Goal: Task Accomplishment & Management: Manage account settings

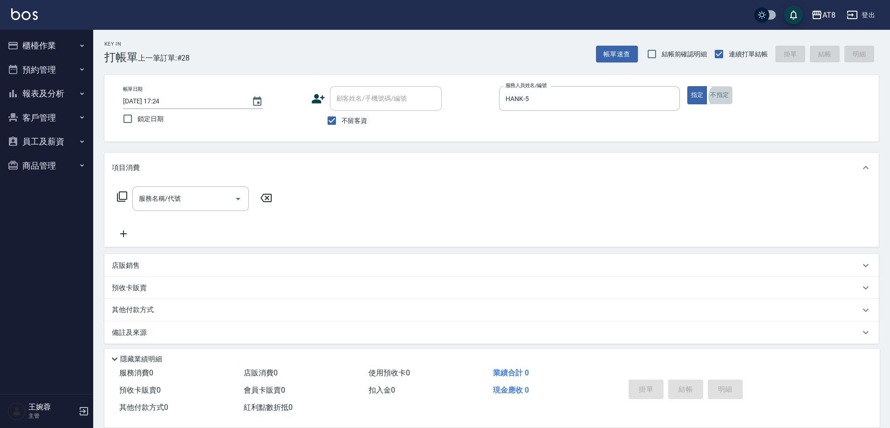
scroll to position [19, 0]
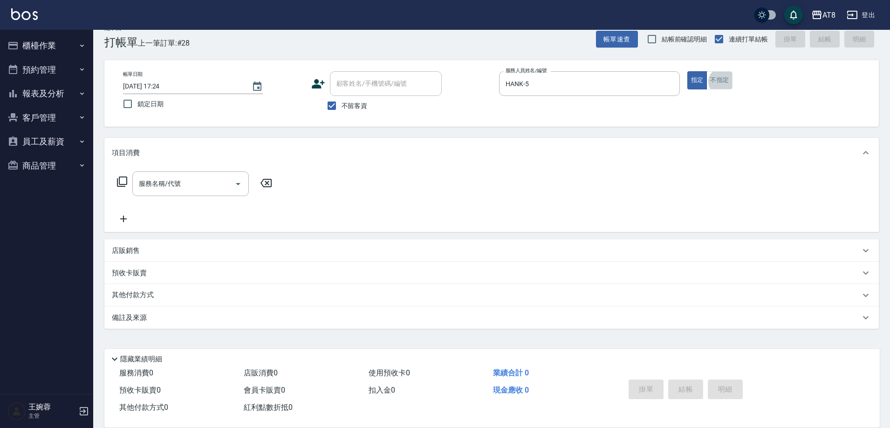
type button "false"
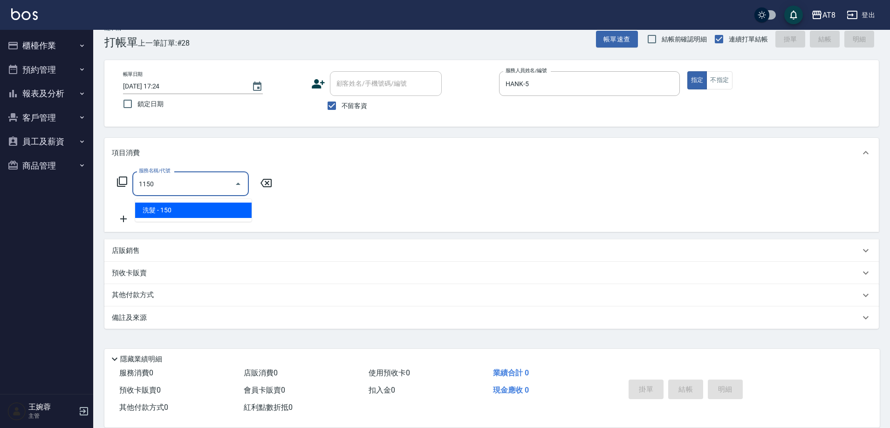
type input "洗髮(1150)"
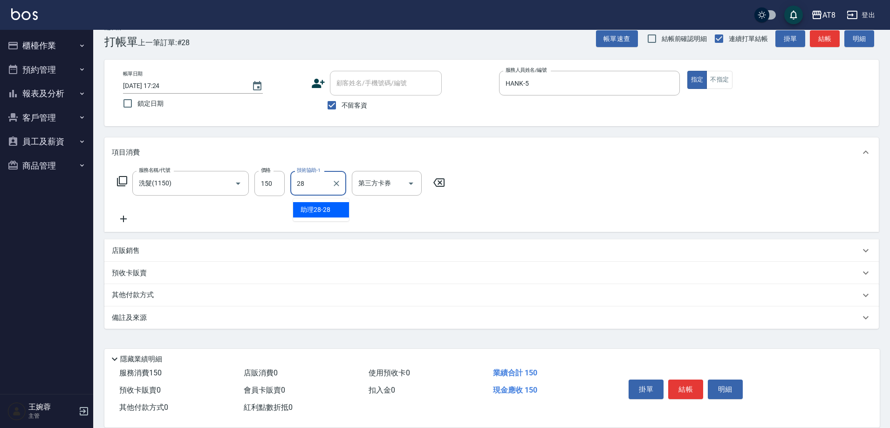
type input "助理28-28"
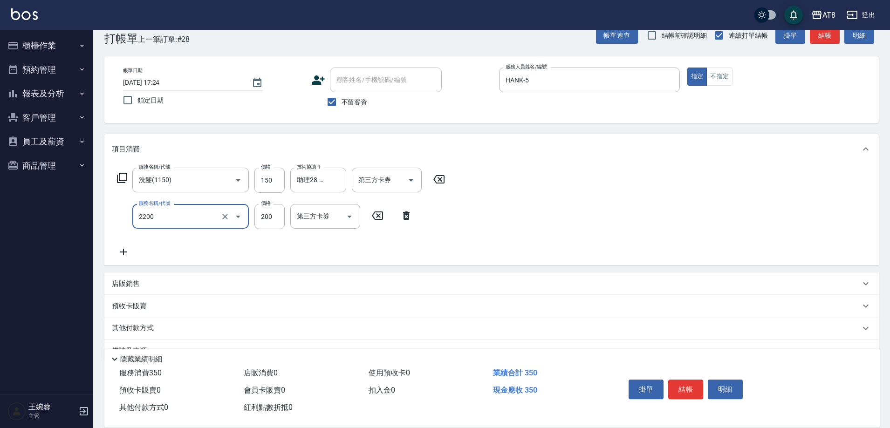
type input "剪髮(2200)"
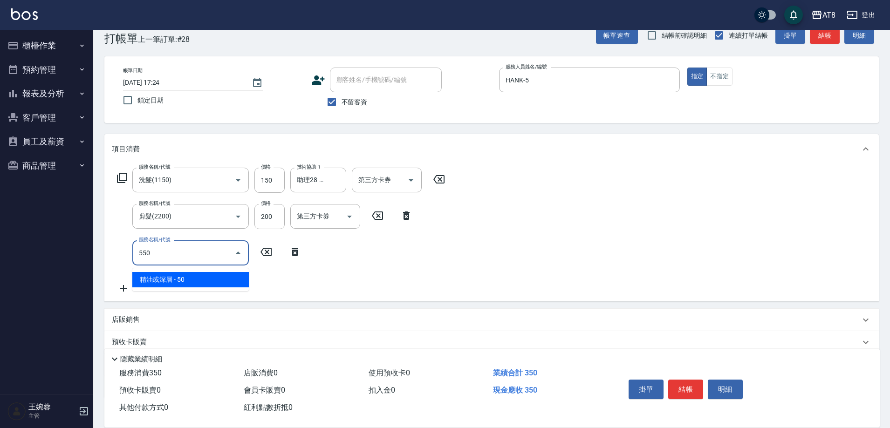
type input "精油或深層(550)"
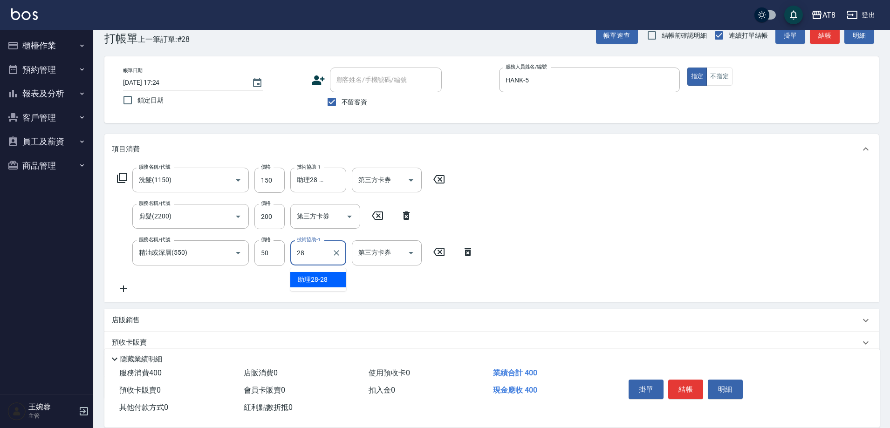
type input "助理28-28"
click at [700, 392] on div "掛單 結帳 明細" at bounding box center [686, 390] width 122 height 29
click at [699, 384] on button "結帳" at bounding box center [685, 390] width 35 height 20
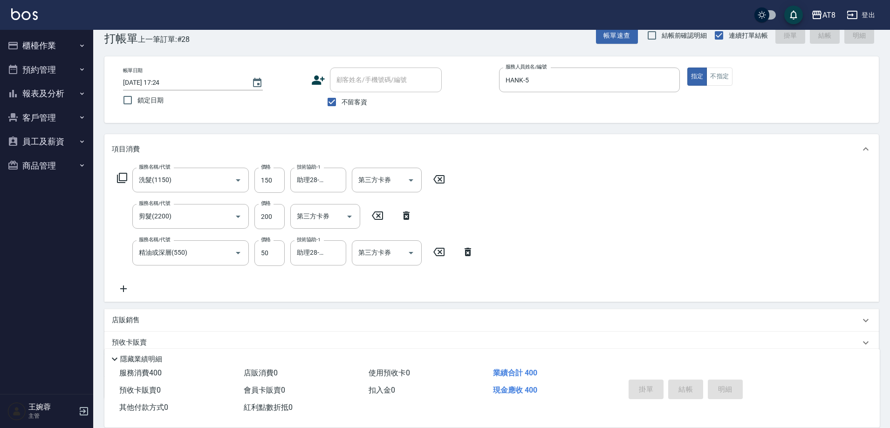
type input "[DATE] 18:03"
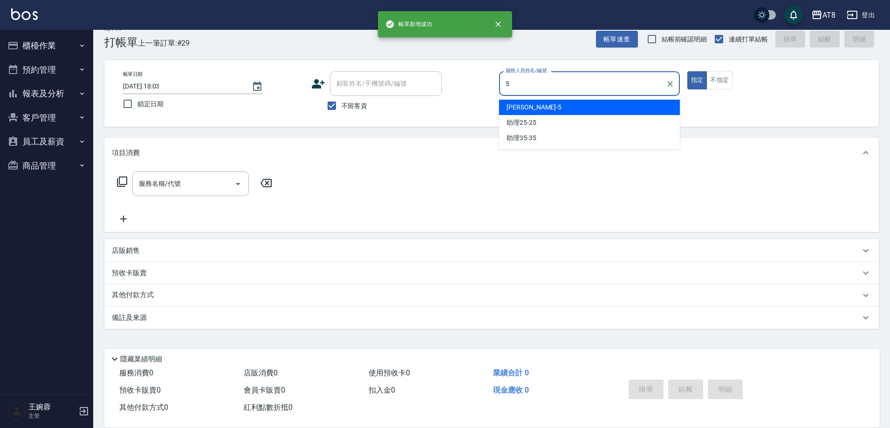
type input "HANK-5"
type button "true"
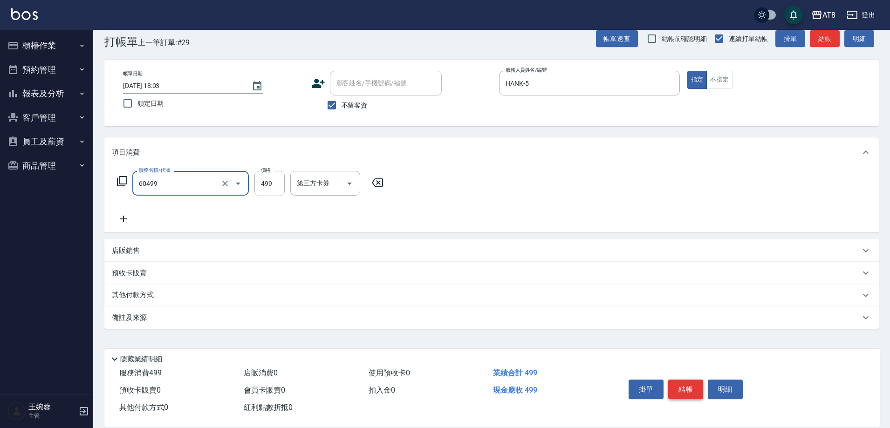
type input "入金SPA499(60499)"
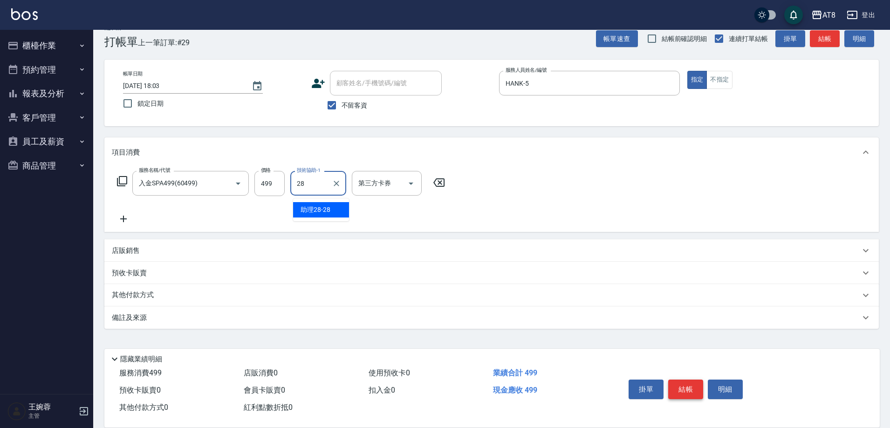
type input "助理28-28"
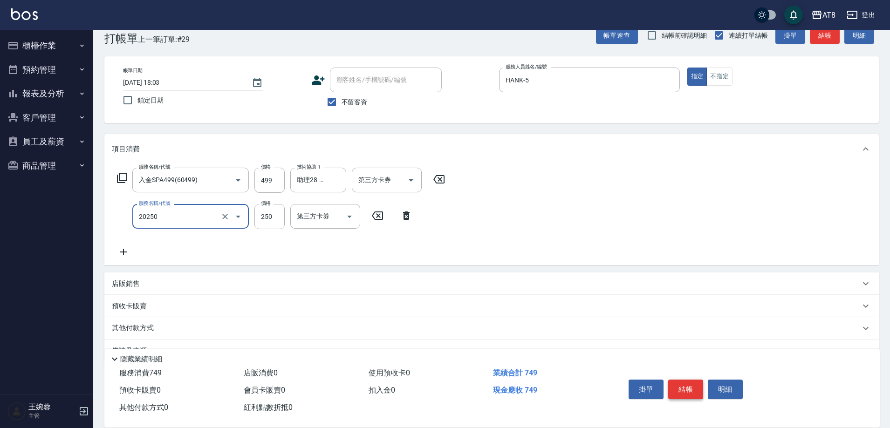
type input "入金剪250(20250)"
click at [413, 188] on button "Open" at bounding box center [410, 180] width 15 height 15
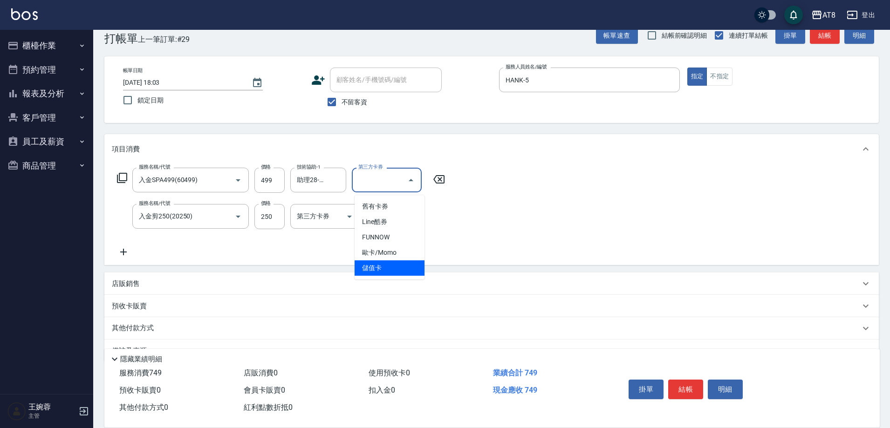
click at [396, 267] on span "儲值卡" at bounding box center [390, 267] width 70 height 15
type input "儲值卡"
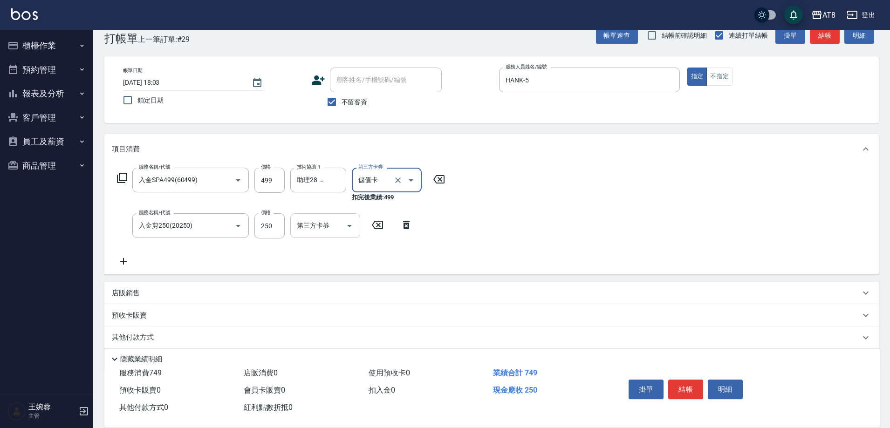
click at [345, 230] on icon "Open" at bounding box center [349, 225] width 11 height 11
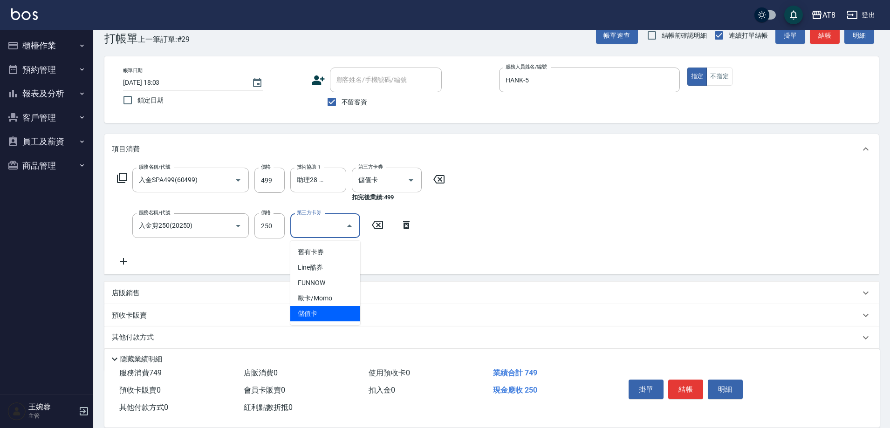
click at [336, 314] on span "儲值卡" at bounding box center [325, 313] width 70 height 15
type input "儲值卡"
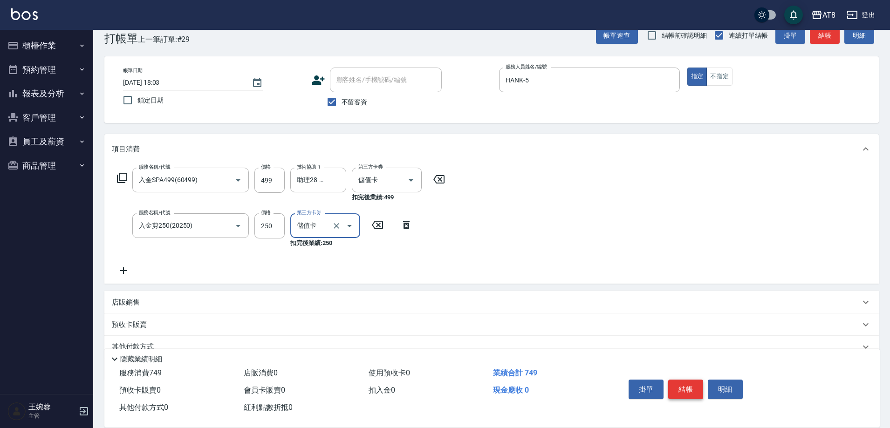
click at [688, 380] on button "結帳" at bounding box center [685, 390] width 35 height 20
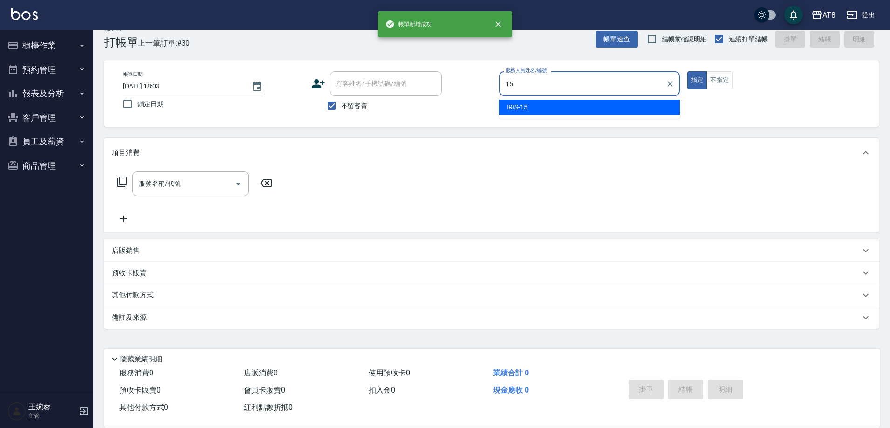
type input "IRIS-15"
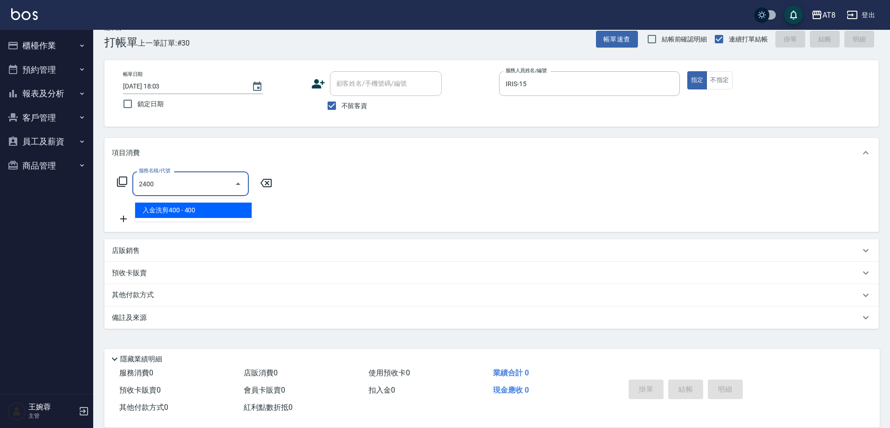
type input "入金洗剪400(2400)"
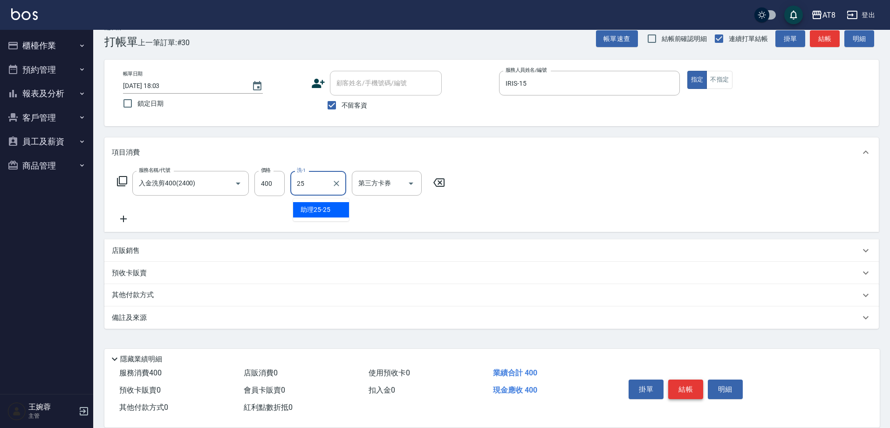
type input "助理25-25"
click at [416, 188] on icon "Open" at bounding box center [410, 183] width 11 height 11
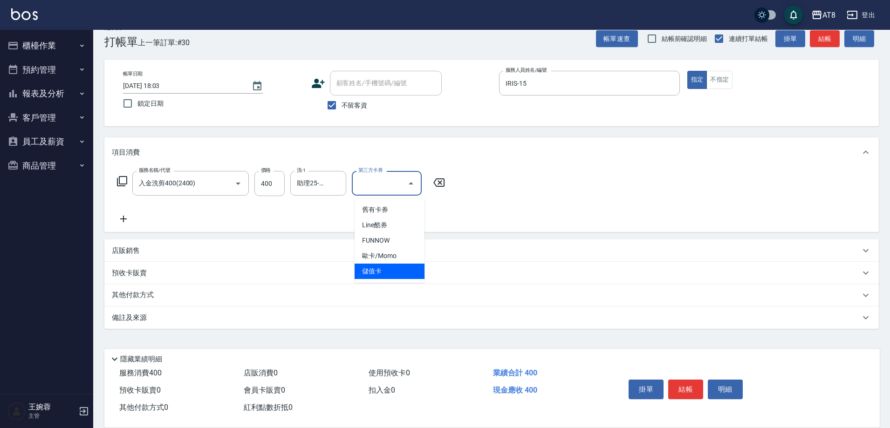
click at [409, 267] on span "儲值卡" at bounding box center [390, 271] width 70 height 15
type input "儲值卡"
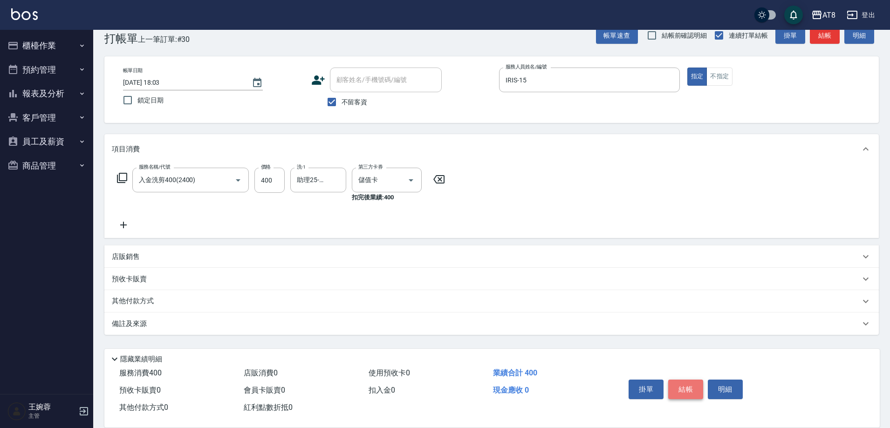
click at [678, 380] on button "結帳" at bounding box center [685, 390] width 35 height 20
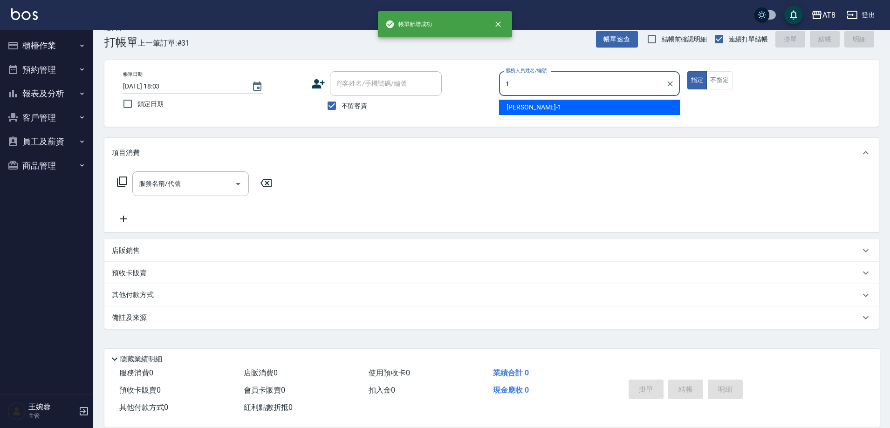
type input "YUKI-1"
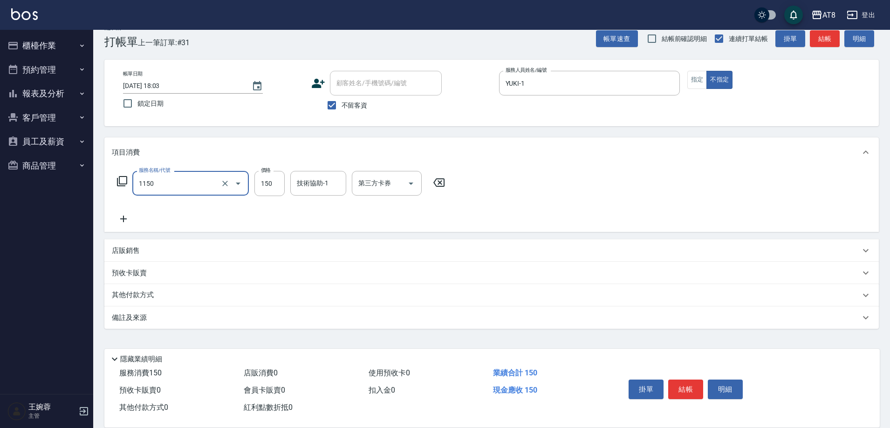
type input "洗髮(1150)"
type input "會計-18"
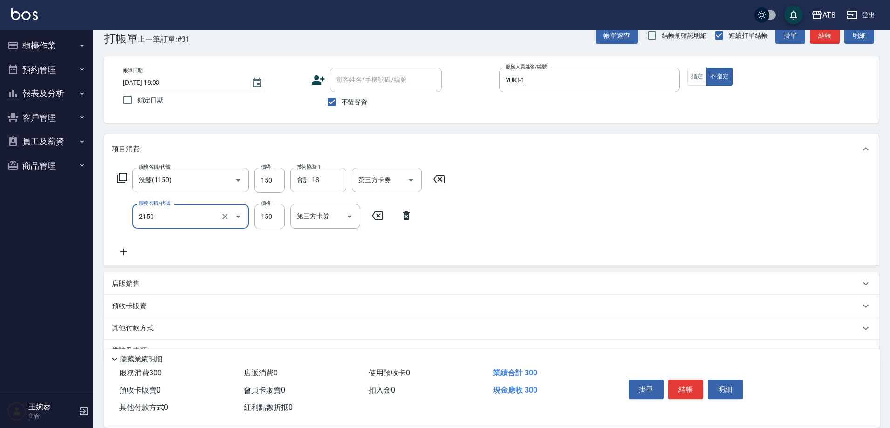
type input "剪髮(2150)"
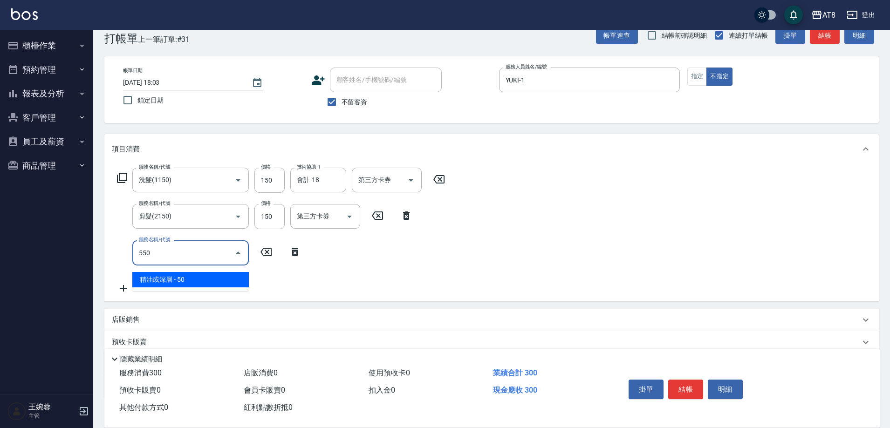
type input "精油或深層(550)"
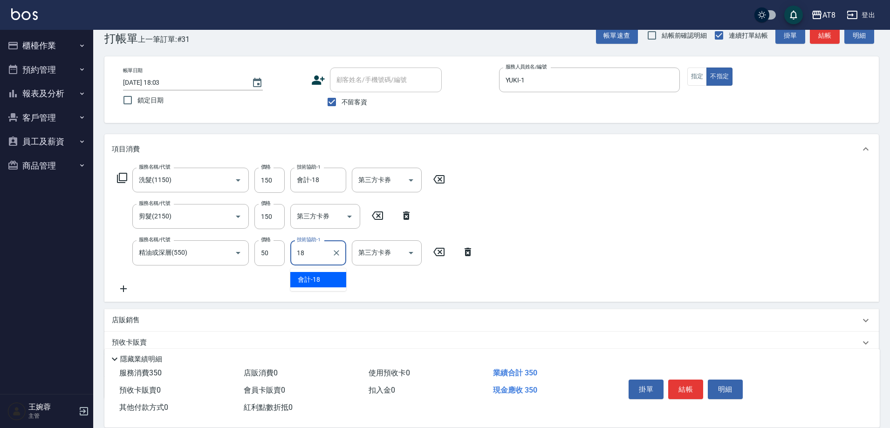
type input "會計-18"
click at [678, 380] on button "結帳" at bounding box center [685, 390] width 35 height 20
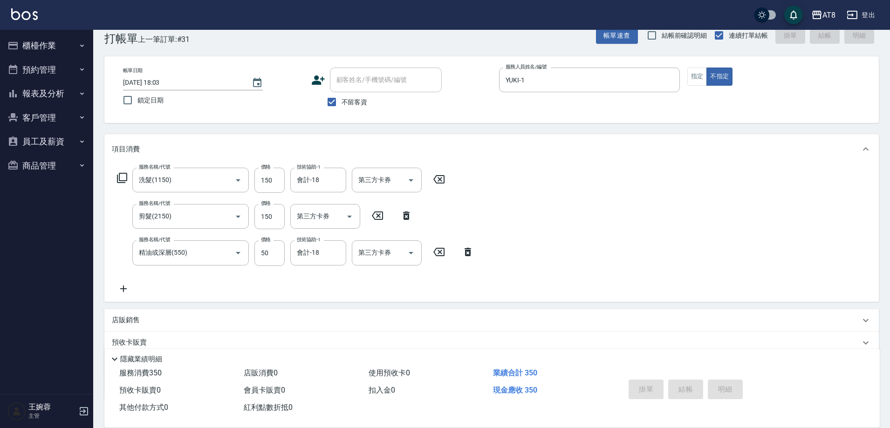
type input "2025/10/12 18:04"
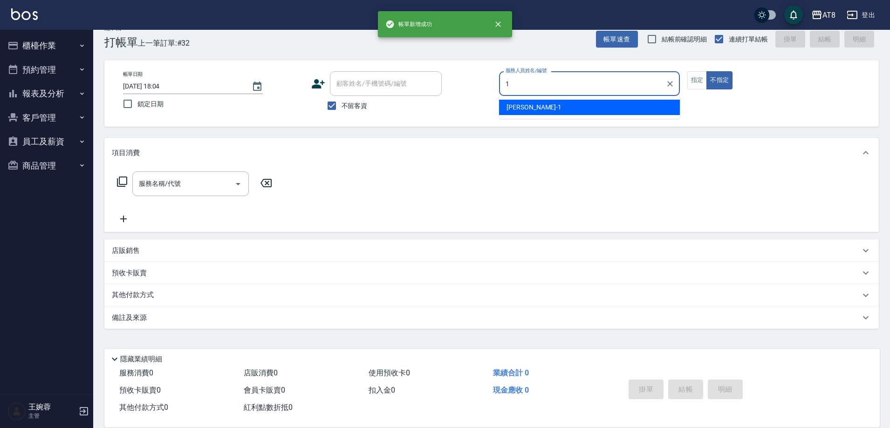
type input "YUKI-1"
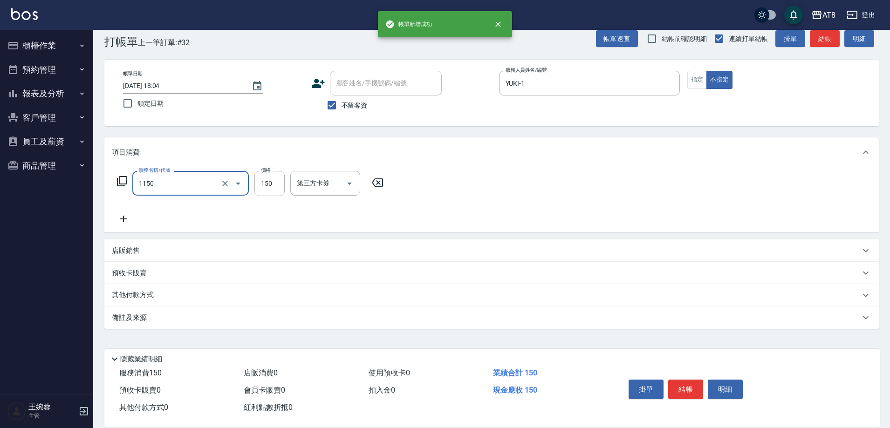
type input "洗髮(1150)"
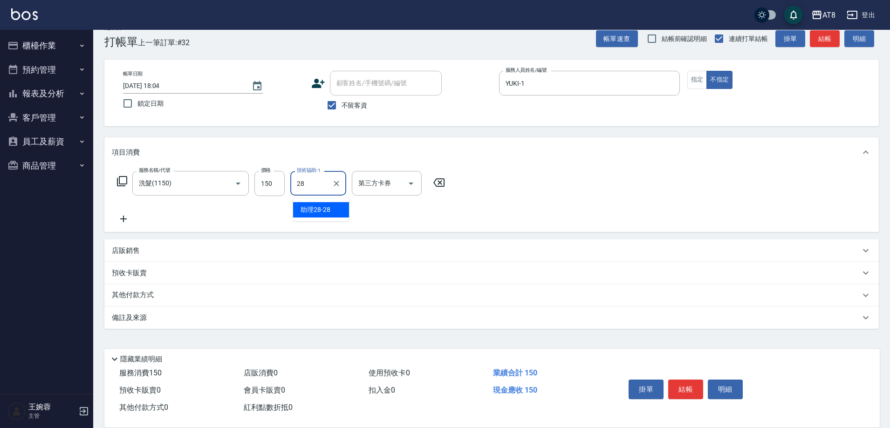
type input "助理28-28"
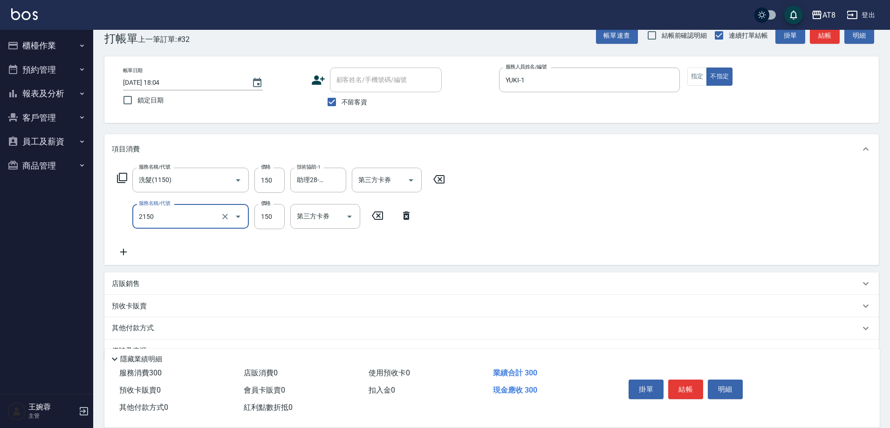
type input "剪髮(2150)"
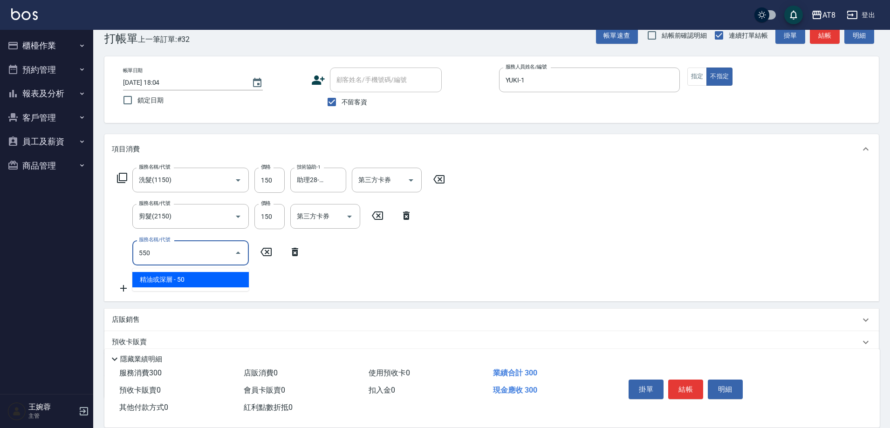
type input "精油或深層(550)"
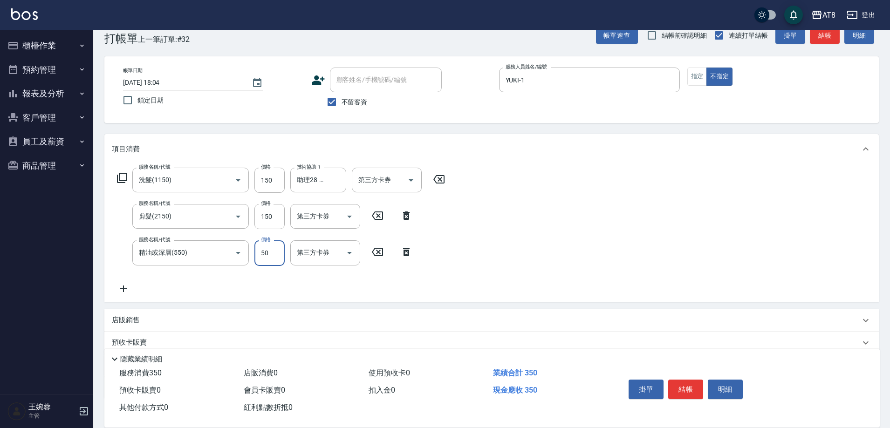
type input "2"
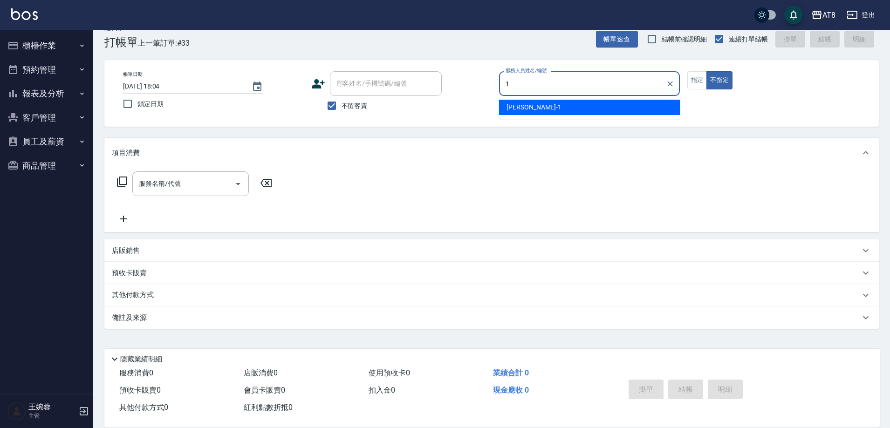
type input "YUKI-1"
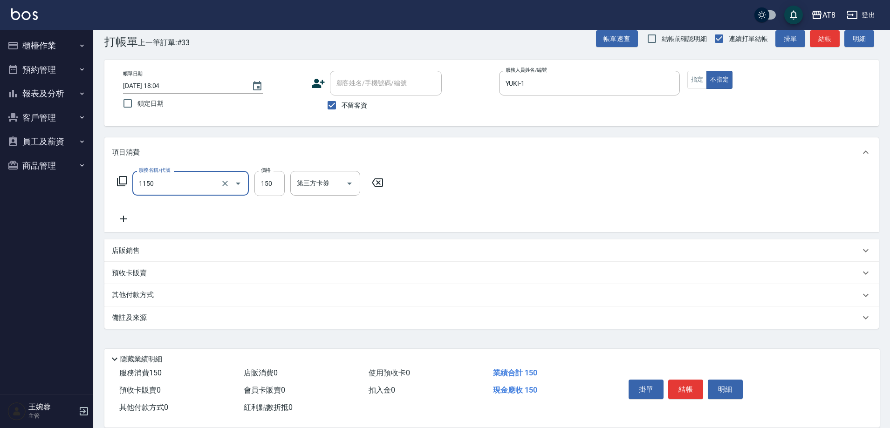
type input "洗髮(1150)"
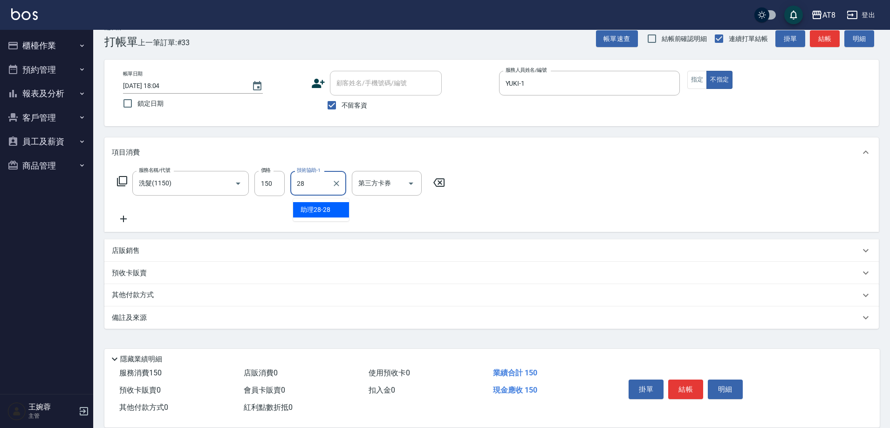
type input "助理28-28"
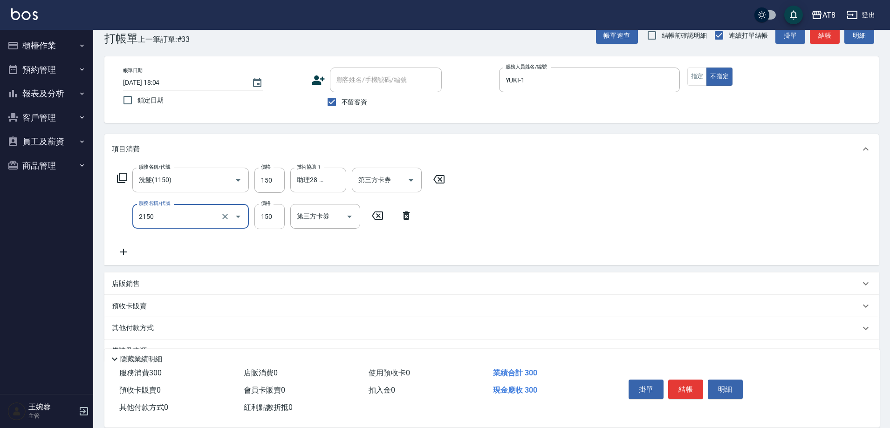
type input "剪髮(2150)"
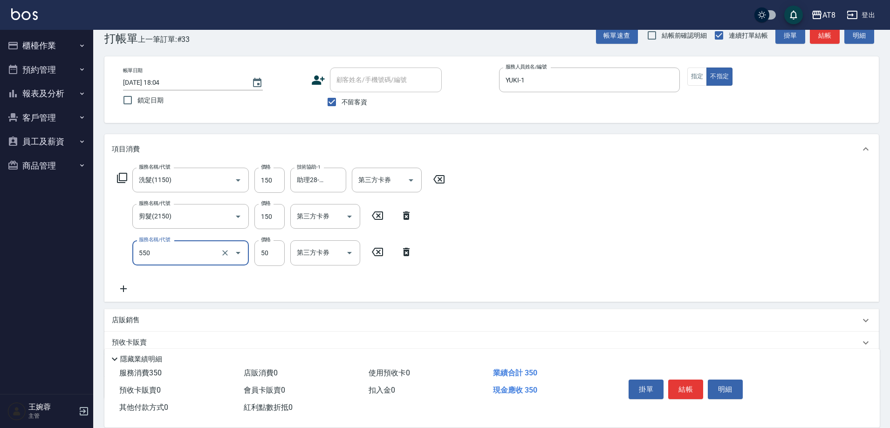
type input "精油或深層(550)"
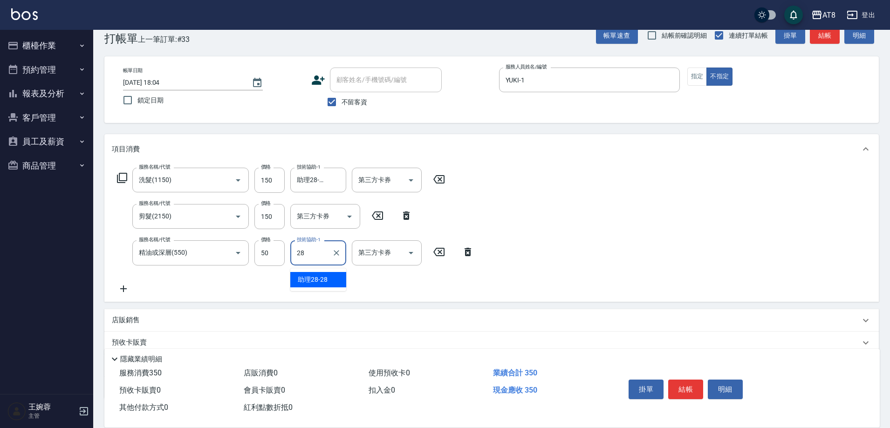
type input "助理28-28"
click at [678, 380] on button "結帳" at bounding box center [685, 390] width 35 height 20
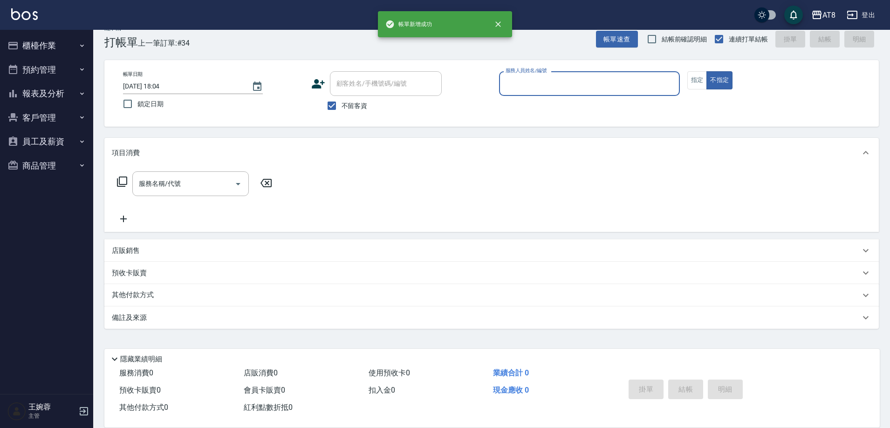
click at [66, 42] on button "櫃檯作業" at bounding box center [47, 46] width 86 height 24
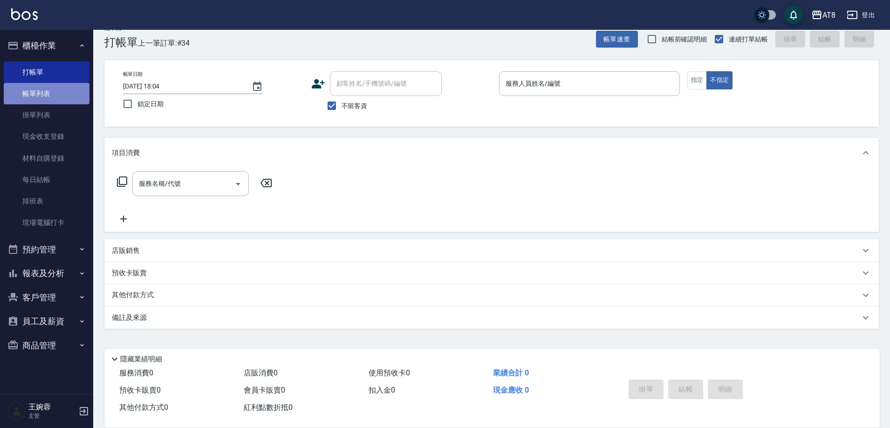
click at [59, 94] on link "帳單列表" at bounding box center [47, 93] width 86 height 21
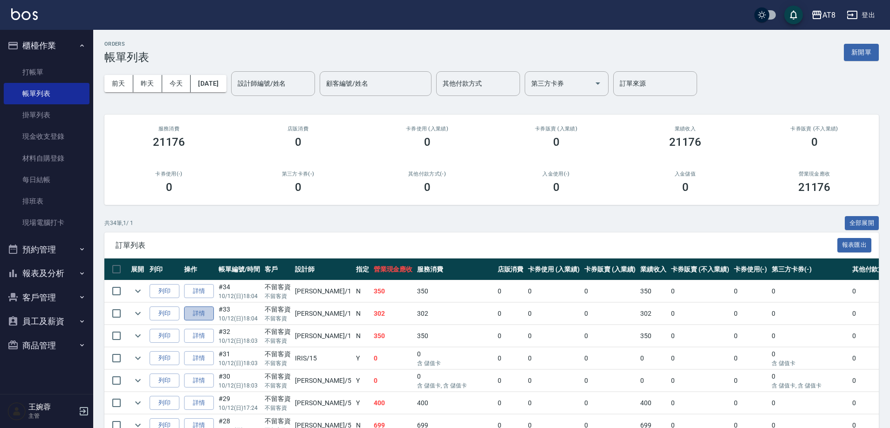
click at [198, 321] on link "詳情" at bounding box center [199, 314] width 30 height 14
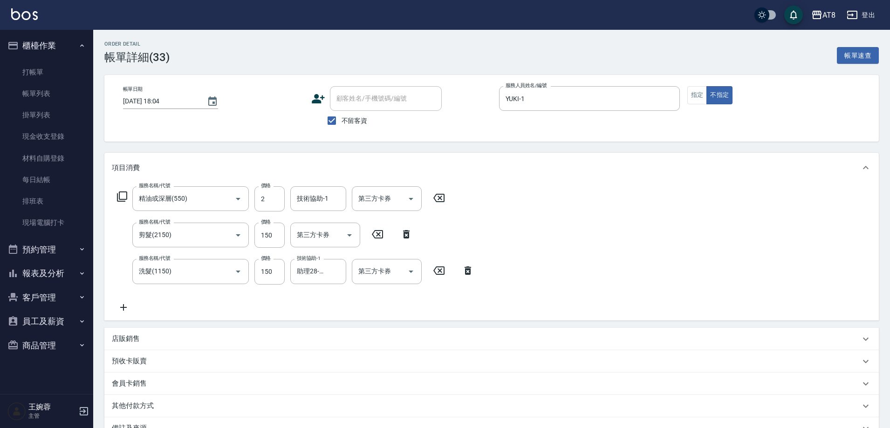
checkbox input "true"
type input "YUKI-1"
type input "精油或深層(550)"
type input "剪髮(2150)"
type input "洗髮(1150)"
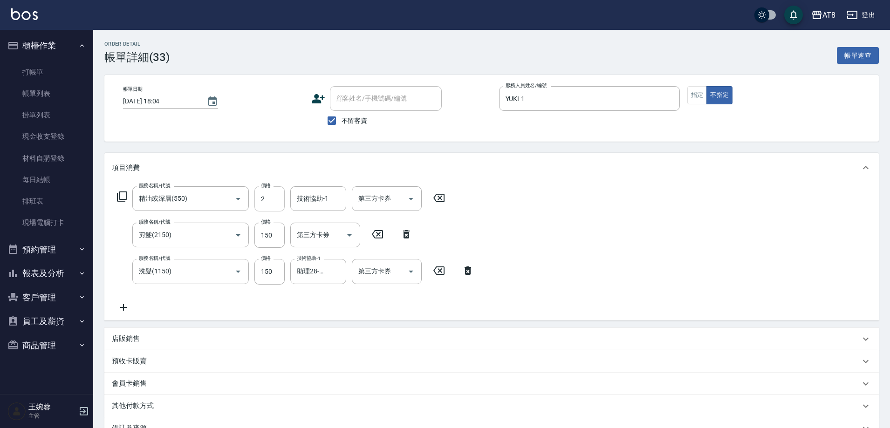
click at [280, 199] on input "2" at bounding box center [269, 198] width 30 height 25
type input "50"
type input "助理28-28"
click at [759, 183] on div "項目消費" at bounding box center [491, 168] width 774 height 30
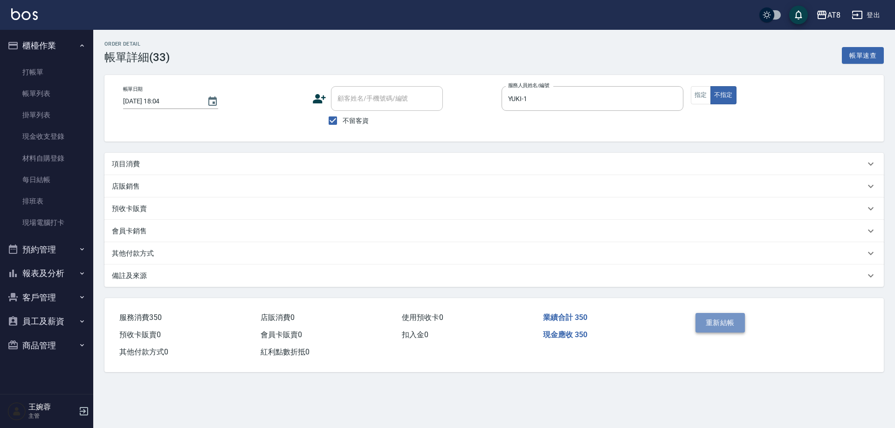
click at [730, 327] on button "重新結帳" at bounding box center [719, 323] width 49 height 20
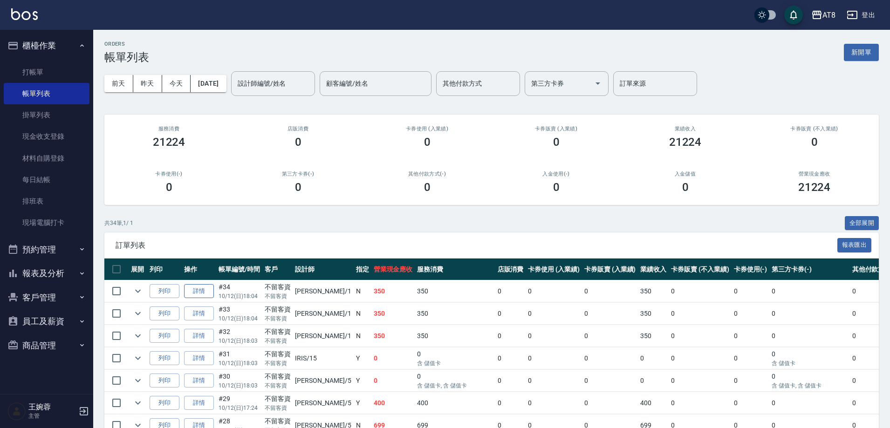
click at [200, 299] on link "詳情" at bounding box center [199, 291] width 30 height 14
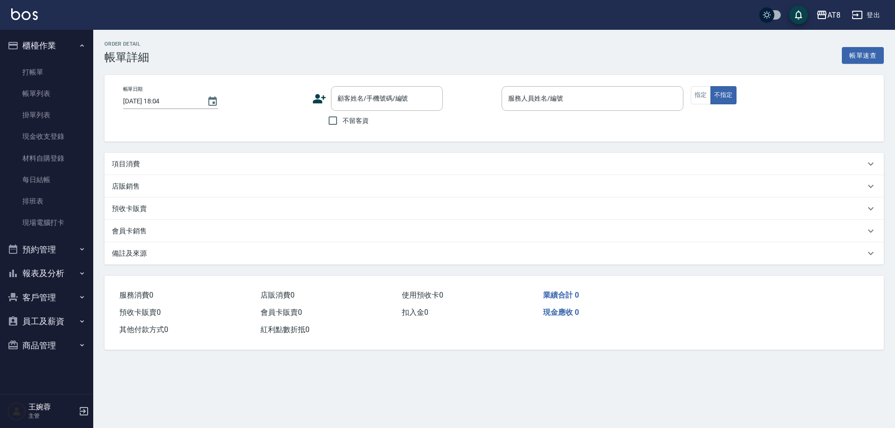
checkbox input "true"
type input "YUKI-1"
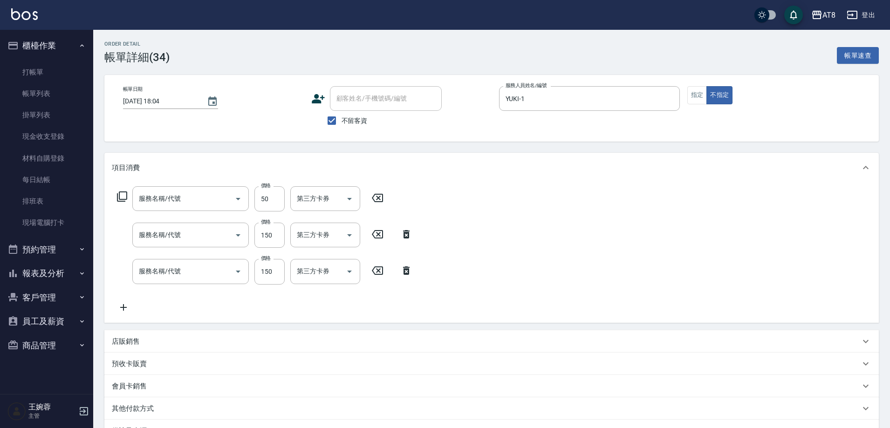
type input "精油或深層(550)"
type input "剪髮(2150)"
type input "洗髮(1150)"
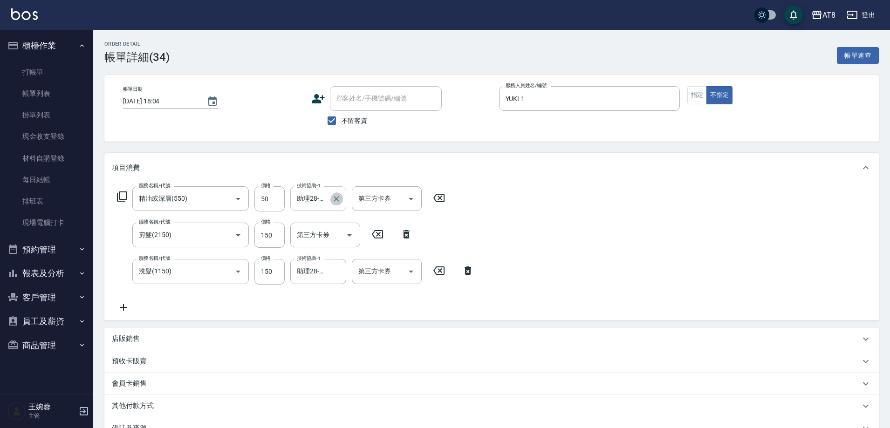
click at [339, 202] on icon "Clear" at bounding box center [337, 199] width 6 height 6
click at [328, 228] on div "YUKI -1" at bounding box center [321, 225] width 56 height 15
click at [332, 276] on icon "Clear" at bounding box center [336, 271] width 9 height 9
type input "YUKI-1"
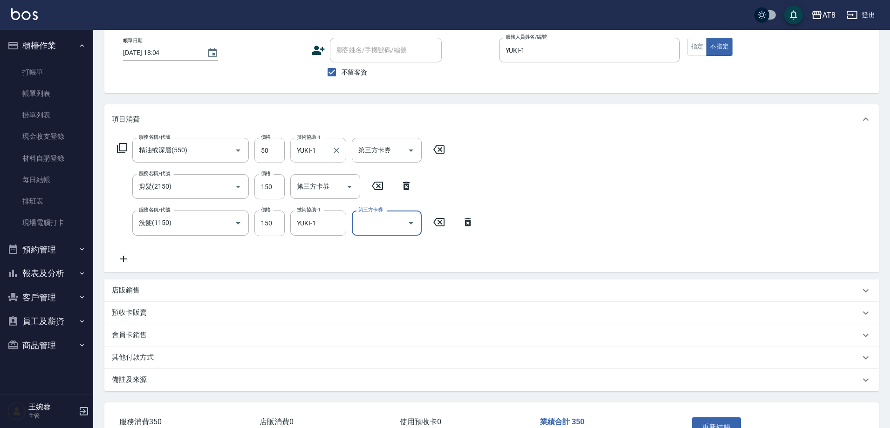
scroll to position [125, 0]
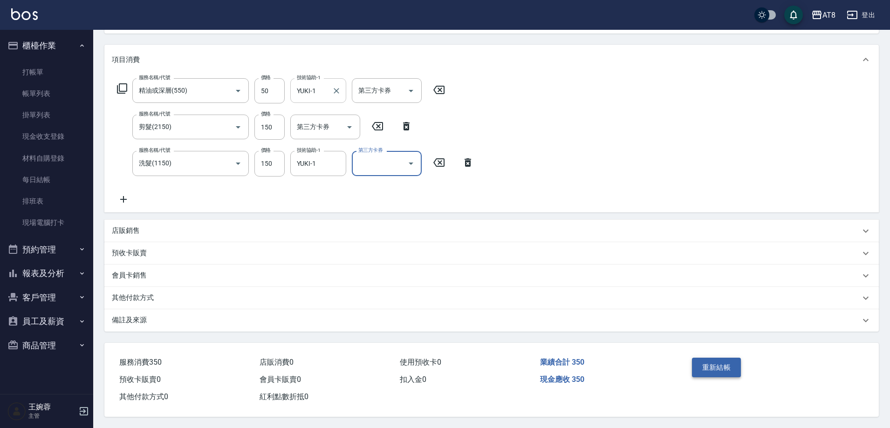
click at [706, 360] on button "重新結帳" at bounding box center [716, 368] width 49 height 20
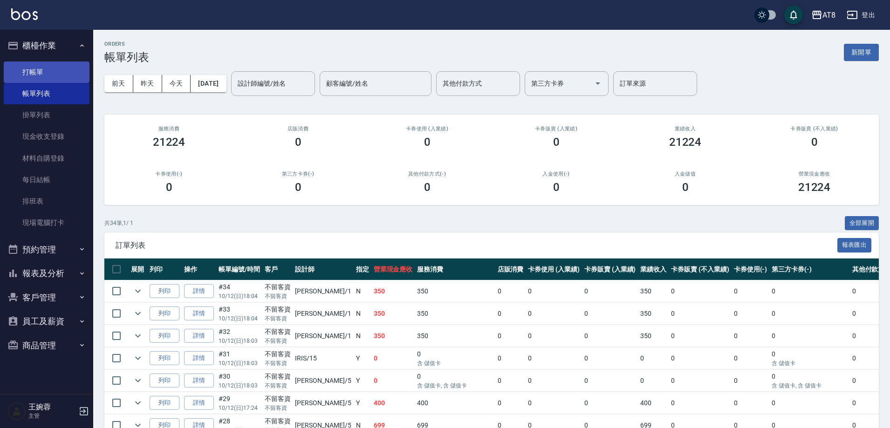
click at [26, 68] on link "打帳單" at bounding box center [47, 72] width 86 height 21
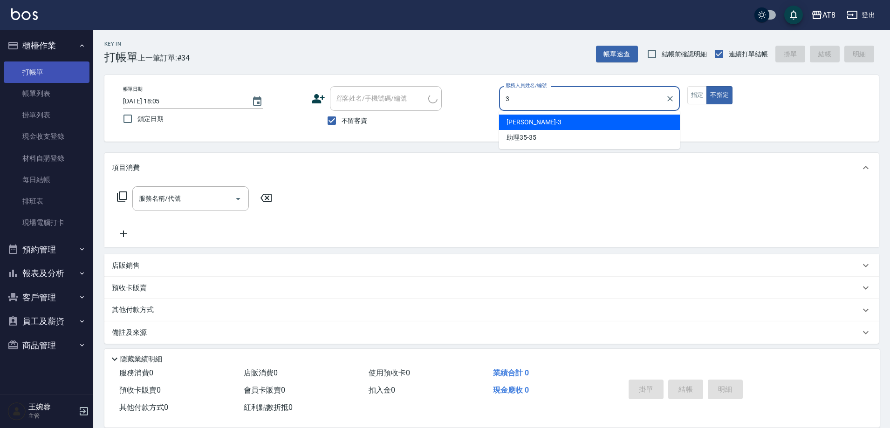
type input "RACHEL-3"
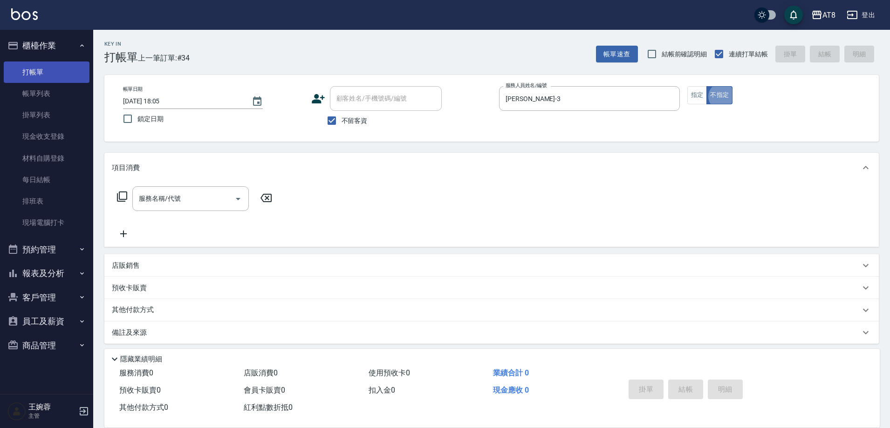
type button "false"
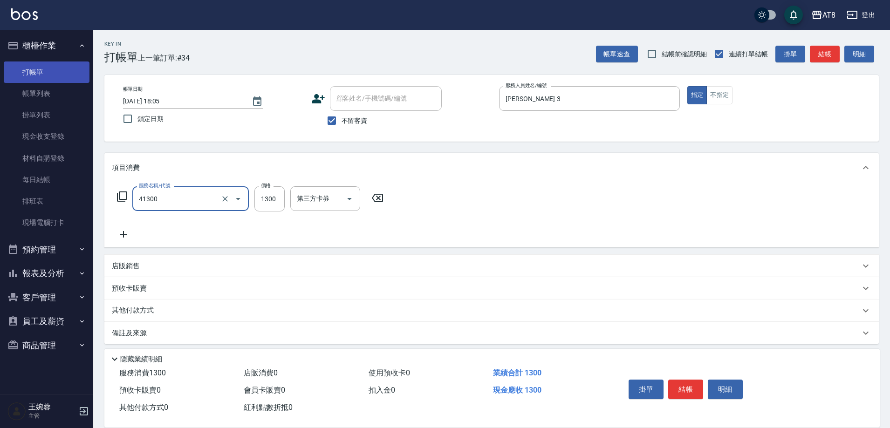
type input "染髮(41300)"
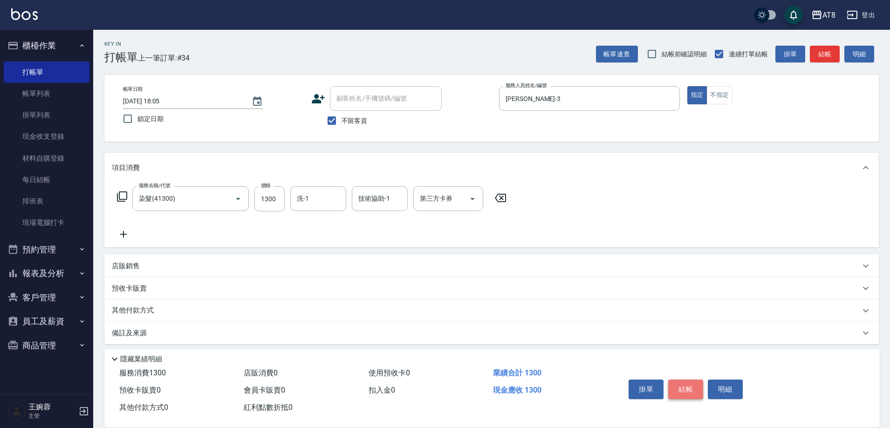
click at [683, 380] on button "結帳" at bounding box center [685, 390] width 35 height 20
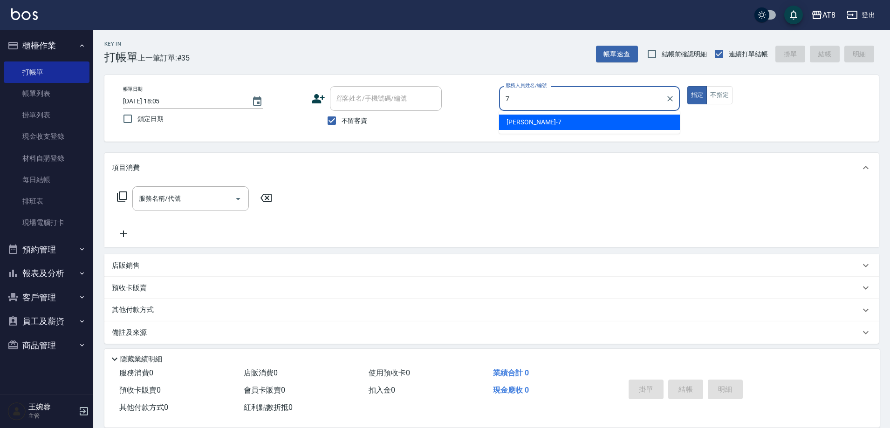
type input "NINA-7"
type button "true"
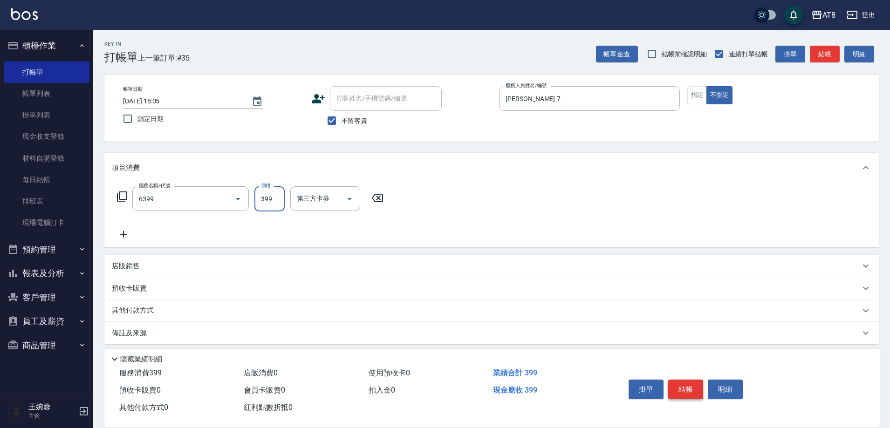
type input "SPA399(6399)"
type input "助理28-28"
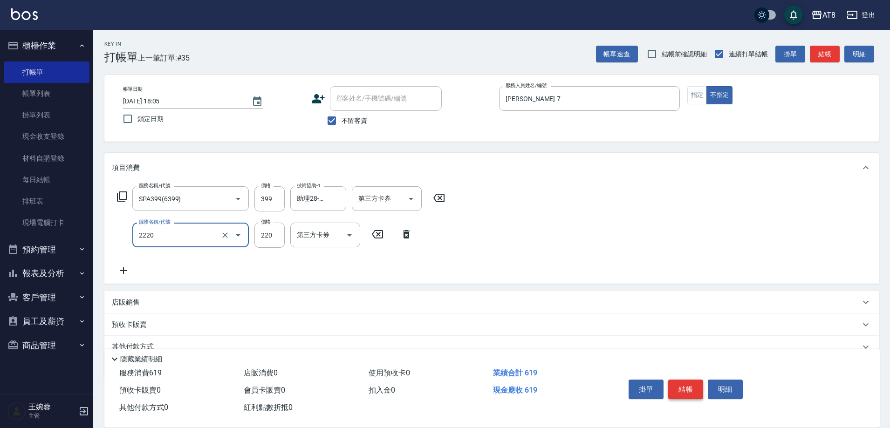
type input "剪髮(2220)"
click at [683, 380] on button "結帳" at bounding box center [685, 390] width 35 height 20
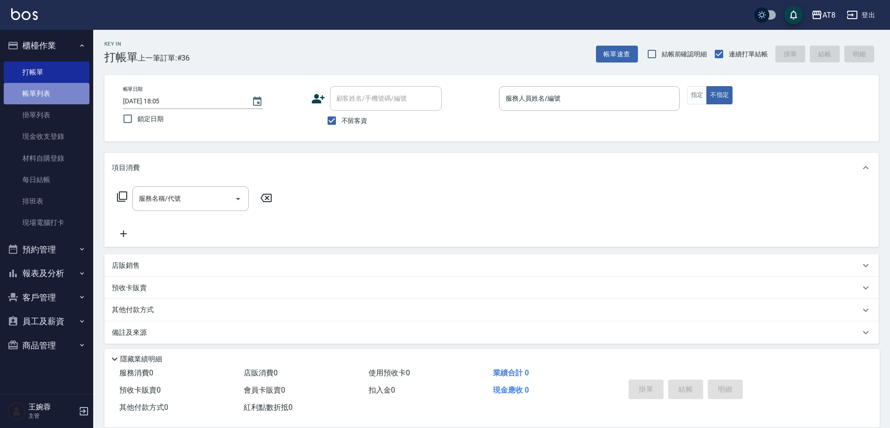
click at [73, 87] on link "帳單列表" at bounding box center [47, 93] width 86 height 21
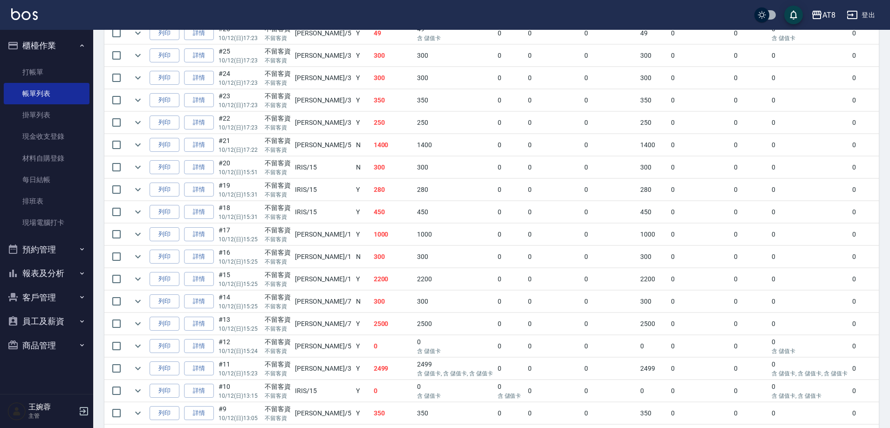
scroll to position [583, 0]
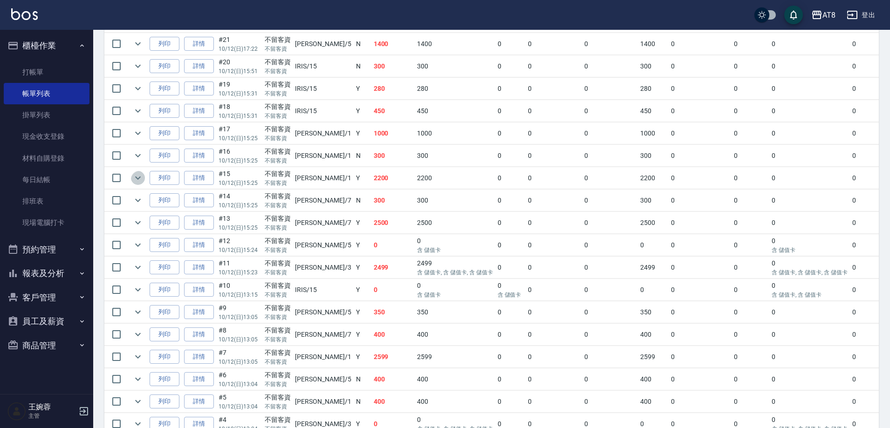
click at [141, 180] on icon "expand row" at bounding box center [138, 178] width 6 height 3
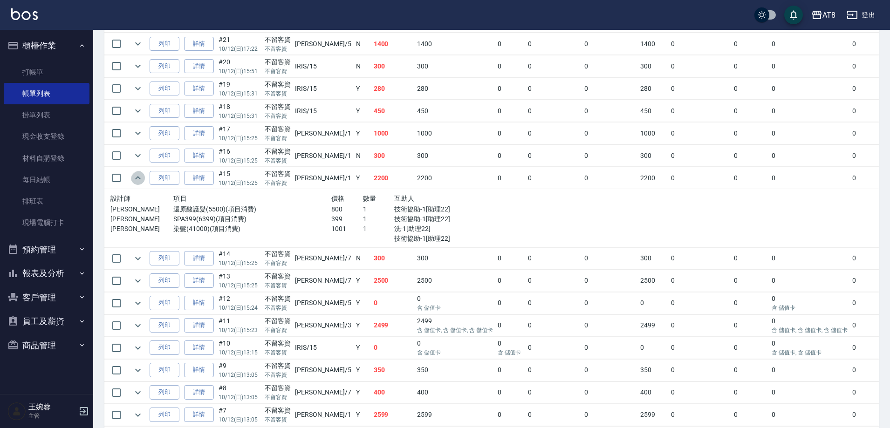
click at [142, 184] on icon "expand row" at bounding box center [137, 177] width 11 height 11
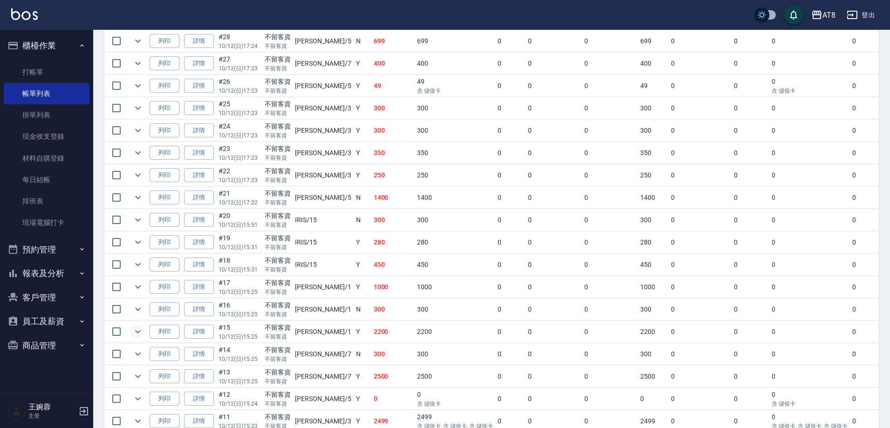
scroll to position [403, 0]
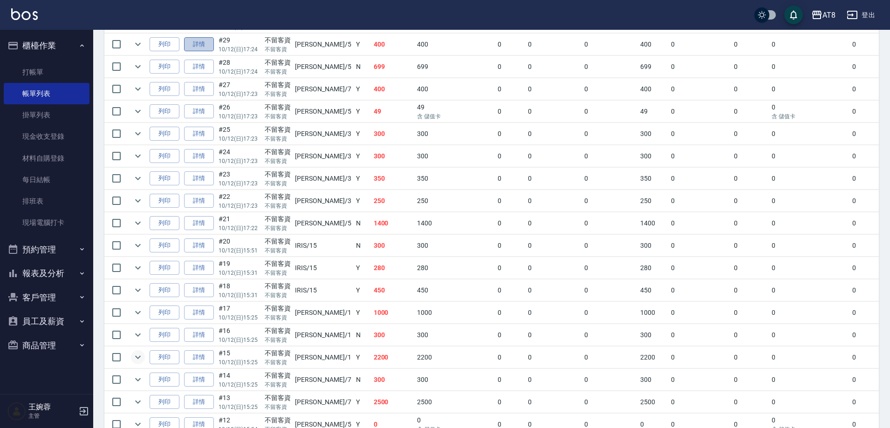
click at [210, 52] on link "詳情" at bounding box center [199, 44] width 30 height 14
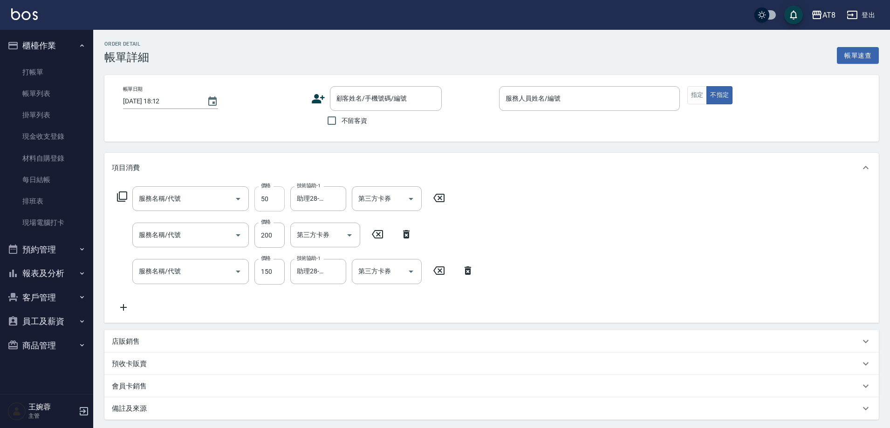
type input "精油或深層(550)"
type input "剪髮(2200)"
type input "洗髮(1150)"
type input "2025/10/12 17:24"
checkbox input "true"
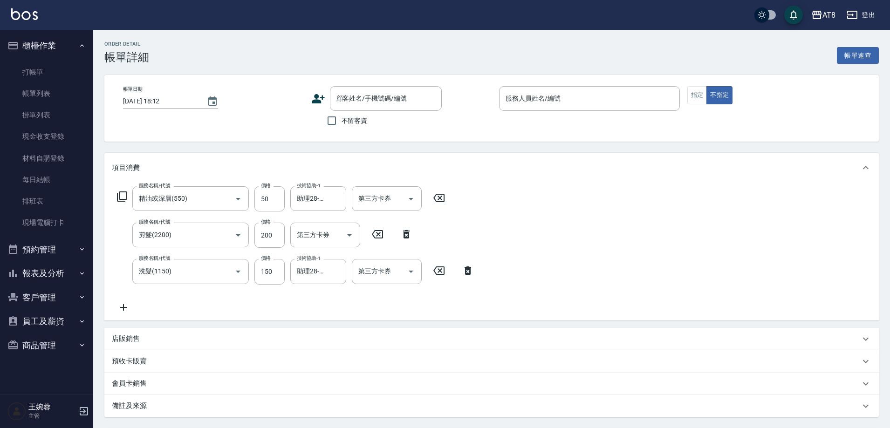
type input "HANK-5"
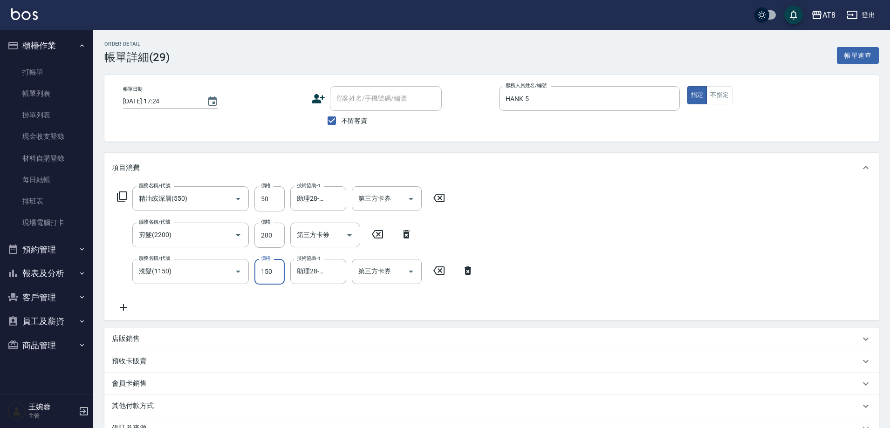
click at [270, 267] on input "150" at bounding box center [269, 271] width 30 height 25
type input "200"
click at [405, 239] on icon at bounding box center [406, 234] width 23 height 11
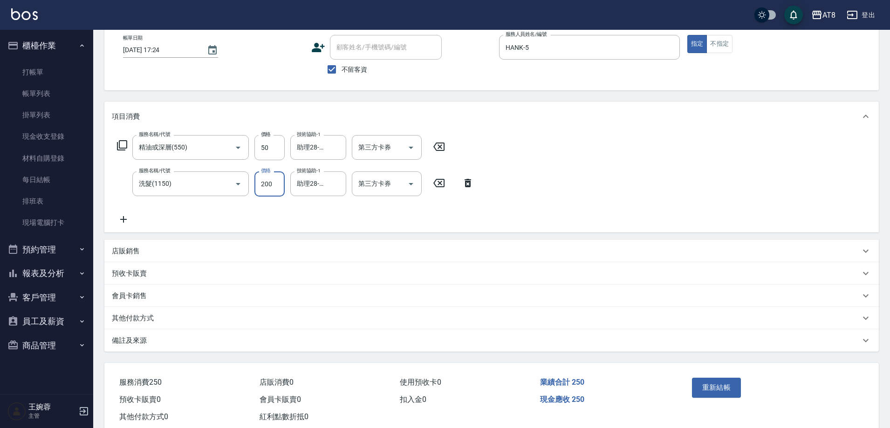
scroll to position [88, 0]
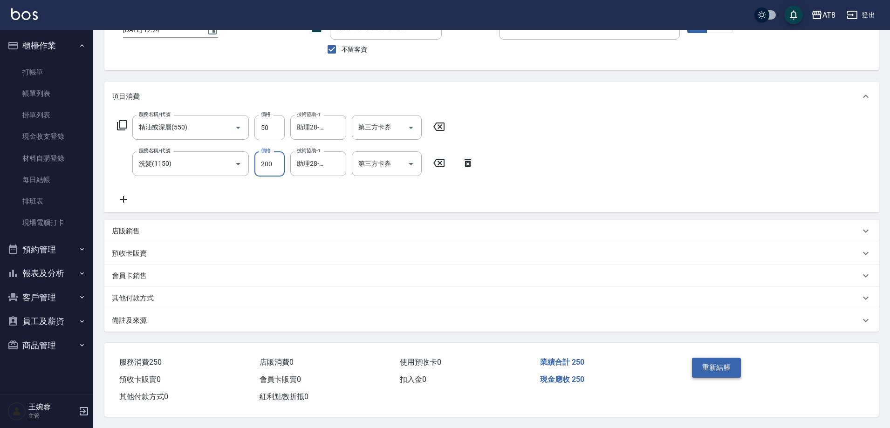
click at [714, 360] on button "重新結帳" at bounding box center [716, 368] width 49 height 20
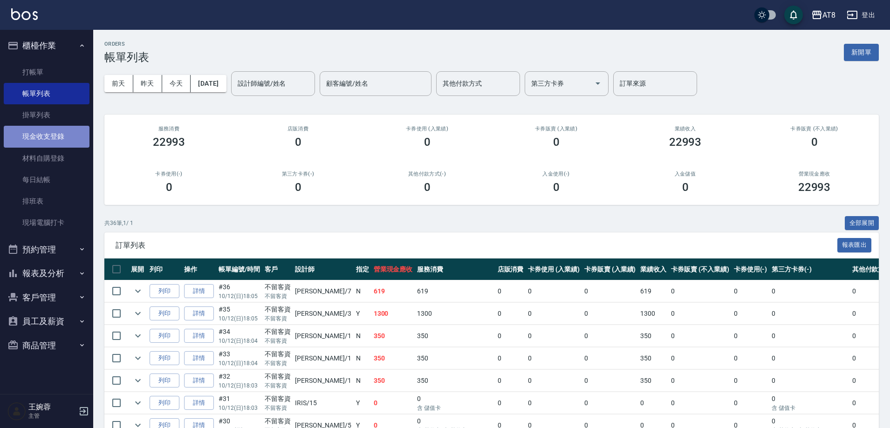
click at [55, 142] on link "現金收支登錄" at bounding box center [47, 136] width 86 height 21
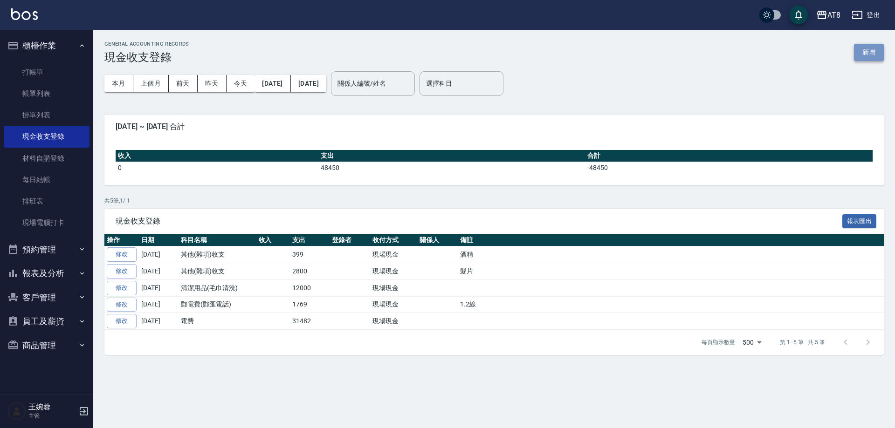
click at [868, 59] on button "新增" at bounding box center [869, 52] width 30 height 17
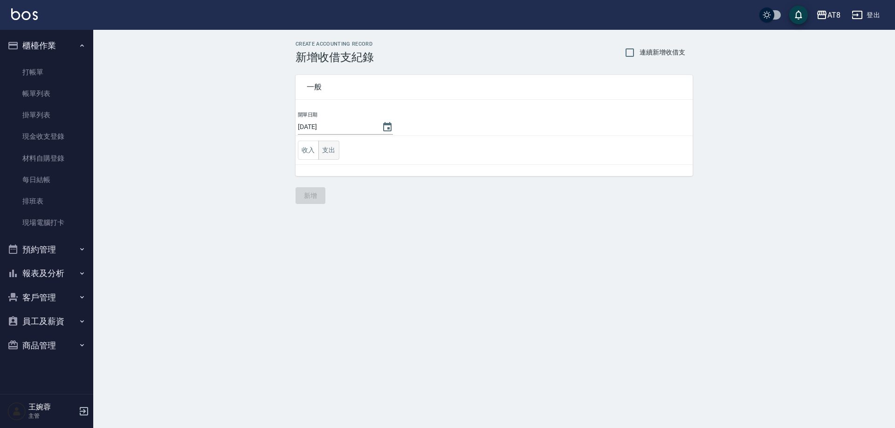
click at [326, 153] on button "支出" at bounding box center [328, 150] width 21 height 19
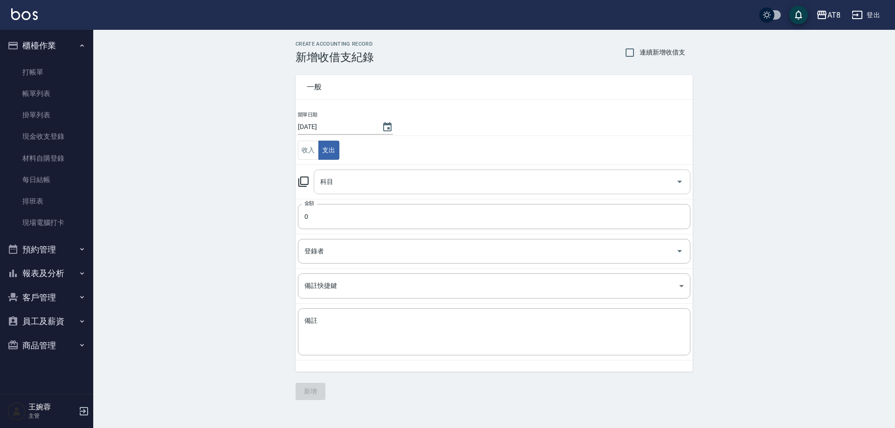
click at [357, 180] on input "科目" at bounding box center [495, 182] width 354 height 16
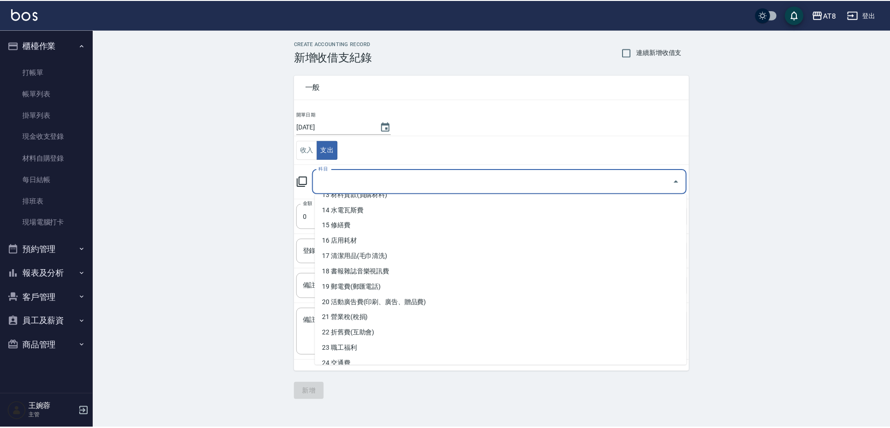
scroll to position [267, 0]
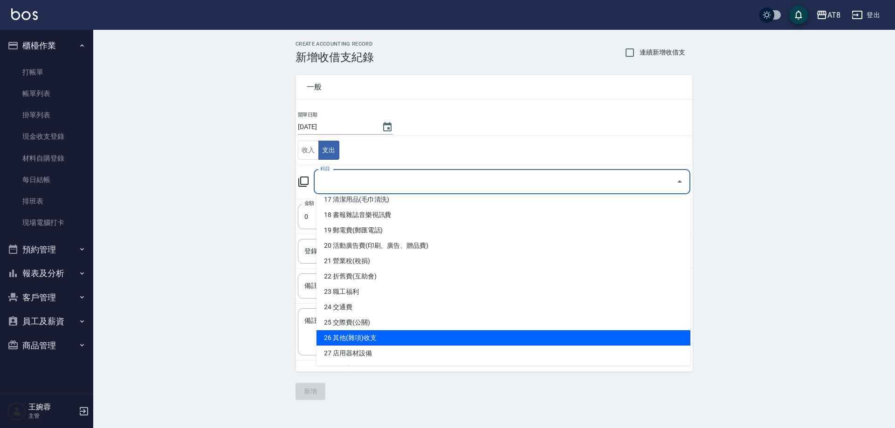
click at [661, 334] on li "26 其他(雜項)收支" at bounding box center [503, 337] width 374 height 15
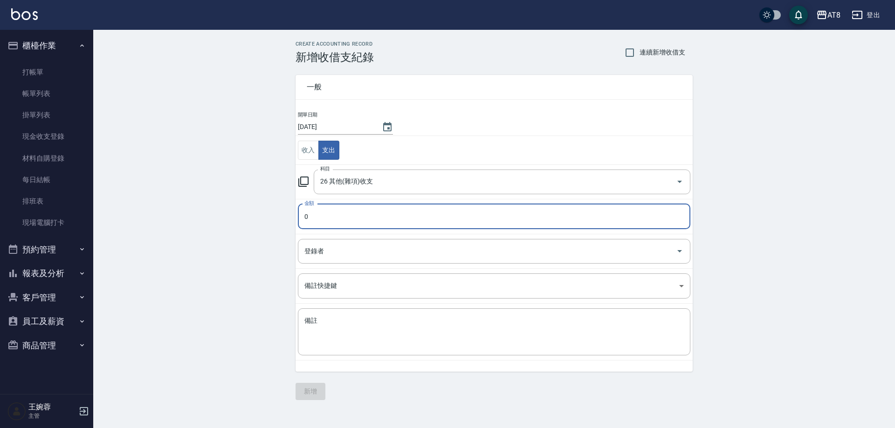
type input "26 其他(雜項)收支"
type input "50"
click at [643, 342] on textarea "備註" at bounding box center [493, 332] width 379 height 32
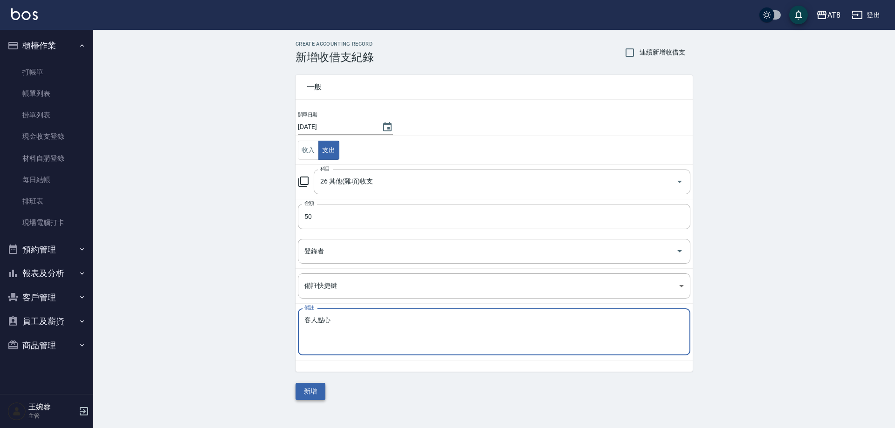
type textarea "客人點心"
click at [311, 388] on button "新增" at bounding box center [310, 391] width 30 height 17
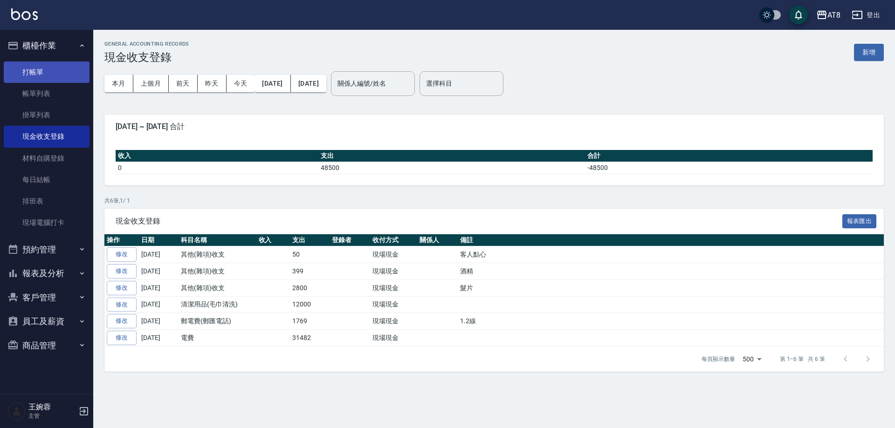
click at [52, 64] on link "打帳單" at bounding box center [47, 72] width 86 height 21
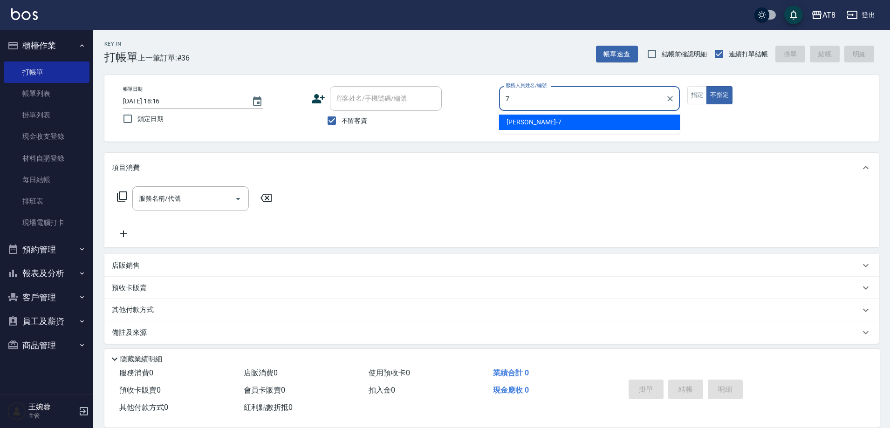
type input "NINA-7"
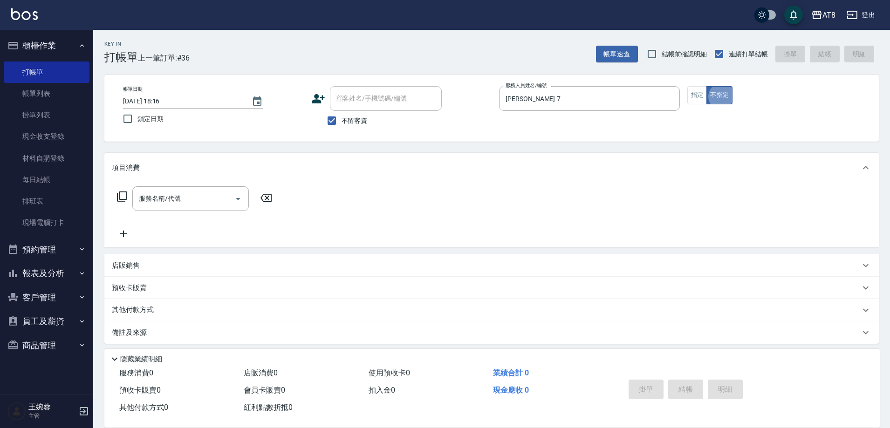
type button "false"
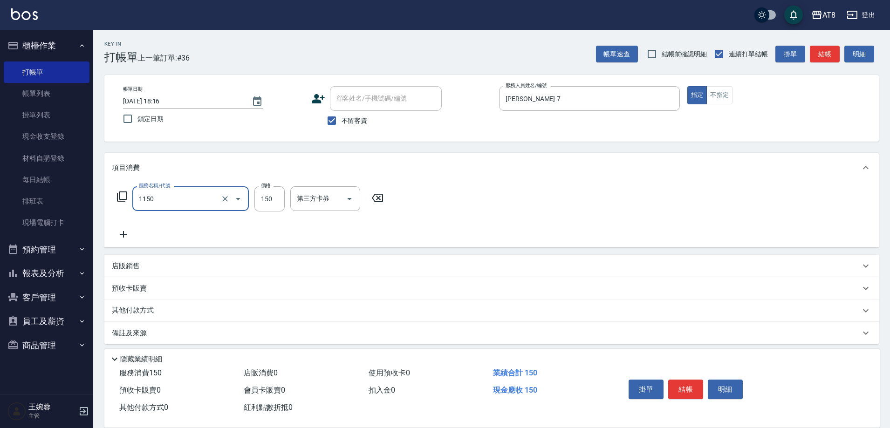
type input "洗髮(1150)"
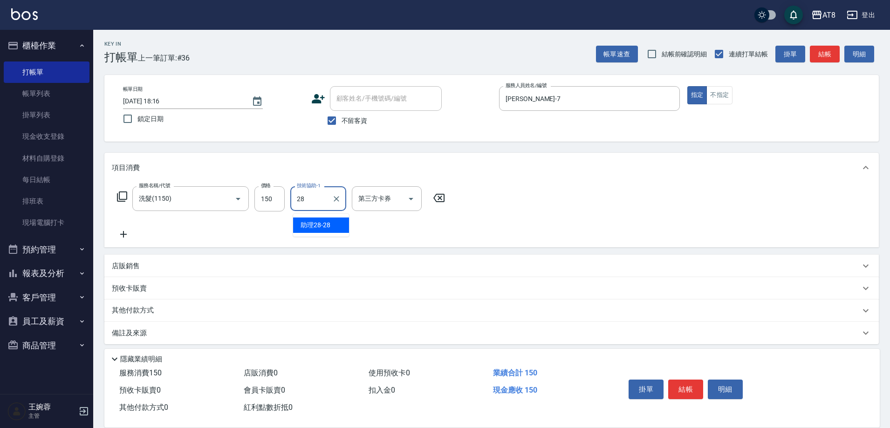
type input "助理28-28"
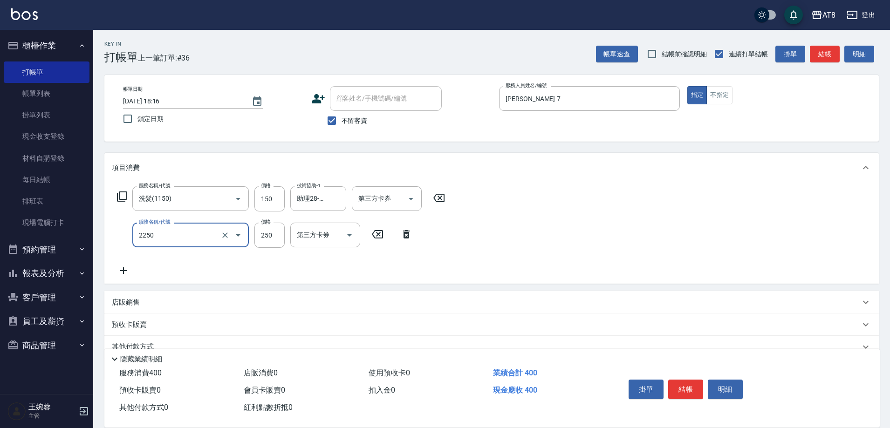
type input "剪髮(2250)"
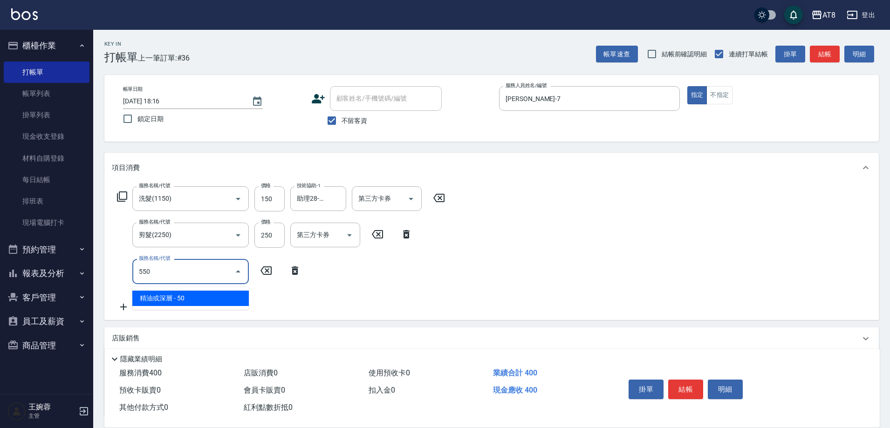
type input "精油或深層(550)"
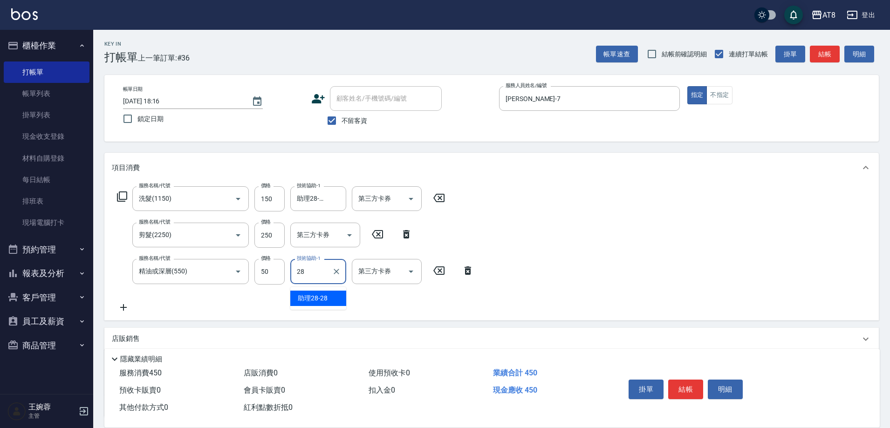
type input "助理28-28"
click at [689, 386] on button "結帳" at bounding box center [685, 390] width 35 height 20
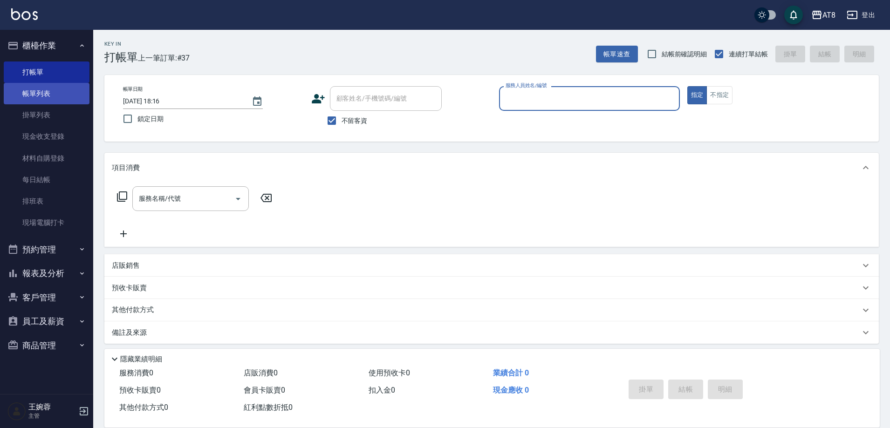
click at [55, 95] on link "帳單列表" at bounding box center [47, 93] width 86 height 21
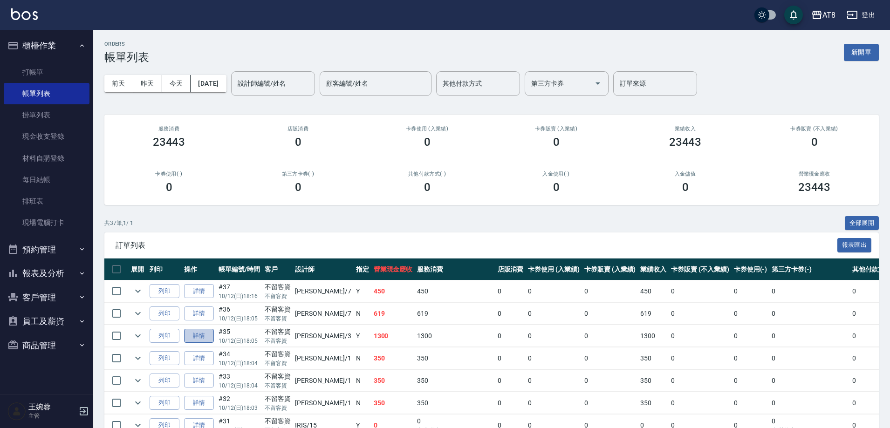
click at [198, 343] on link "詳情" at bounding box center [199, 336] width 30 height 14
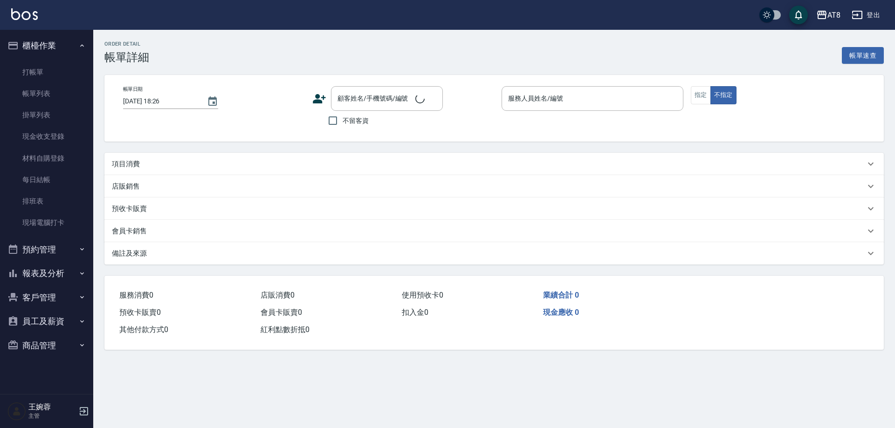
type input "2025/10/12 18:05"
checkbox input "true"
type input "RACHEL-3"
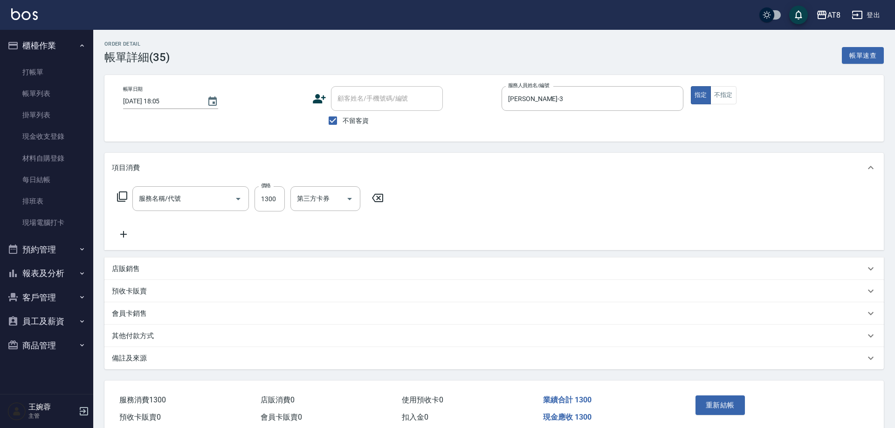
type input "染髮(41300)"
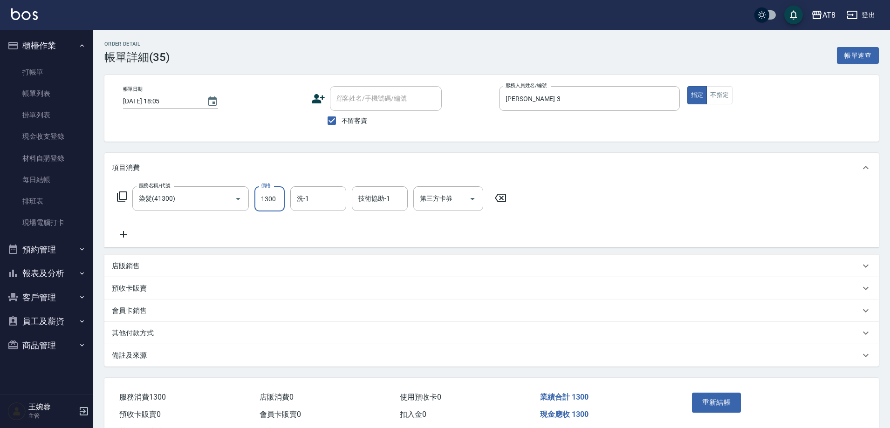
click at [268, 203] on input "1300" at bounding box center [269, 198] width 30 height 25
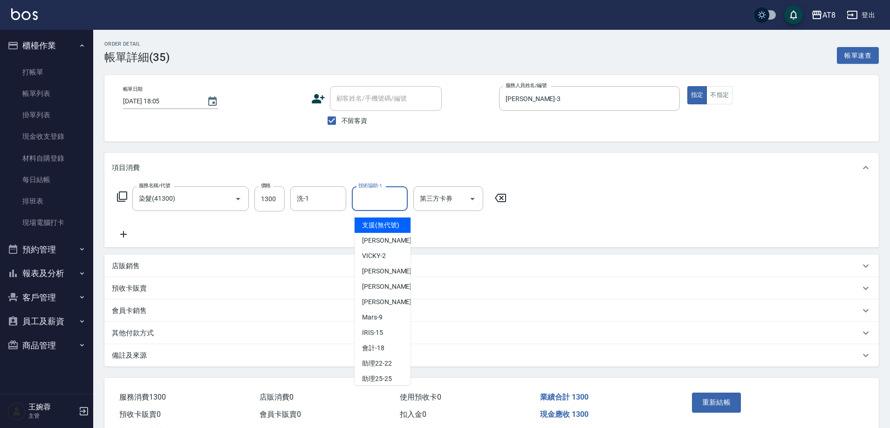
click at [381, 204] on input "技術協助-1" at bounding box center [380, 199] width 48 height 16
type input "助理25-25"
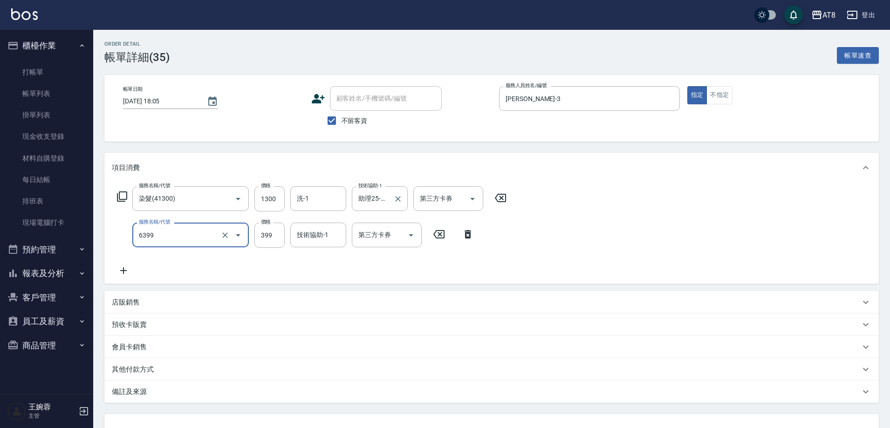
type input "SPA399(6399)"
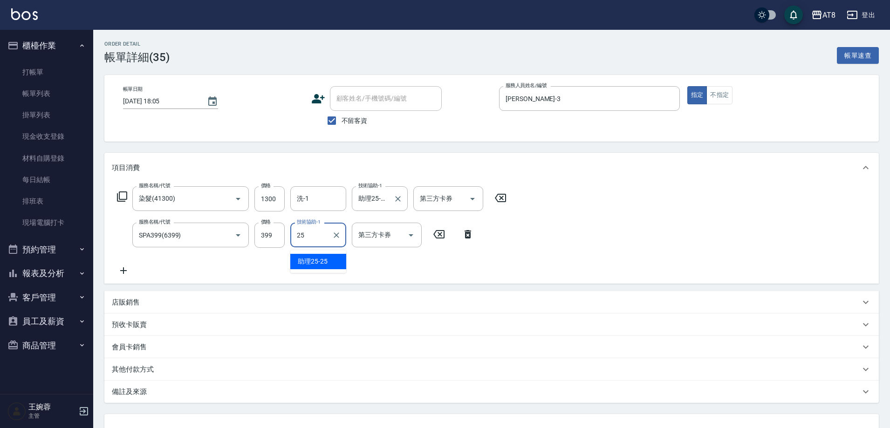
type input "助理25-25"
click at [121, 194] on icon at bounding box center [121, 196] width 11 height 11
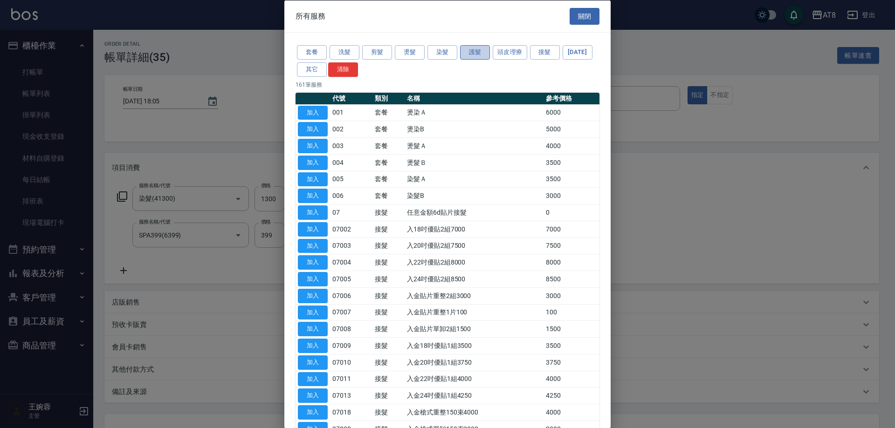
click at [472, 55] on button "護髮" at bounding box center [475, 52] width 30 height 14
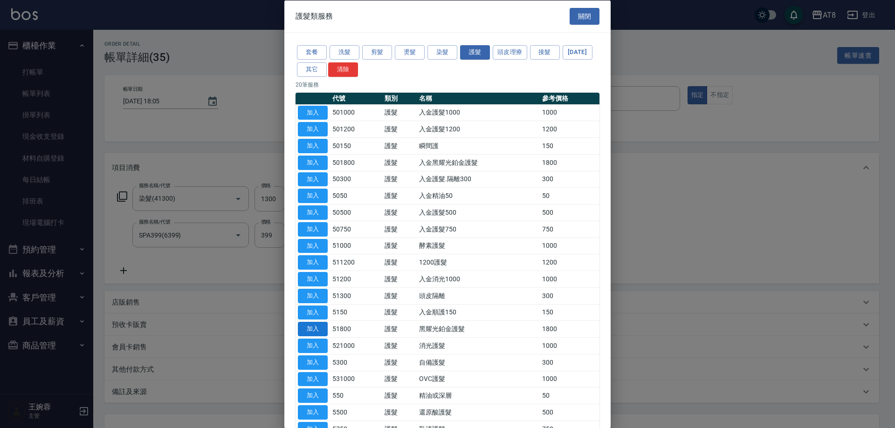
click at [324, 336] on button "加入" at bounding box center [313, 329] width 30 height 14
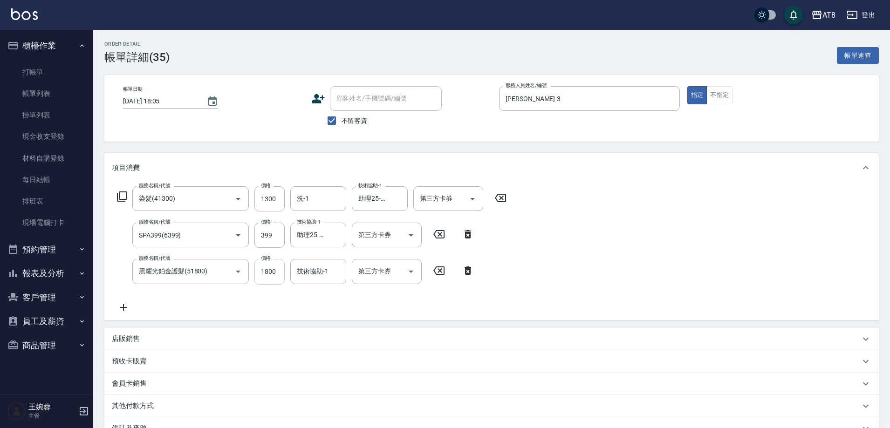
click at [273, 278] on input "1800" at bounding box center [269, 271] width 30 height 25
type input "1400"
type input "助理25-25"
click at [708, 215] on div "服務名稱/代號 染髮(41300) 服務名稱/代號 價格 1300 價格 洗-1 洗-1 技術協助-1 助理25-25 技術協助-1 第三方卡券 第三方卡券 …" at bounding box center [491, 251] width 774 height 137
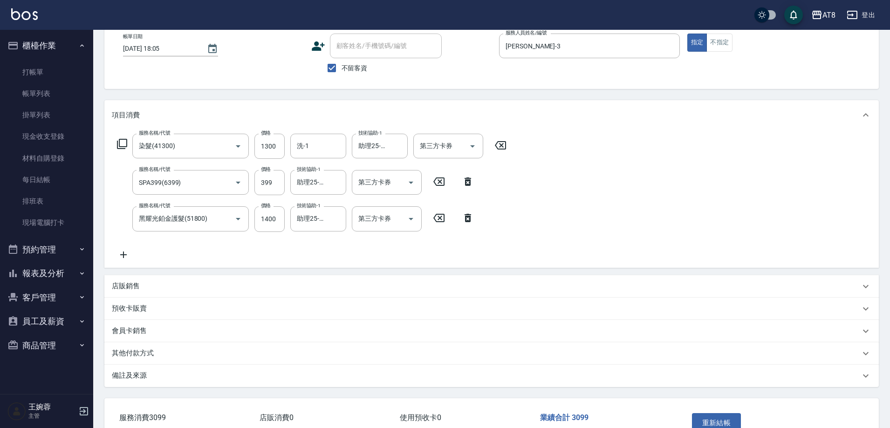
scroll to position [38, 0]
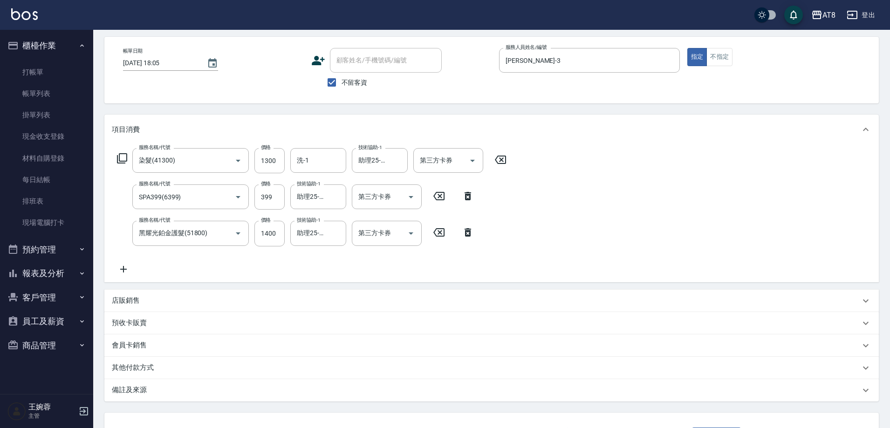
click at [126, 273] on icon at bounding box center [123, 269] width 7 height 7
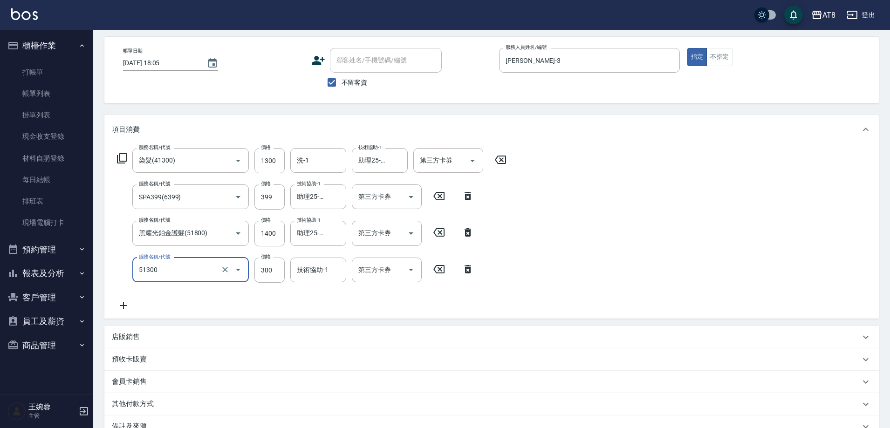
type input "頭皮隔離(51300)"
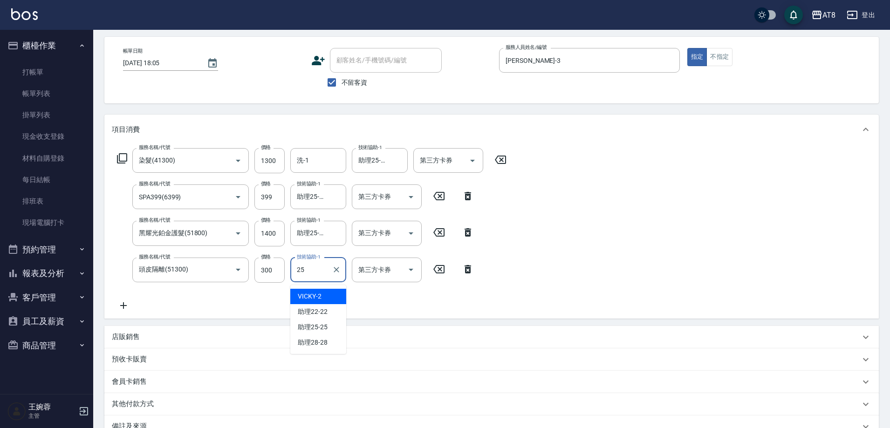
type input "助理25-25"
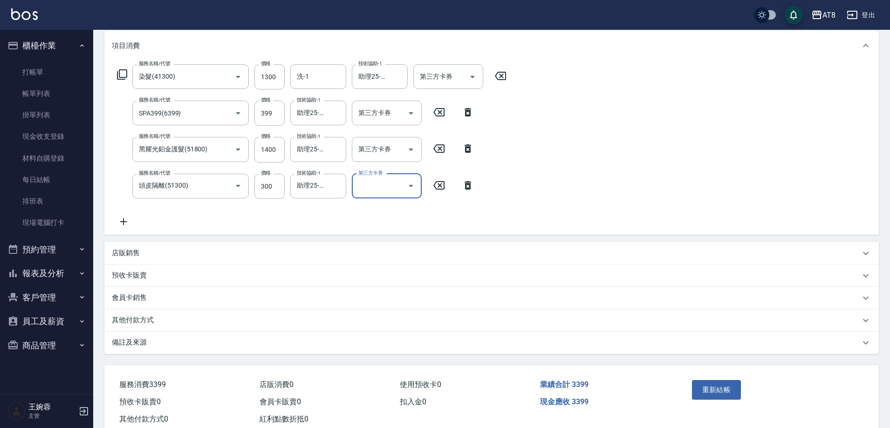
scroll to position [161, 0]
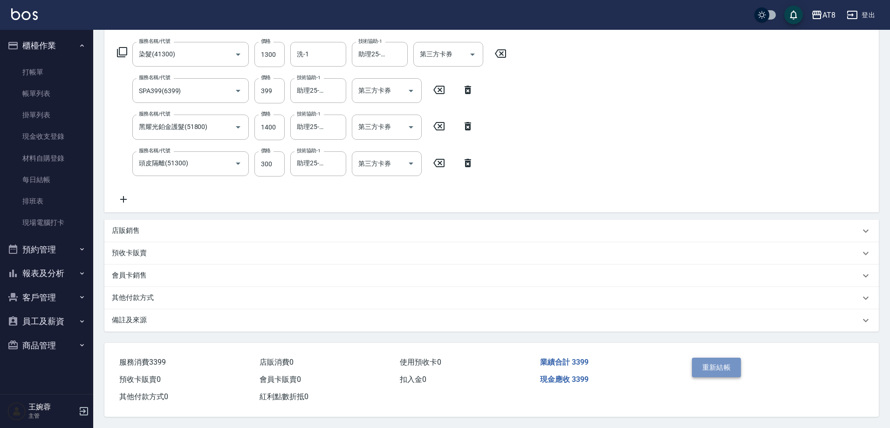
click at [713, 358] on button "重新結帳" at bounding box center [716, 368] width 49 height 20
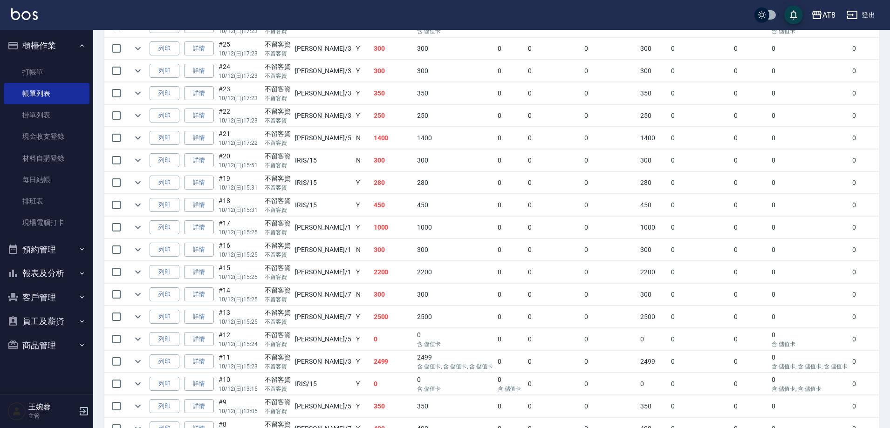
scroll to position [527, 0]
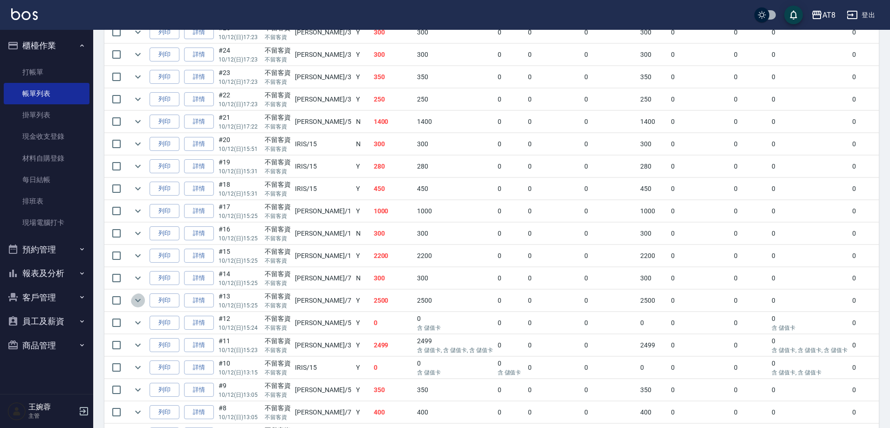
click at [135, 308] on button "expand row" at bounding box center [138, 301] width 14 height 14
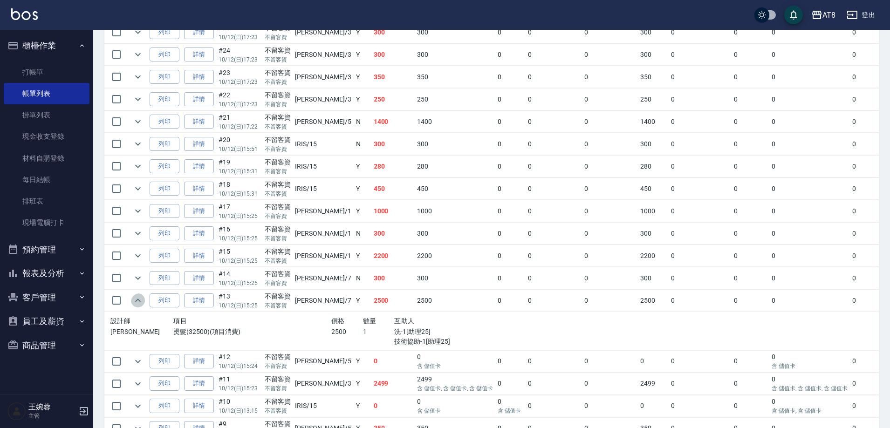
click at [135, 306] on icon "expand row" at bounding box center [137, 300] width 11 height 11
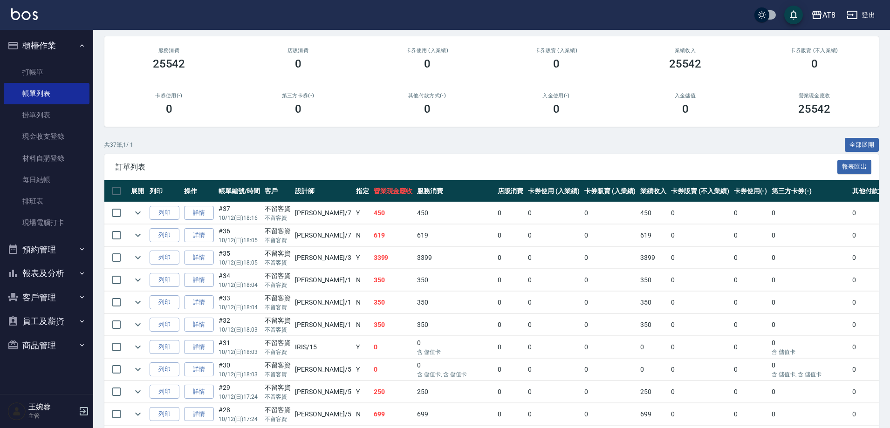
scroll to position [4, 0]
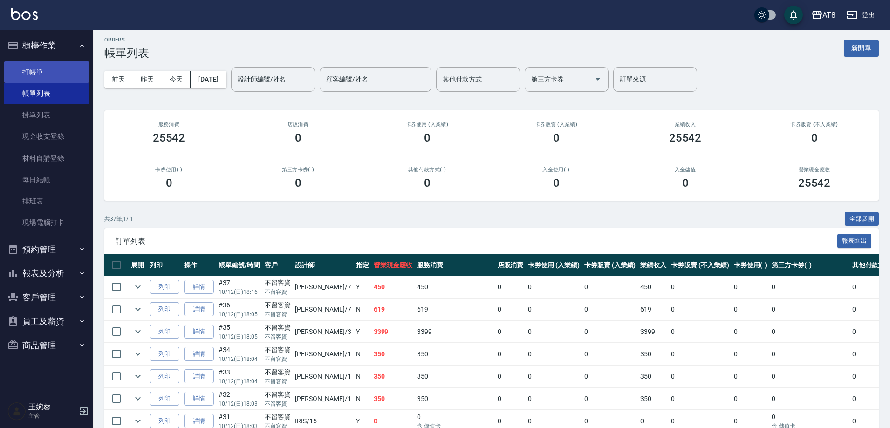
click at [77, 69] on link "打帳單" at bounding box center [47, 72] width 86 height 21
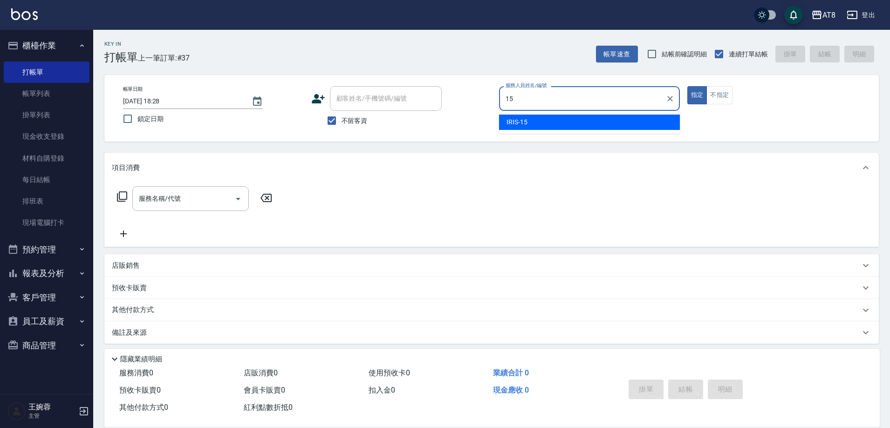
type input "IRIS-15"
type button "true"
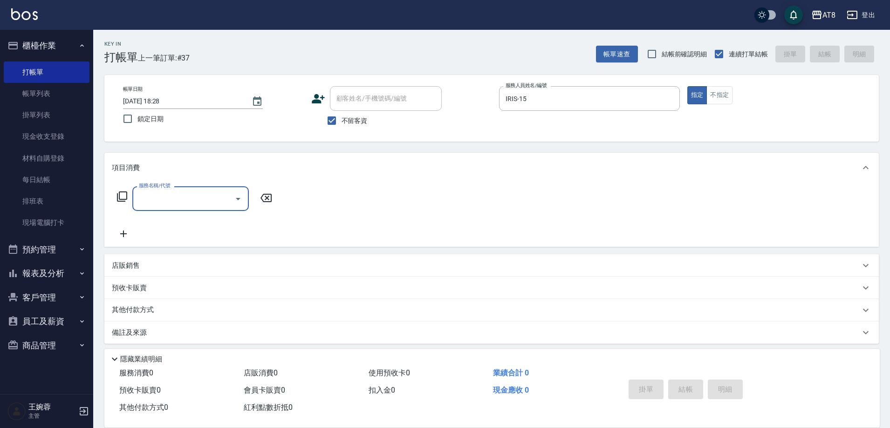
type input "8"
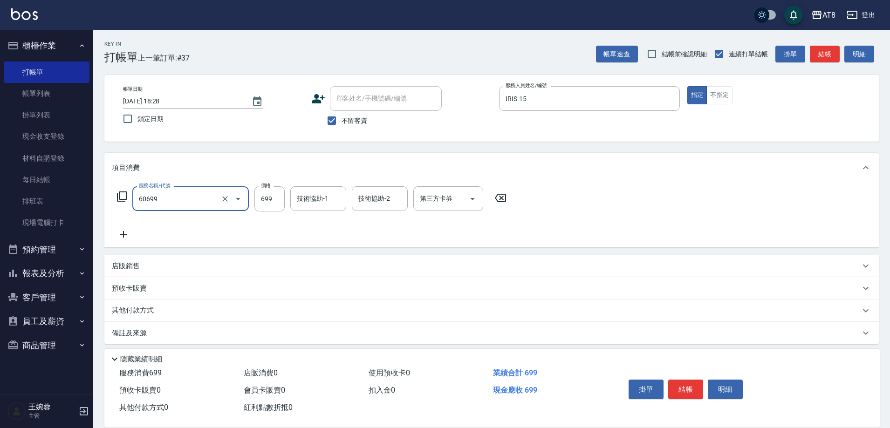
type input "入金SPA699(60699)"
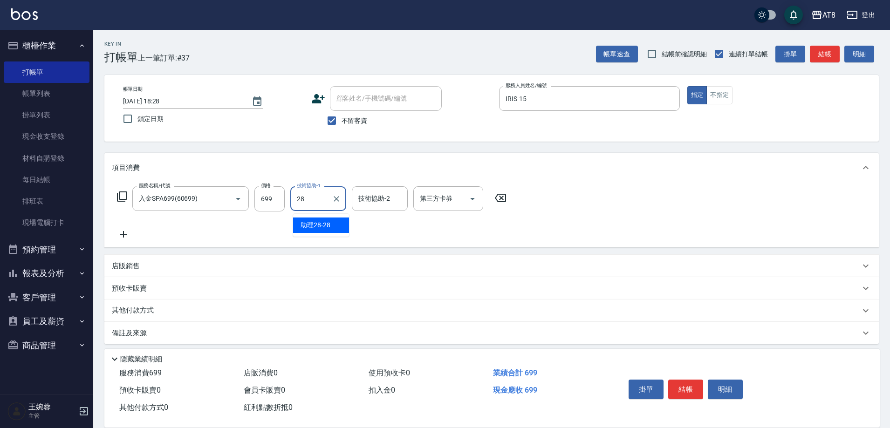
type input "助理28-28"
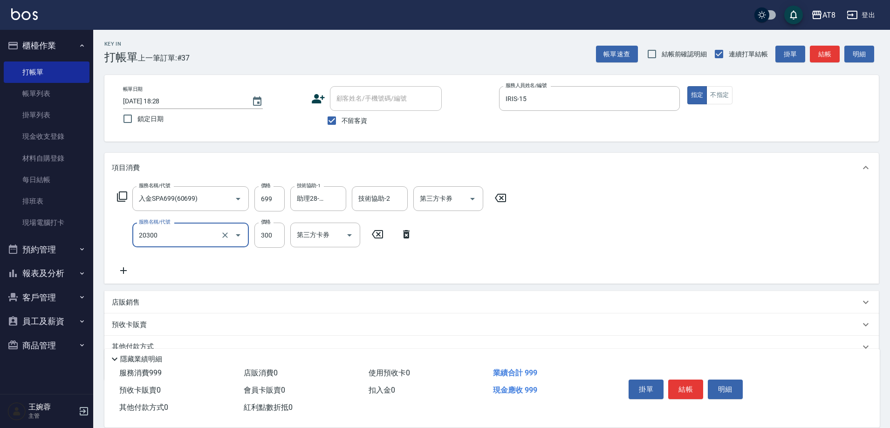
type input "入金剪髮300(20300)"
click at [685, 380] on button "結帳" at bounding box center [685, 390] width 35 height 20
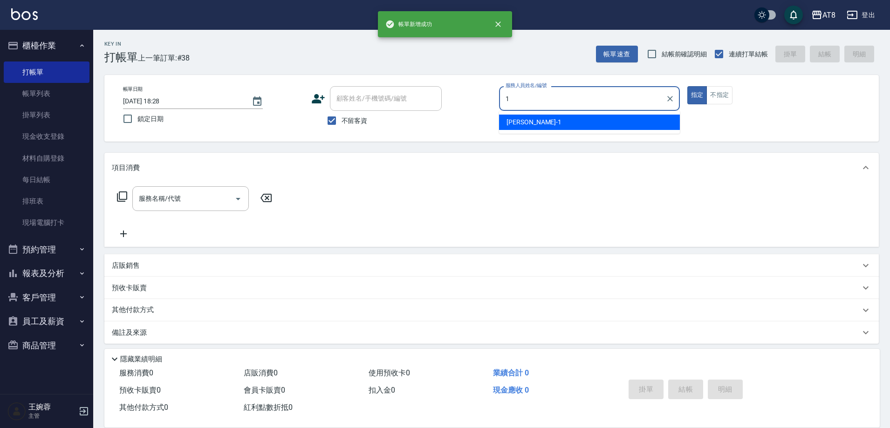
type input "YUKI-1"
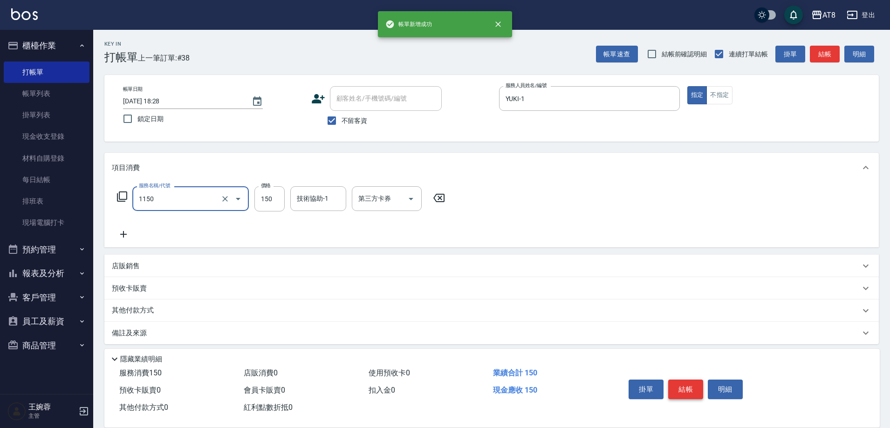
type input "洗髮(1150)"
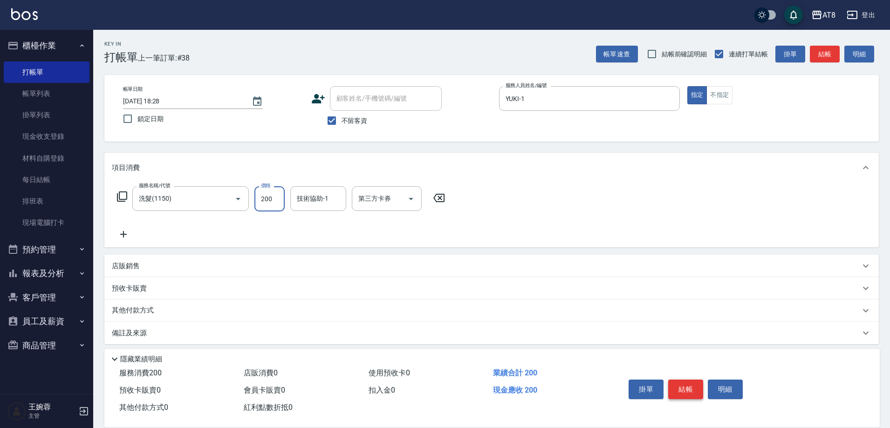
type input "200"
type input "助理22-22"
click at [685, 380] on button "結帳" at bounding box center [685, 390] width 35 height 20
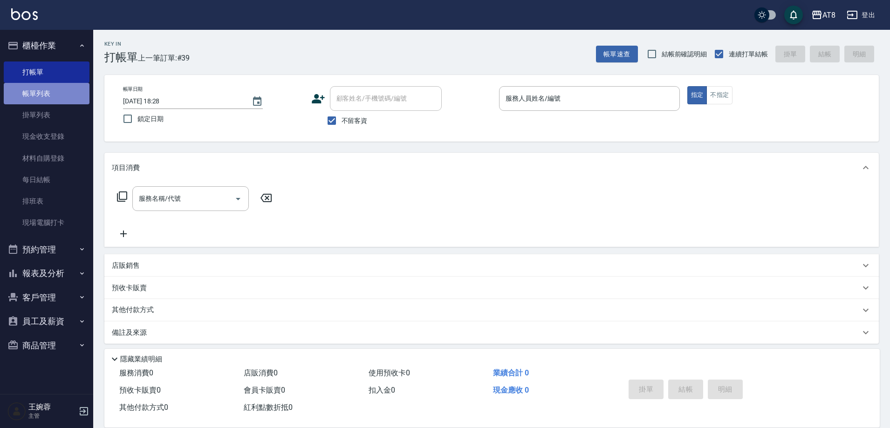
click at [52, 94] on link "帳單列表" at bounding box center [47, 93] width 86 height 21
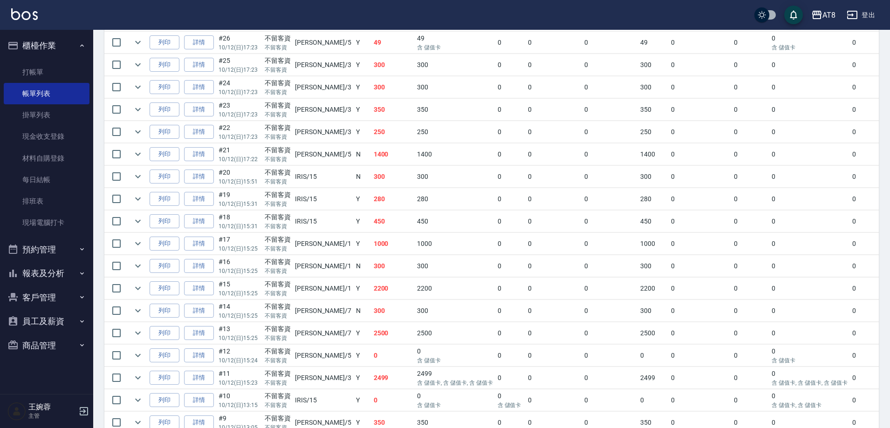
scroll to position [542, 0]
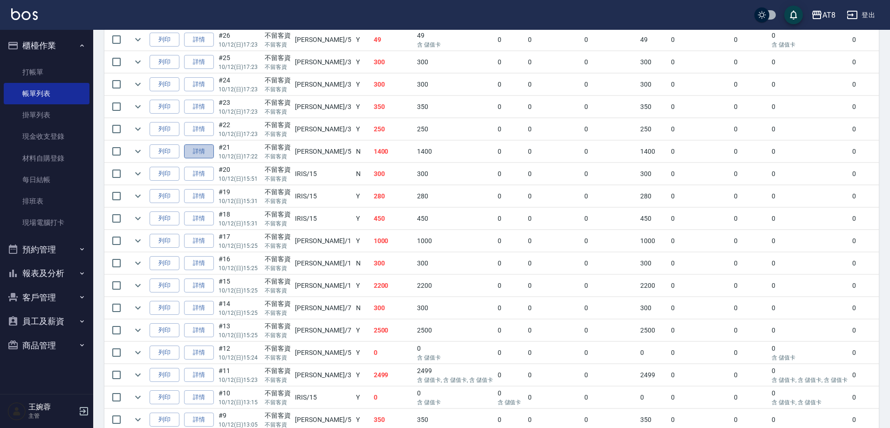
click at [214, 159] on link "詳情" at bounding box center [199, 151] width 30 height 14
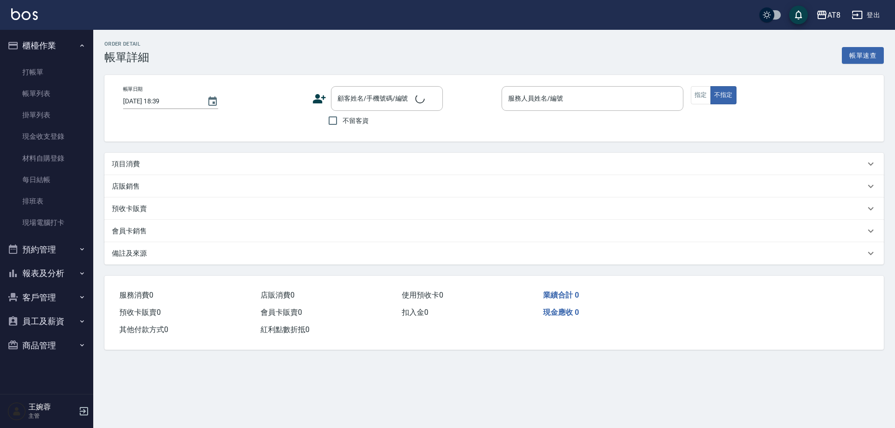
type input "2025/10/12 17:22"
checkbox input "true"
type input "HANK-5"
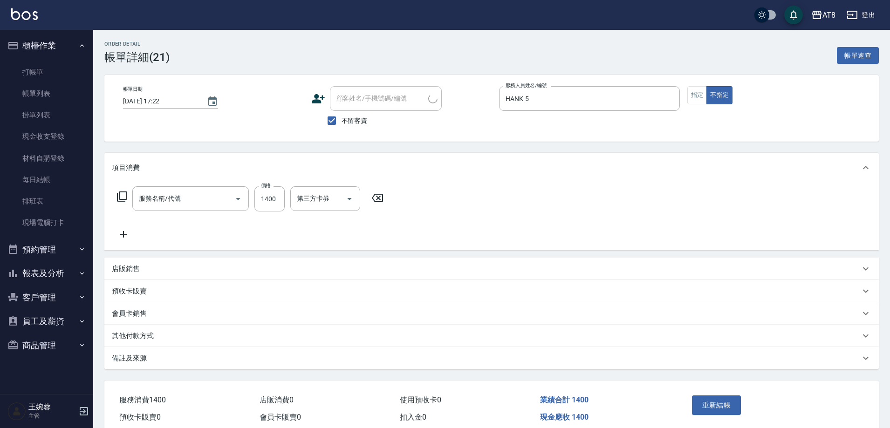
type input "染髮(41300)"
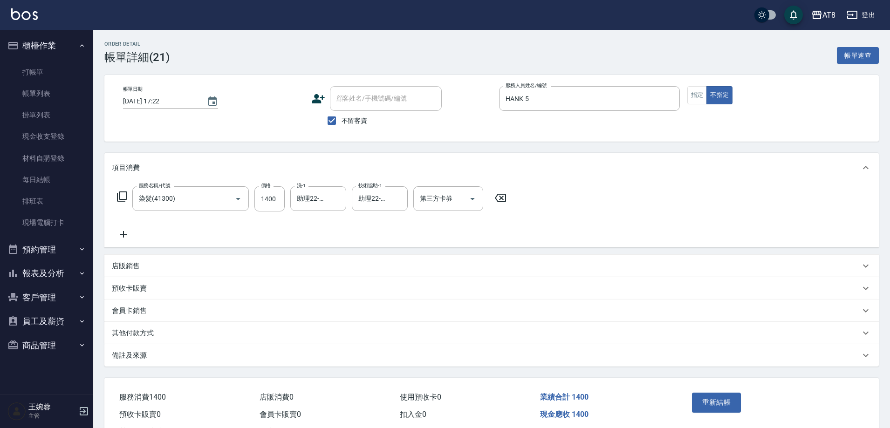
click at [123, 235] on icon at bounding box center [123, 234] width 23 height 11
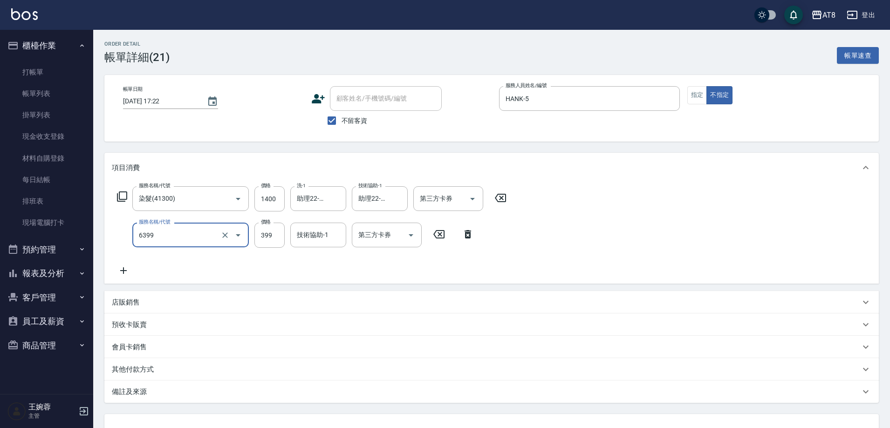
type input "SPA399(6399)"
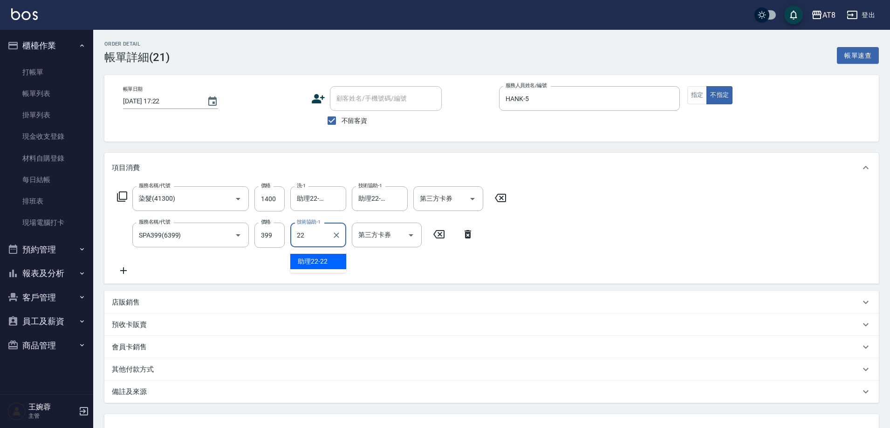
type input "助理22-22"
click at [122, 202] on icon at bounding box center [121, 196] width 11 height 11
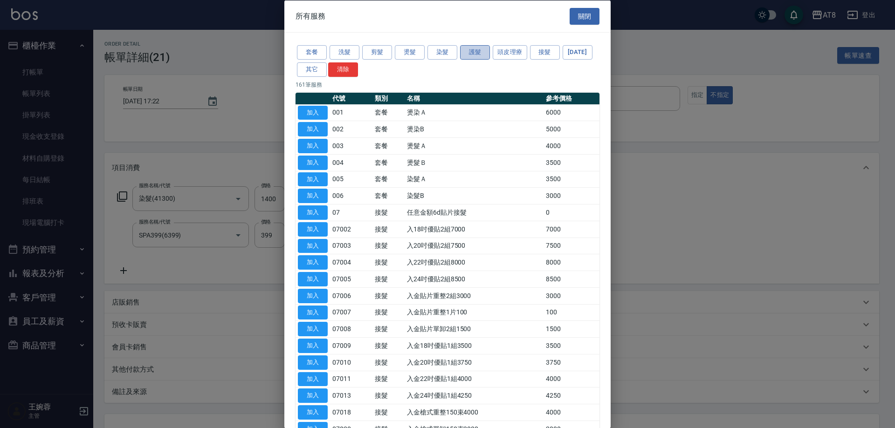
click at [474, 57] on button "護髮" at bounding box center [475, 52] width 30 height 14
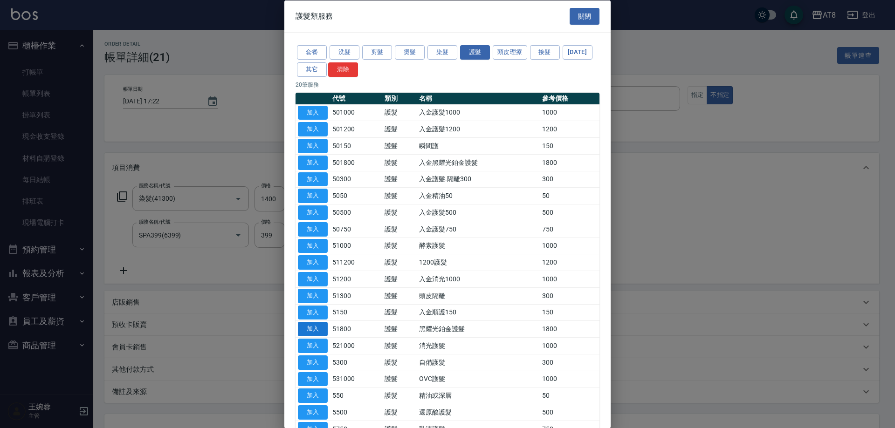
click at [315, 336] on button "加入" at bounding box center [313, 329] width 30 height 14
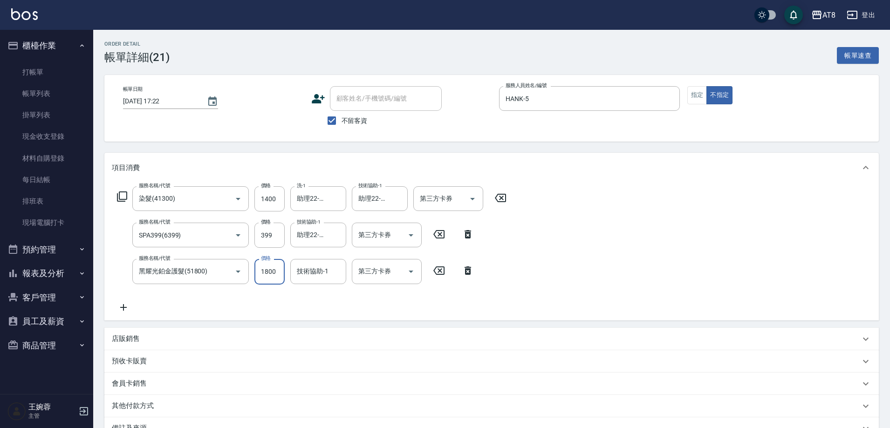
click at [271, 280] on input "1800" at bounding box center [269, 271] width 30 height 25
type input "1400"
type input "助理22-22"
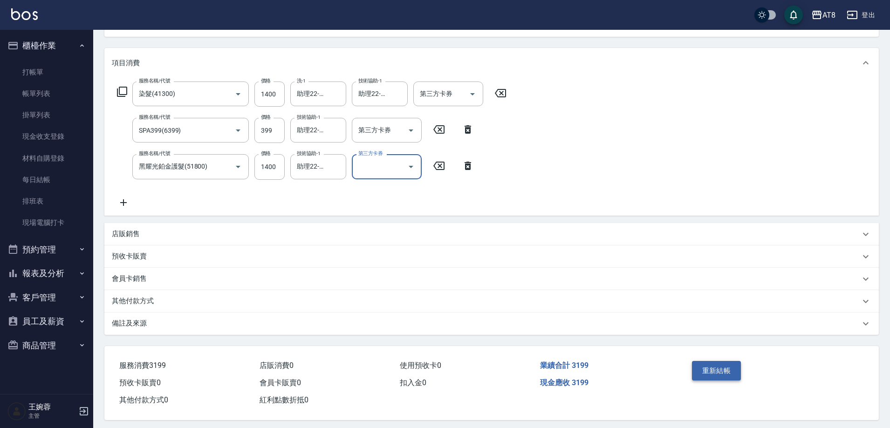
click at [740, 376] on button "重新結帳" at bounding box center [716, 371] width 49 height 20
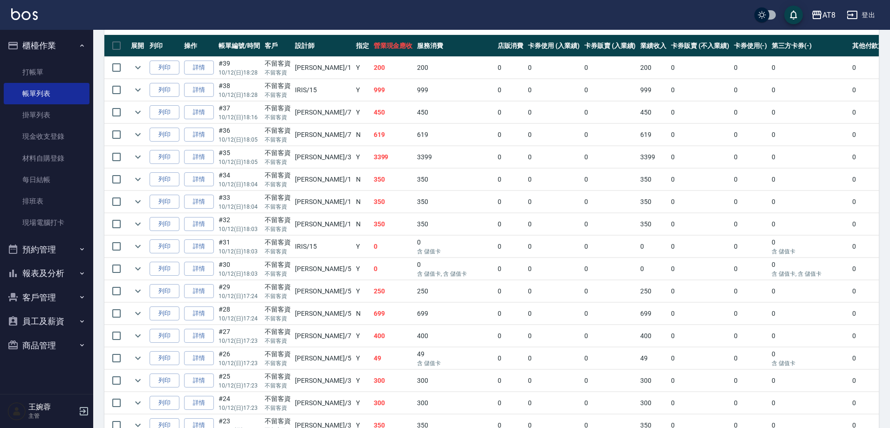
scroll to position [218, 0]
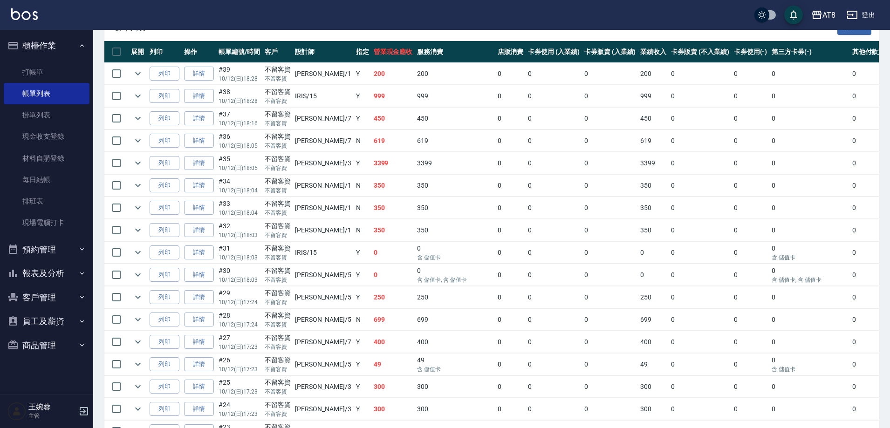
click at [54, 276] on button "報表及分析" at bounding box center [47, 273] width 86 height 24
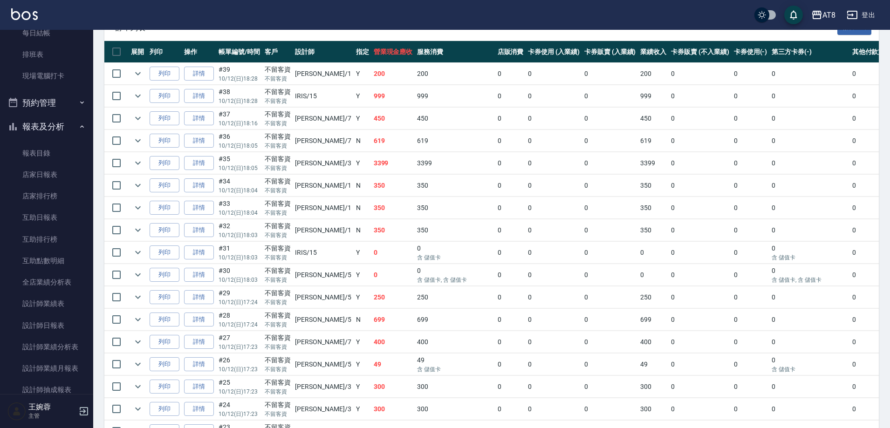
scroll to position [153, 0]
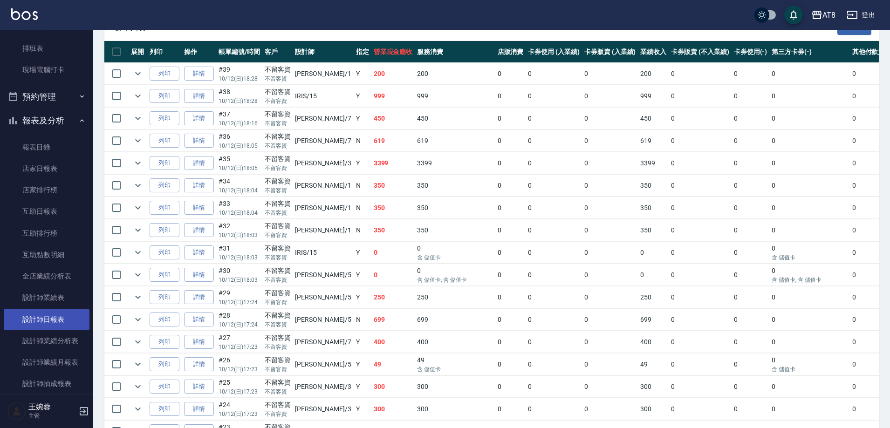
click at [55, 315] on link "設計師日報表" at bounding box center [47, 319] width 86 height 21
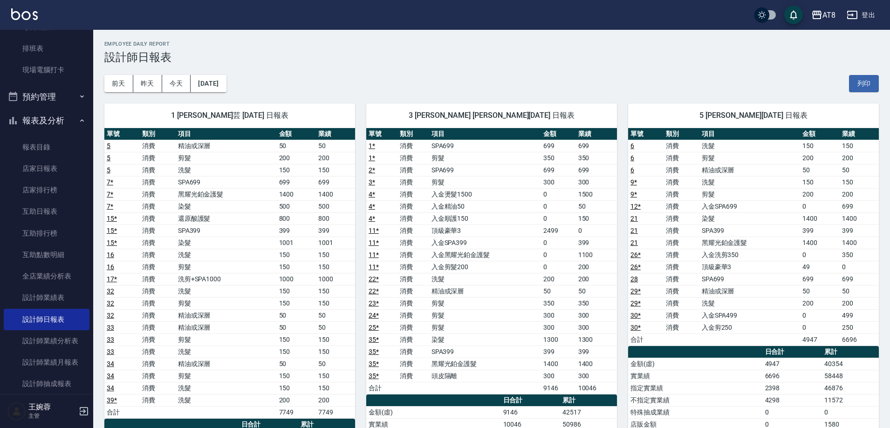
click at [209, 92] on div "1 YUKI 蔡沂芸 10/12/2025 日報表 單號 類別 項目 金額 業績 5 消費 精油或深層 50 50 5 消費 剪髮 200 200 5 消費 …" at bounding box center [224, 364] width 262 height 544
click at [226, 84] on button "[DATE]" at bounding box center [208, 83] width 35 height 17
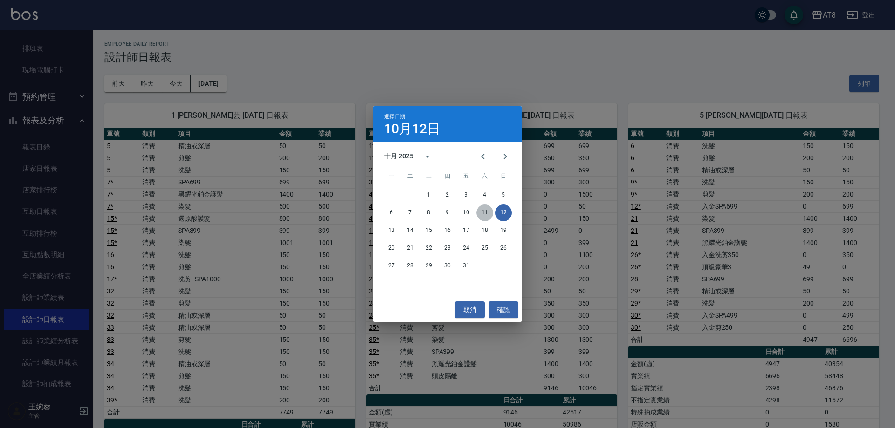
click at [487, 212] on button "11" at bounding box center [484, 213] width 17 height 17
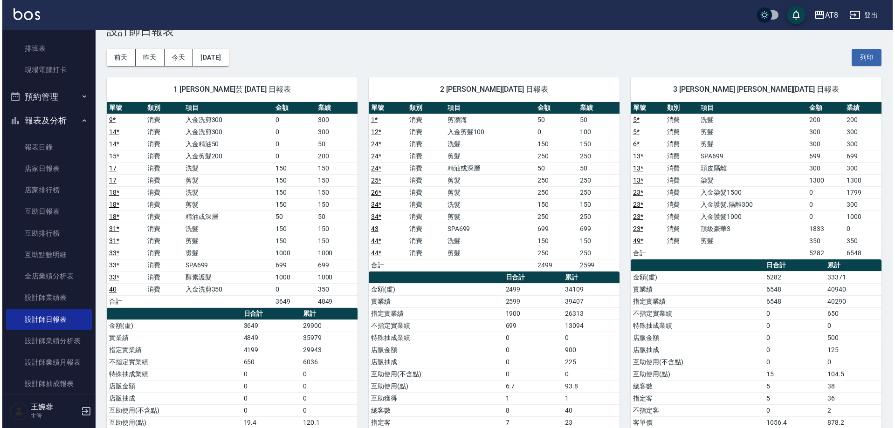
scroll to position [14, 0]
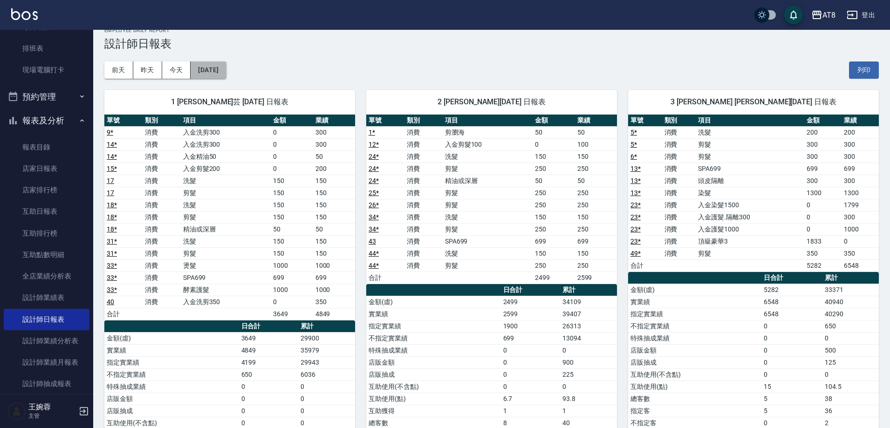
click at [226, 68] on button "[DATE]" at bounding box center [208, 70] width 35 height 17
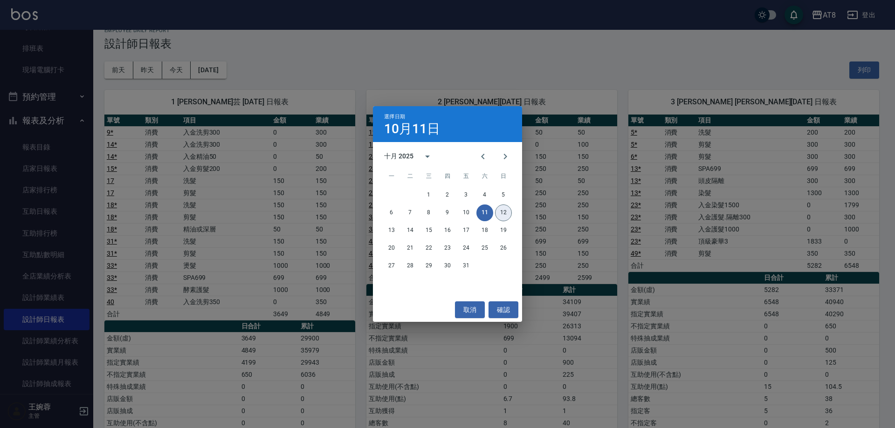
drag, startPoint x: 509, startPoint y: 212, endPoint x: 514, endPoint y: 209, distance: 6.5
click at [511, 212] on button "12" at bounding box center [503, 213] width 17 height 17
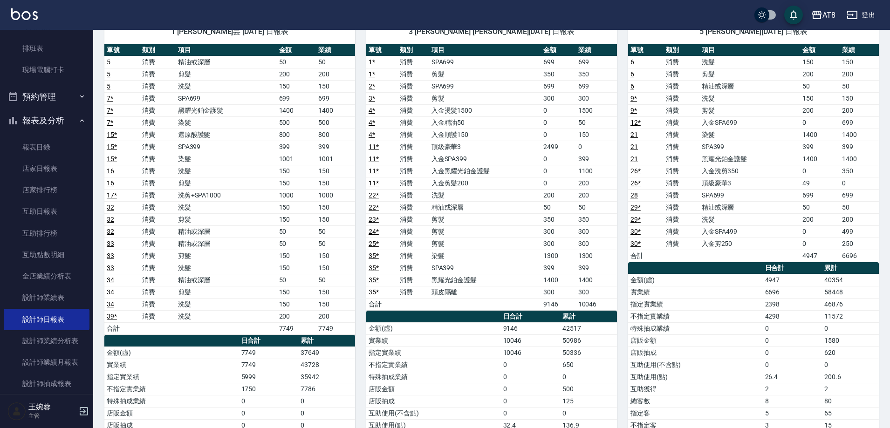
scroll to position [72, 0]
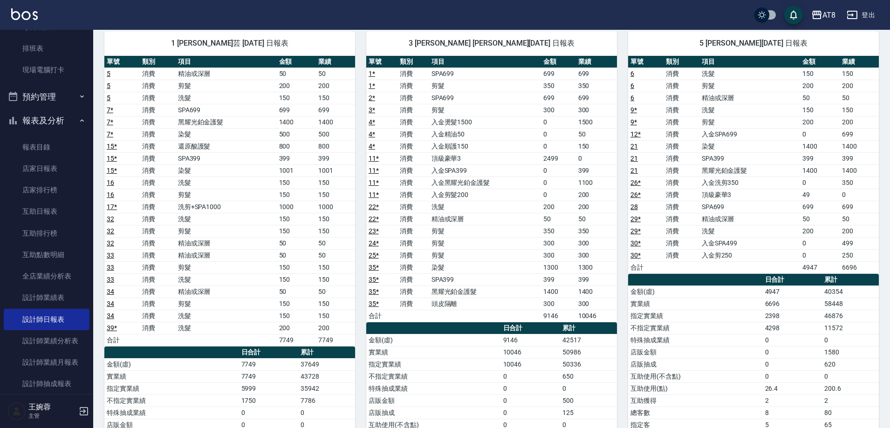
click at [28, 13] on img at bounding box center [24, 14] width 27 height 12
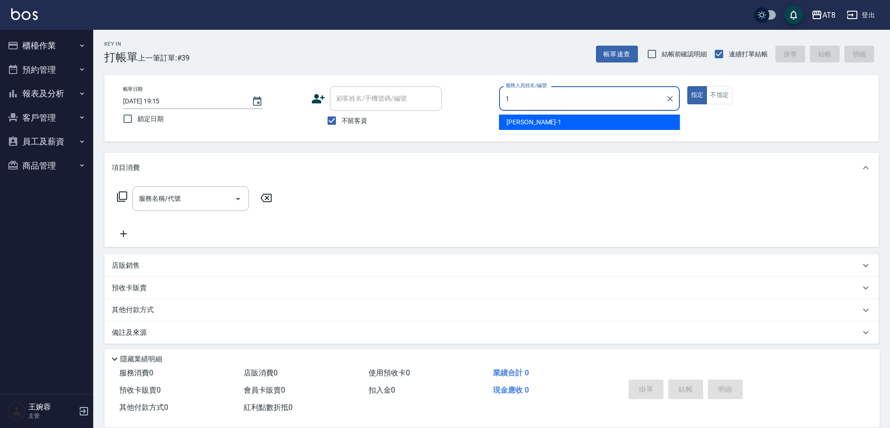
type input "YUKI-1"
type button "true"
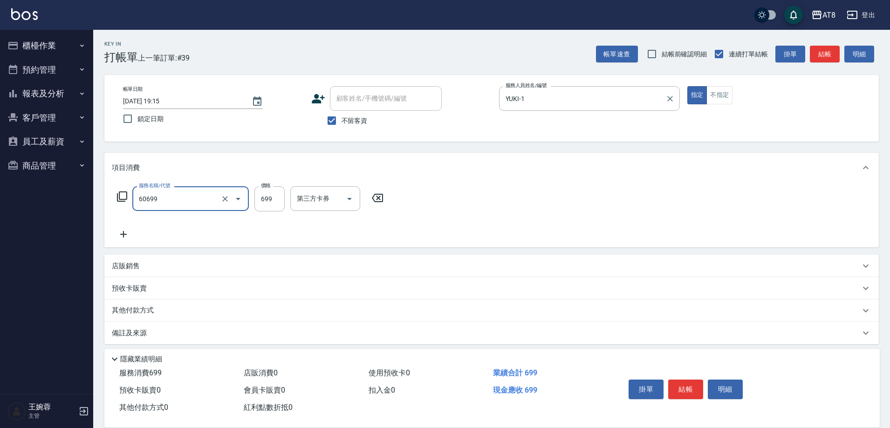
type input "入金SPA699(60699)"
type input "助理22-22"
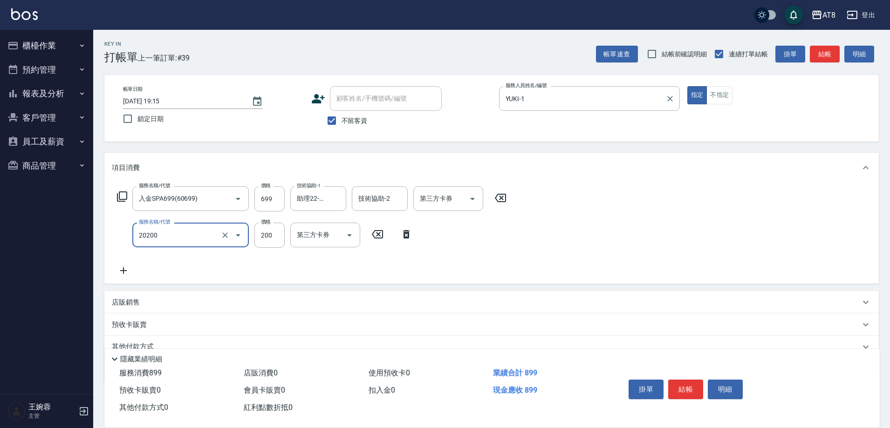
type input "入金剪髮200(20200)"
click at [691, 381] on button "結帳" at bounding box center [685, 390] width 35 height 20
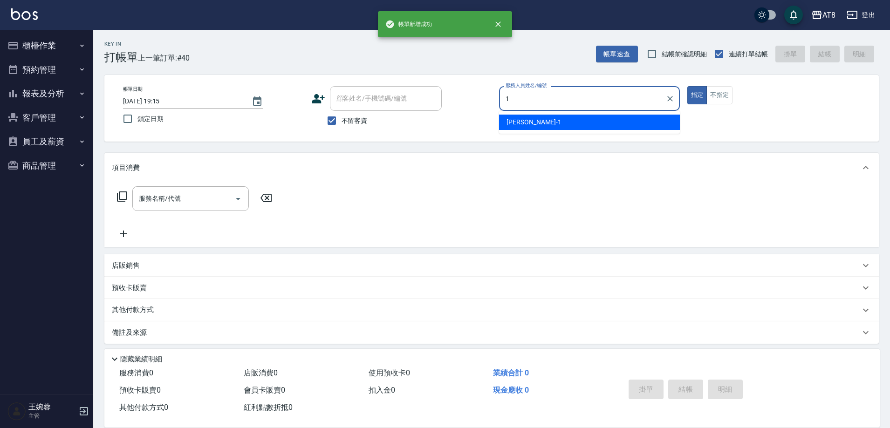
type input "YUKI-1"
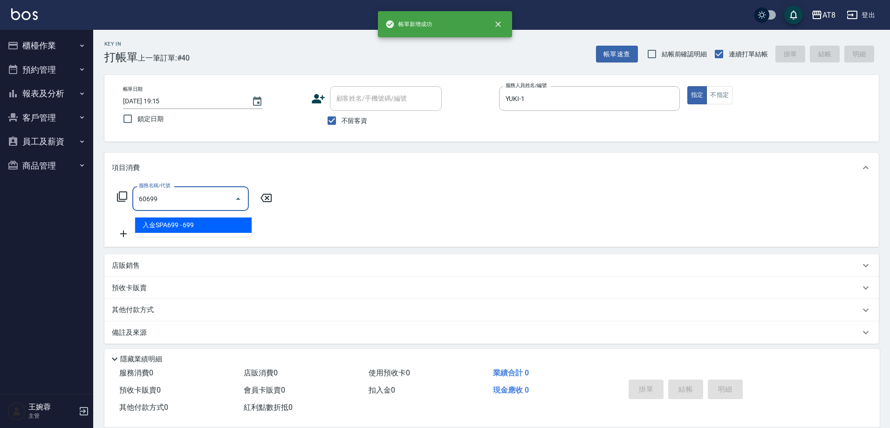
type input "入金SPA699(60699)"
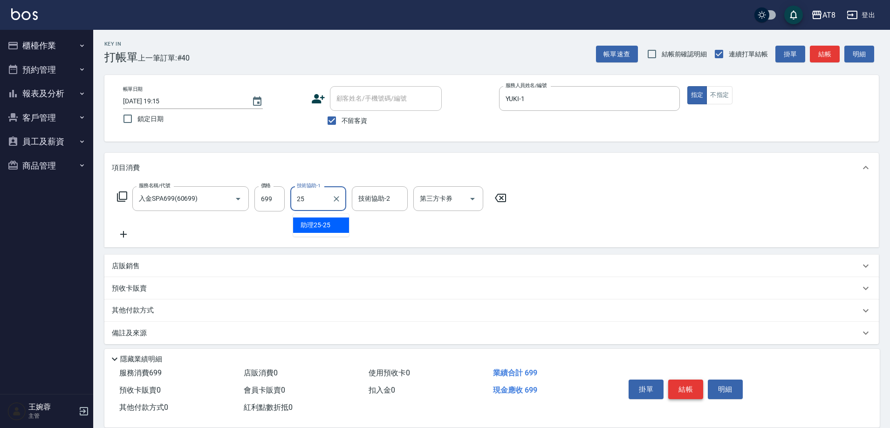
type input "助理25-25"
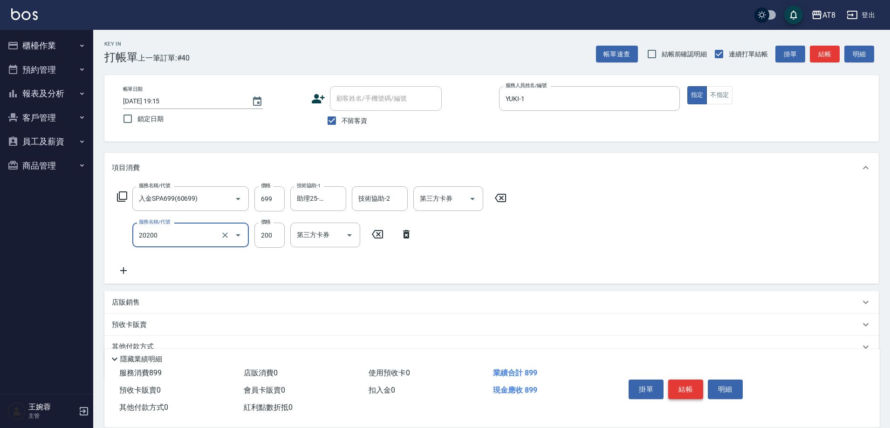
type input "入金剪髮200(20200)"
click at [691, 381] on button "結帳" at bounding box center [685, 390] width 35 height 20
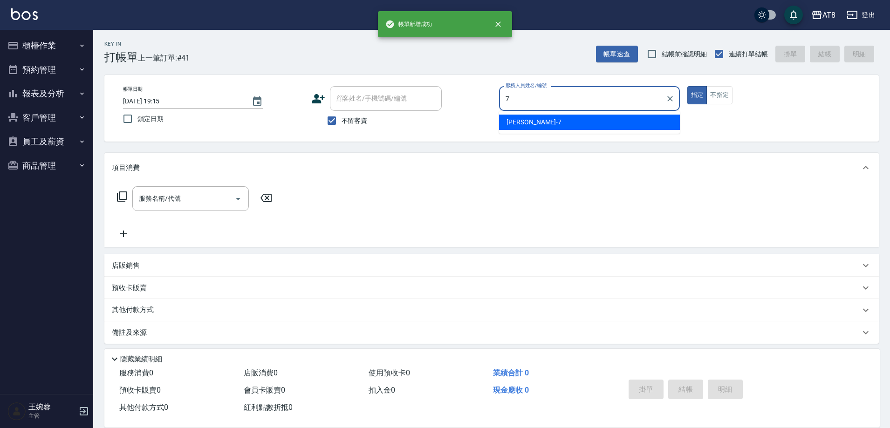
type input "NINA-7"
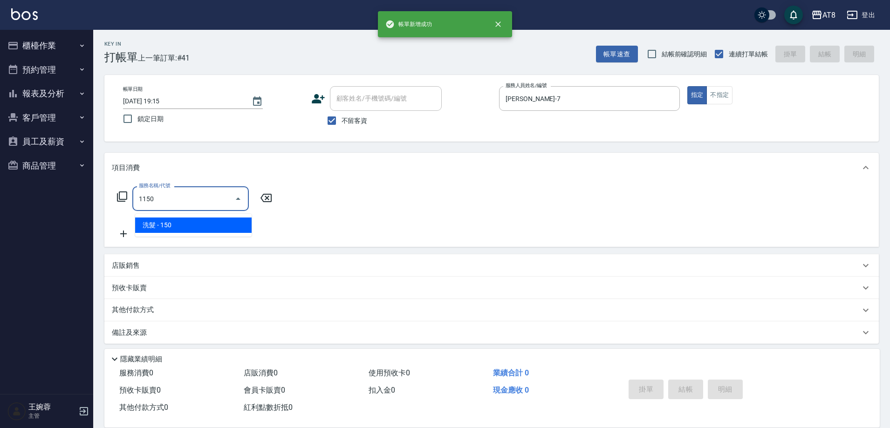
type input "洗髮(1150)"
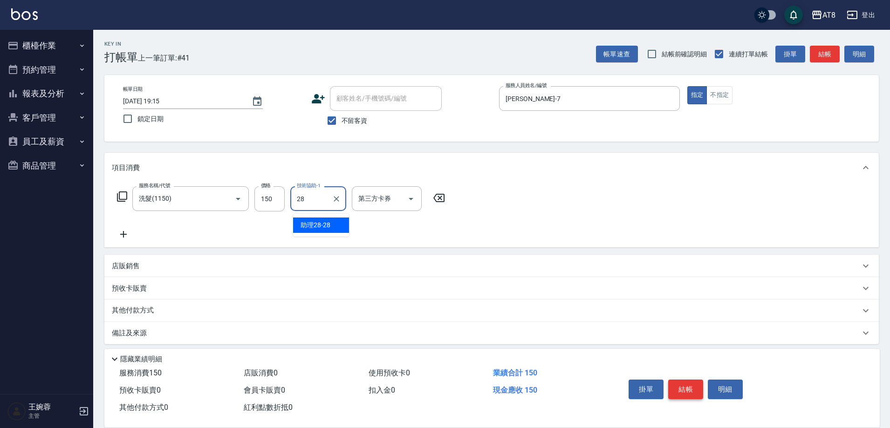
type input "助理28-28"
click at [278, 205] on input "150" at bounding box center [269, 198] width 30 height 25
type input "200"
click at [691, 380] on button "結帳" at bounding box center [685, 390] width 35 height 20
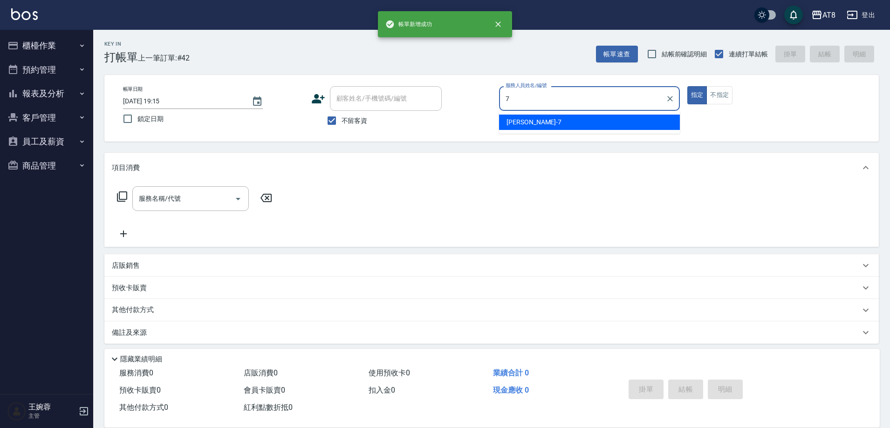
type input "NINA-7"
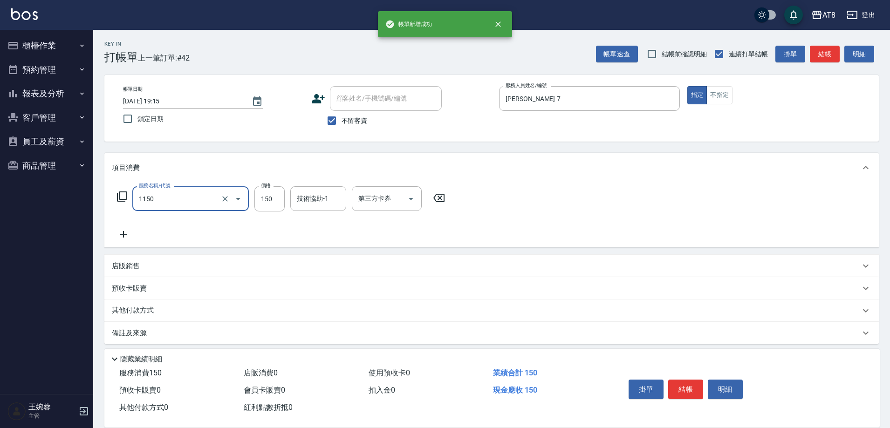
type input "洗髮(1150)"
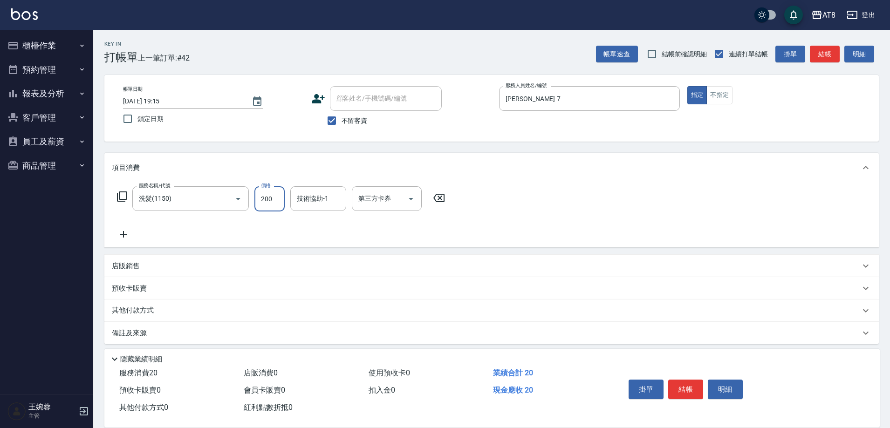
type input "200"
click at [691, 380] on button "結帳" at bounding box center [685, 390] width 35 height 20
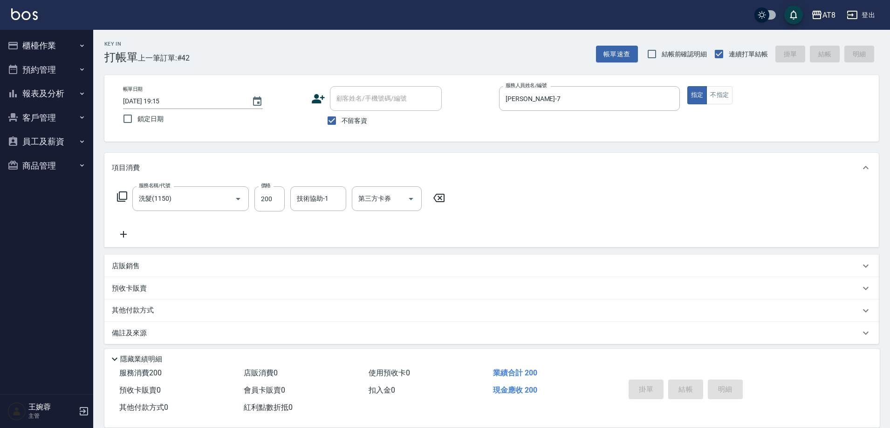
type input "2025/10/12 19:16"
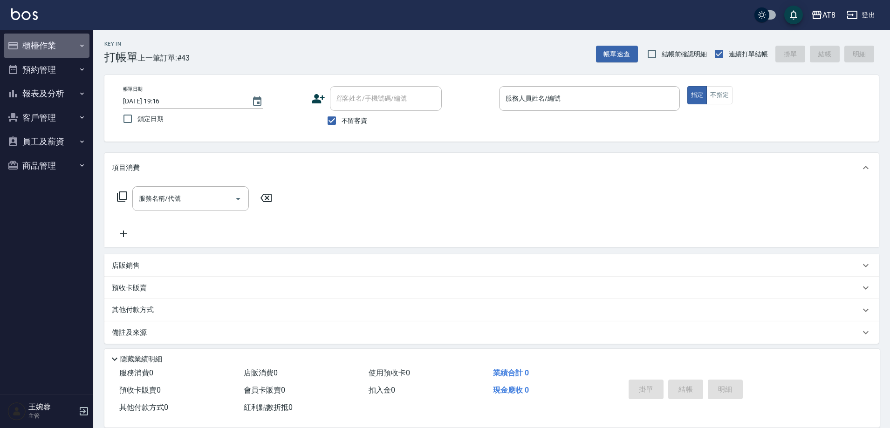
click at [47, 37] on button "櫃檯作業" at bounding box center [47, 46] width 86 height 24
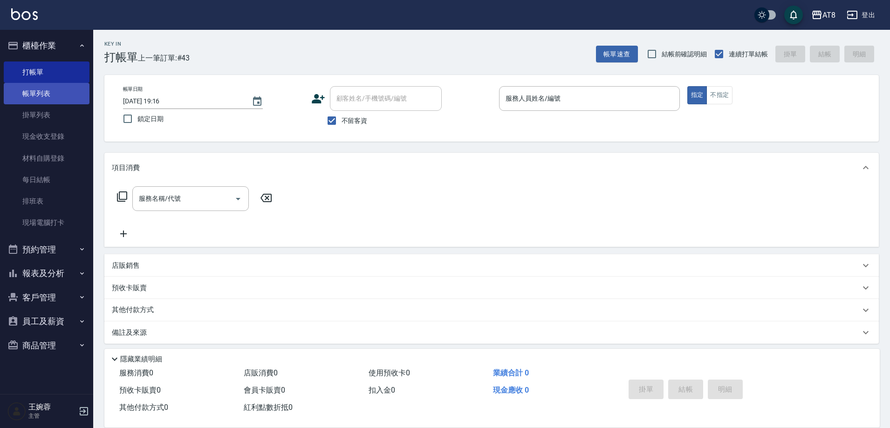
click at [75, 91] on link "帳單列表" at bounding box center [47, 93] width 86 height 21
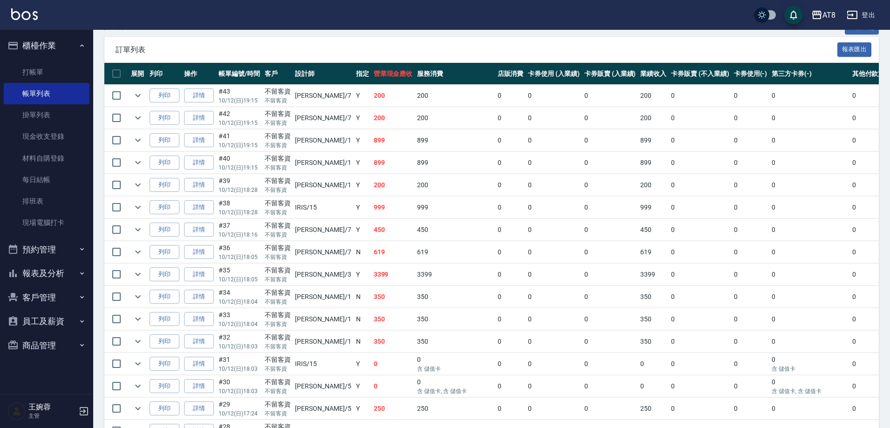
scroll to position [197, 0]
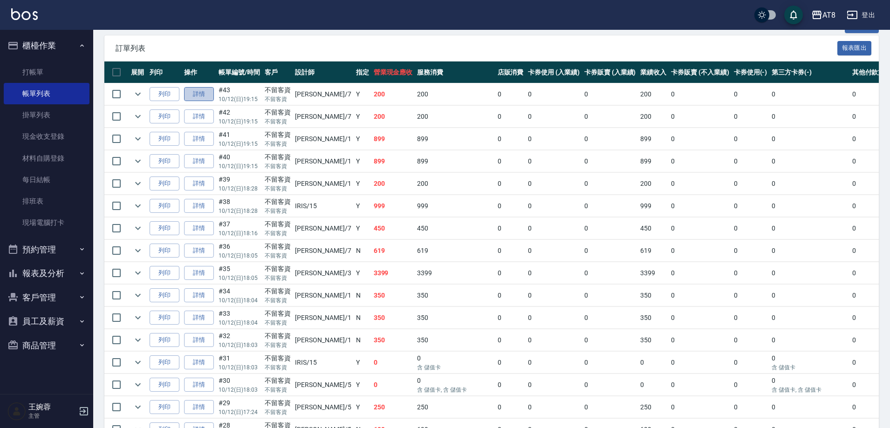
click at [205, 102] on link "詳情" at bounding box center [199, 94] width 30 height 14
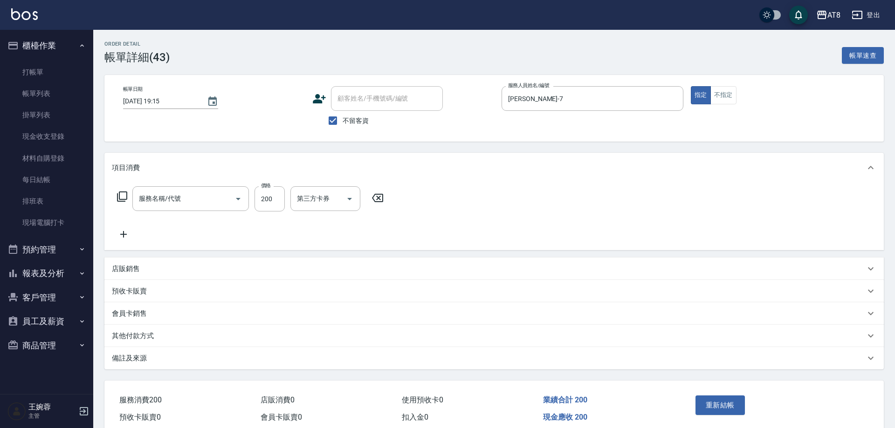
type input "2025/10/12 19:15"
checkbox input "true"
type input "NINA-7"
type input "洗髮(1150)"
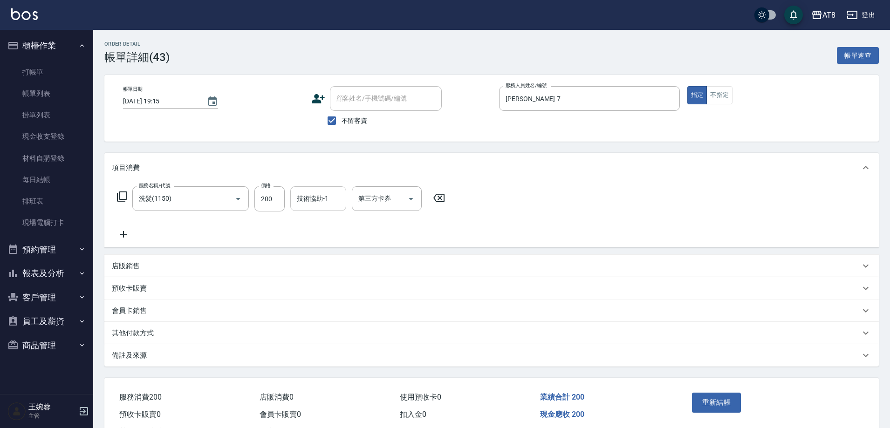
click at [317, 202] on div "技術協助-1 技術協助-1" at bounding box center [318, 198] width 56 height 25
type input "助理28-28"
click at [734, 408] on button "重新結帳" at bounding box center [716, 403] width 49 height 20
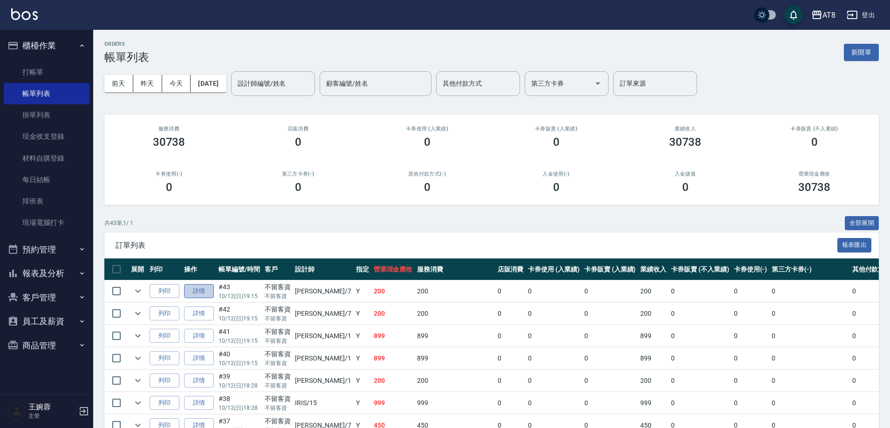
click at [204, 294] on link "詳情" at bounding box center [199, 291] width 30 height 14
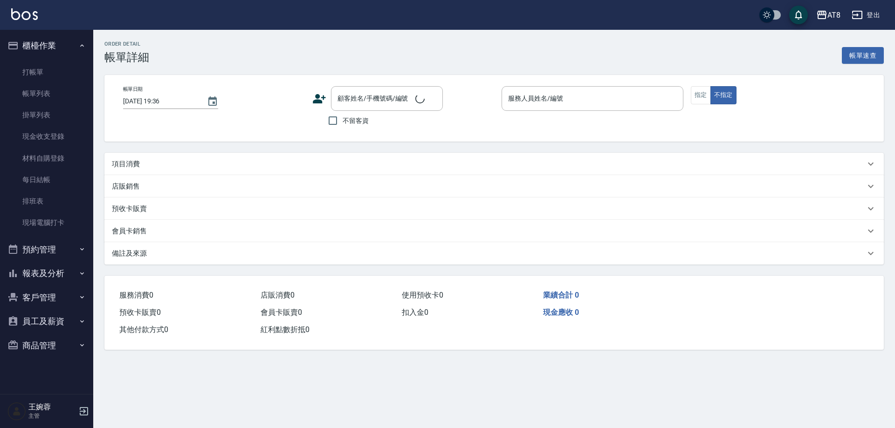
type input "2025/10/12 19:15"
checkbox input "true"
type input "NINA-7"
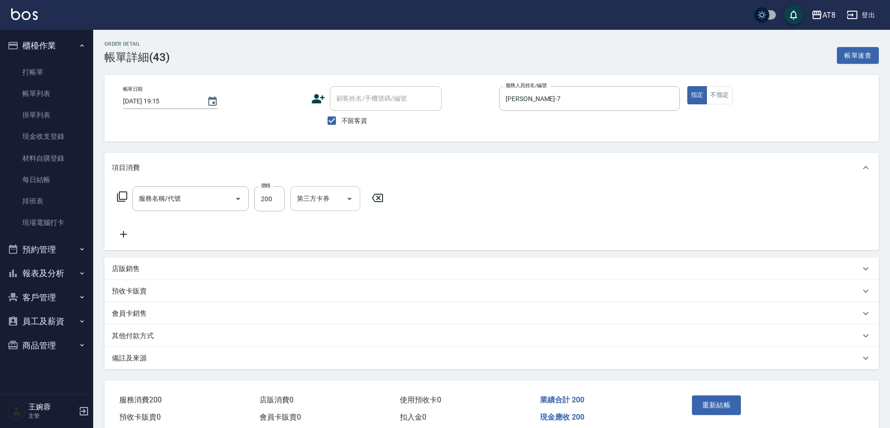
type input "洗髮(1150)"
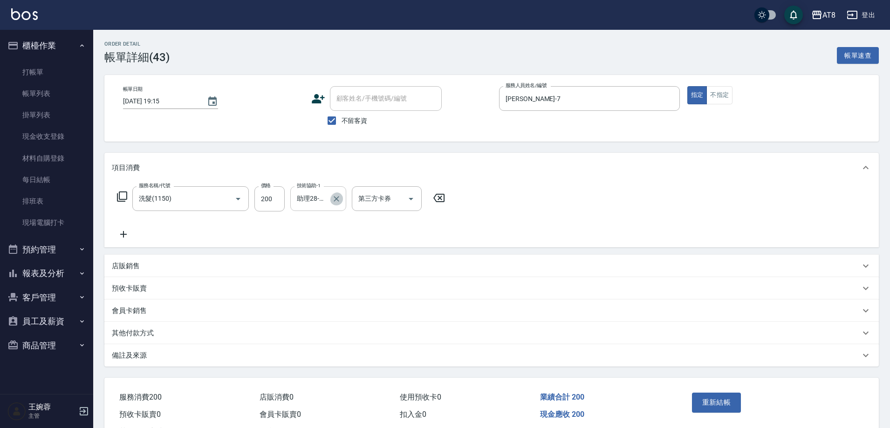
click at [336, 202] on icon "Clear" at bounding box center [336, 198] width 9 height 9
click at [614, 242] on div "服務名稱/代號 洗髮(1150) 服務名稱/代號 價格 200 價格 技術協助-1 技術協助-1 第三方卡券 第三方卡券" at bounding box center [491, 215] width 774 height 65
click at [708, 409] on button "重新結帳" at bounding box center [716, 403] width 49 height 20
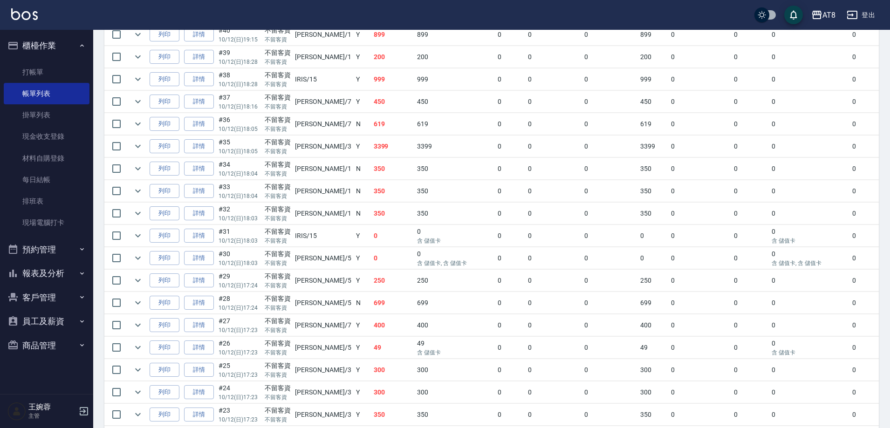
scroll to position [330, 0]
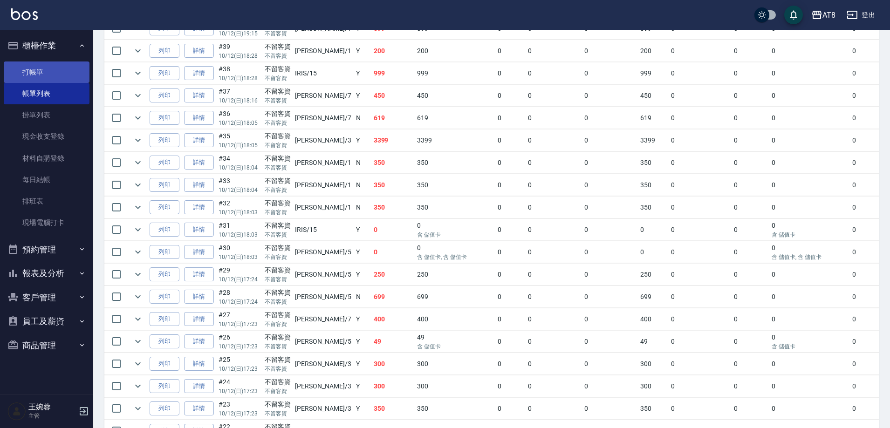
click at [27, 75] on link "打帳單" at bounding box center [47, 72] width 86 height 21
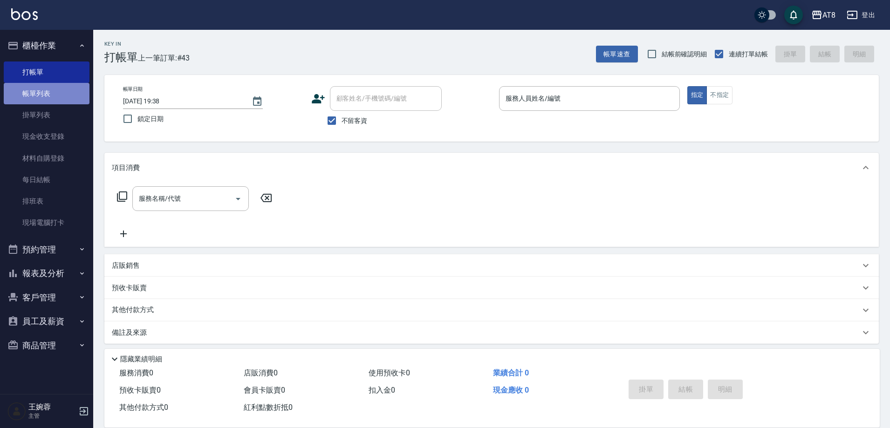
click at [55, 95] on link "帳單列表" at bounding box center [47, 93] width 86 height 21
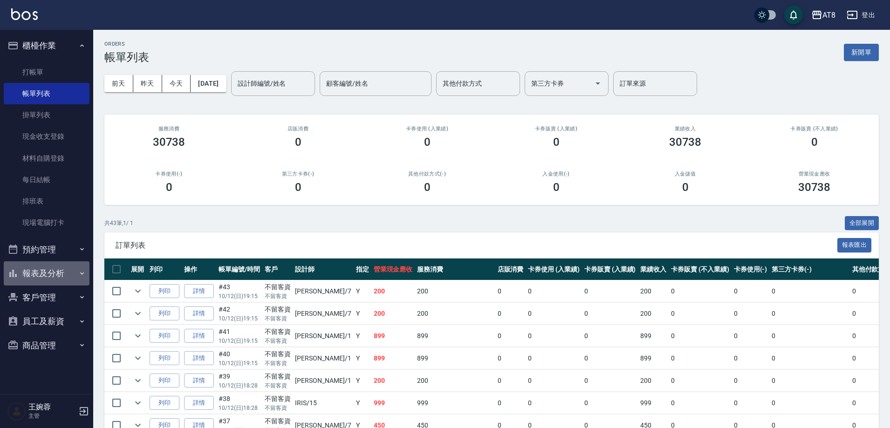
click at [56, 277] on button "報表及分析" at bounding box center [47, 273] width 86 height 24
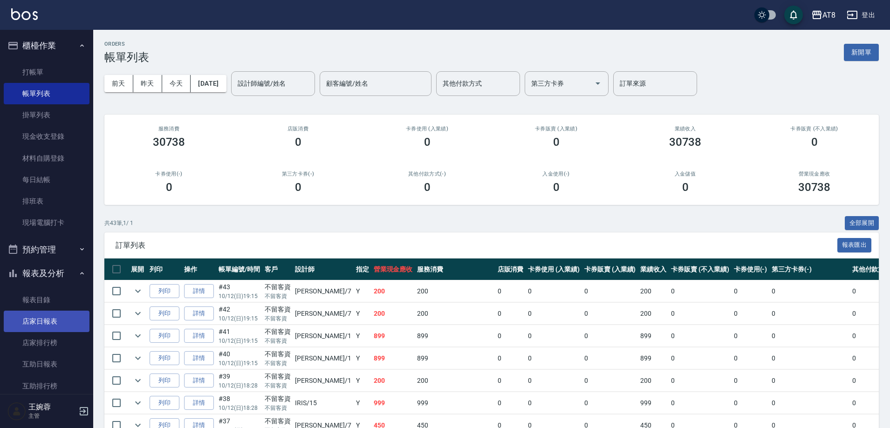
click at [66, 320] on link "店家日報表" at bounding box center [47, 321] width 86 height 21
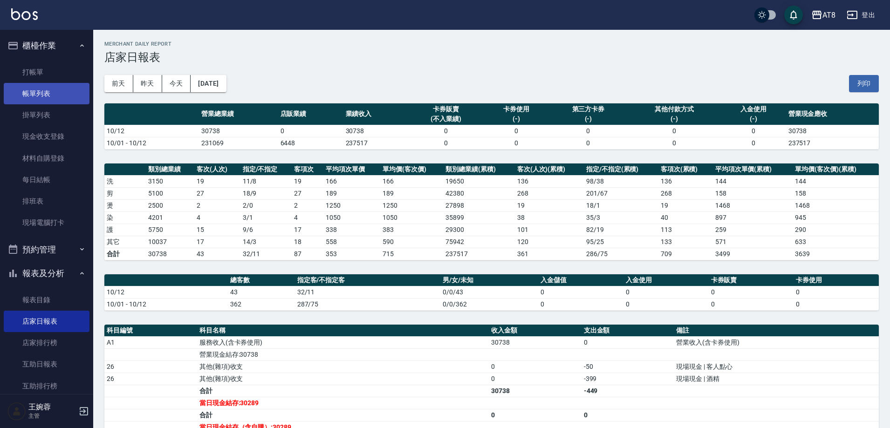
click at [41, 91] on link "帳單列表" at bounding box center [47, 93] width 86 height 21
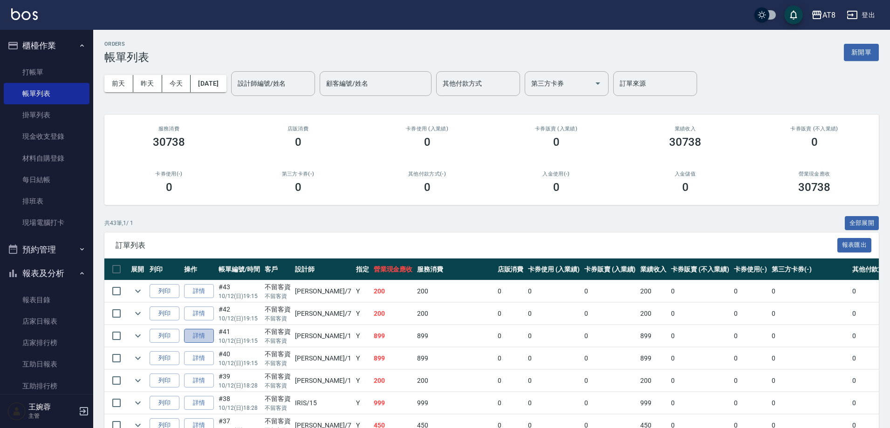
click at [205, 343] on link "詳情" at bounding box center [199, 336] width 30 height 14
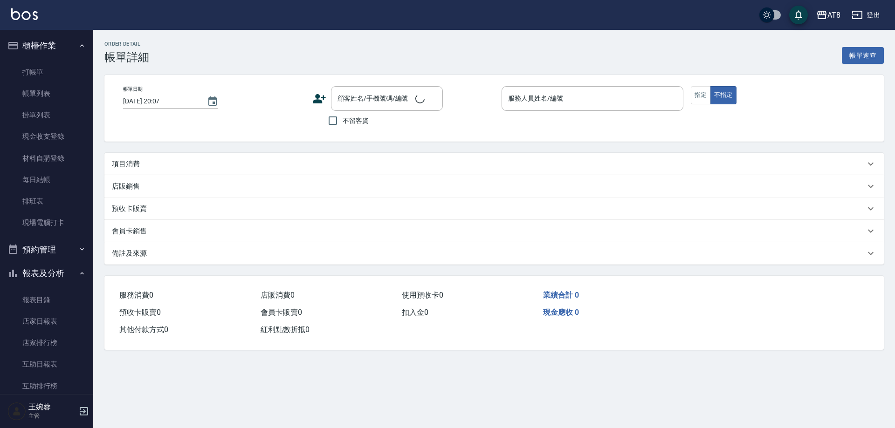
type input "2025/10/12 19:15"
checkbox input "true"
type input "YUKI-1"
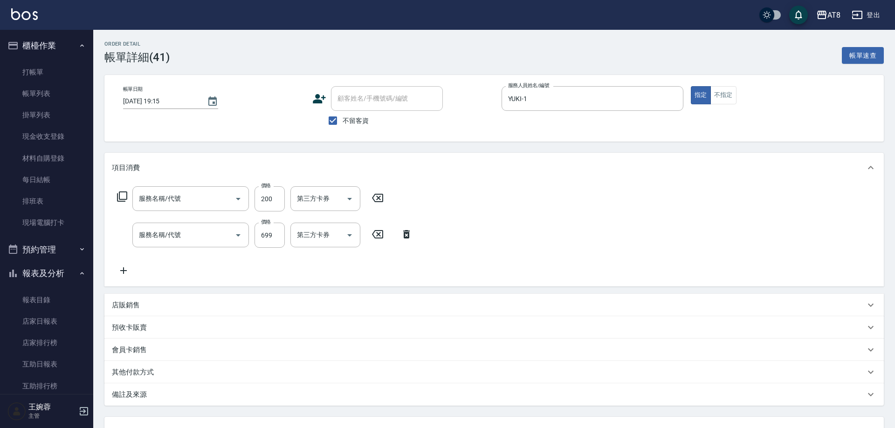
type input "入金剪髮200(20200)"
type input "入金SPA699(60699)"
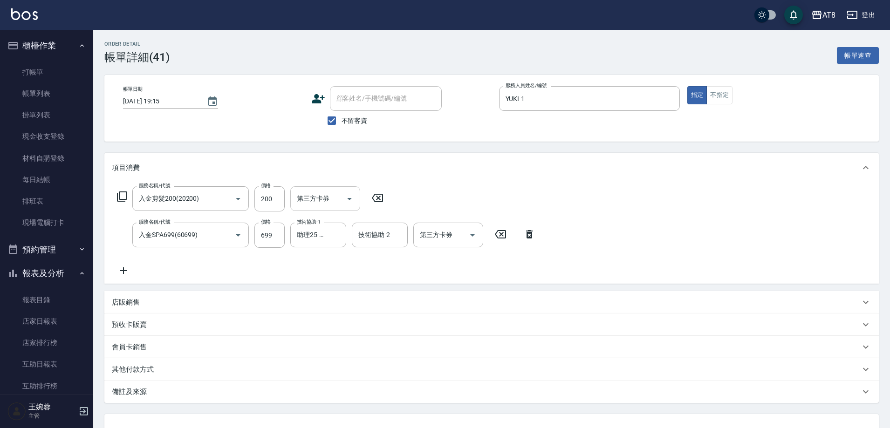
click at [352, 203] on icon "Open" at bounding box center [349, 198] width 11 height 11
click at [343, 285] on span "儲值卡" at bounding box center [328, 286] width 70 height 15
type input "儲值卡"
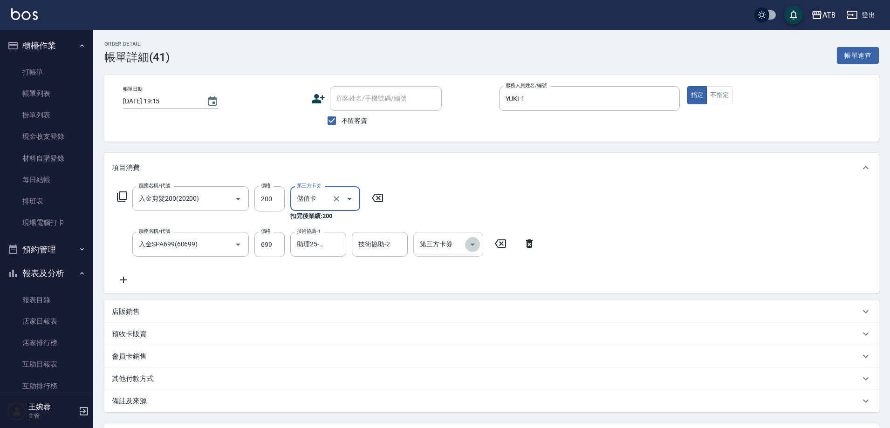
click at [477, 245] on icon "Open" at bounding box center [472, 244] width 11 height 11
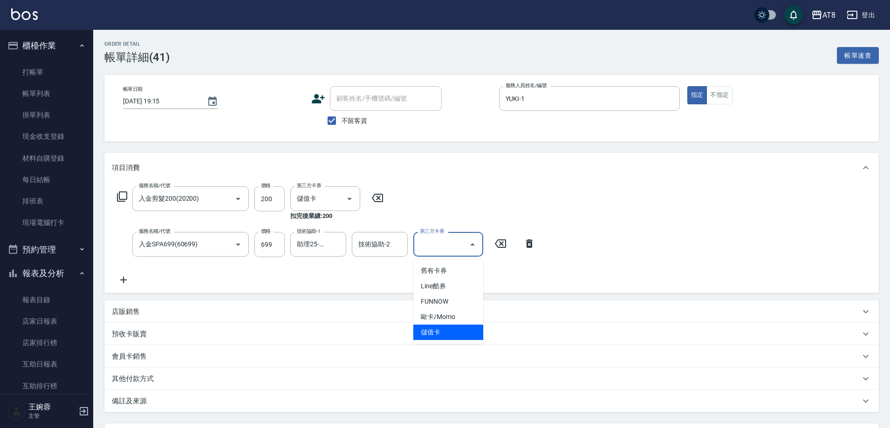
click at [464, 329] on span "儲值卡" at bounding box center [448, 332] width 70 height 15
type input "儲值卡"
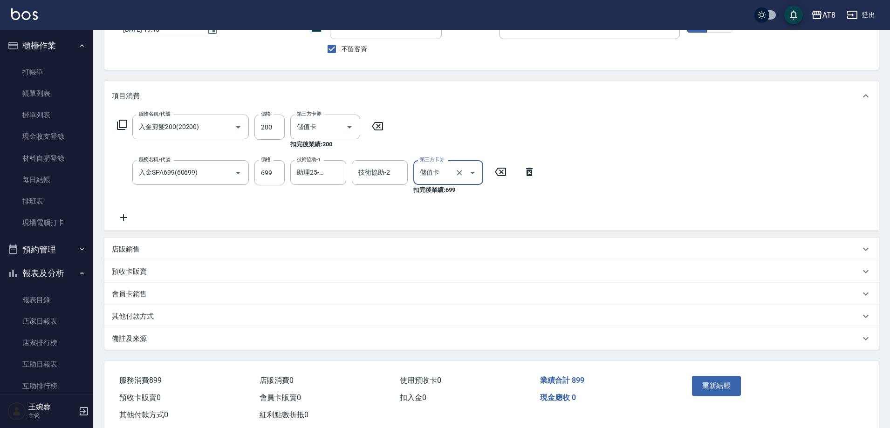
scroll to position [107, 0]
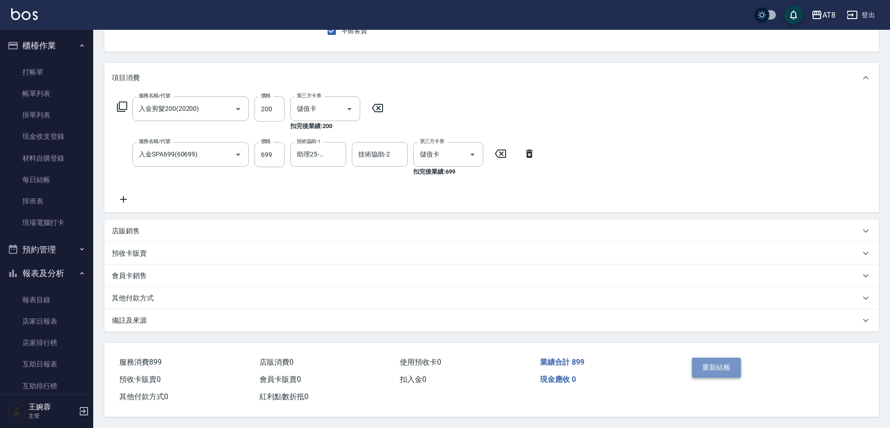
click at [730, 359] on button "重新結帳" at bounding box center [716, 368] width 49 height 20
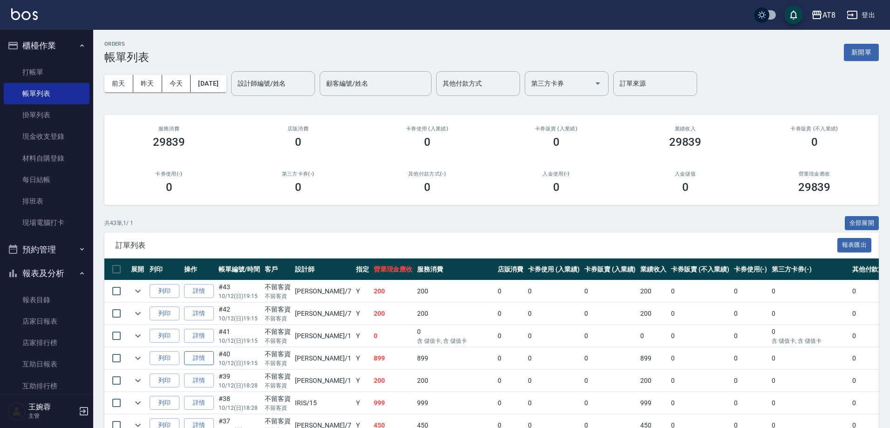
click at [207, 366] on link "詳情" at bounding box center [199, 358] width 30 height 14
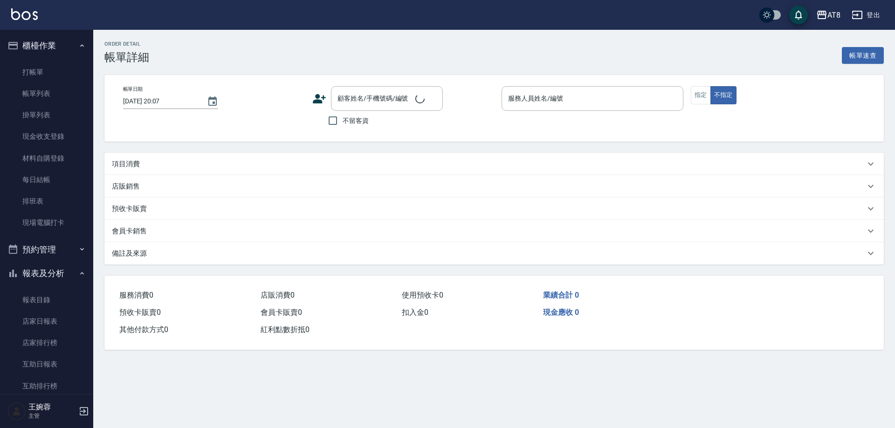
type input "2025/10/12 19:15"
checkbox input "true"
type input "YUKI-1"
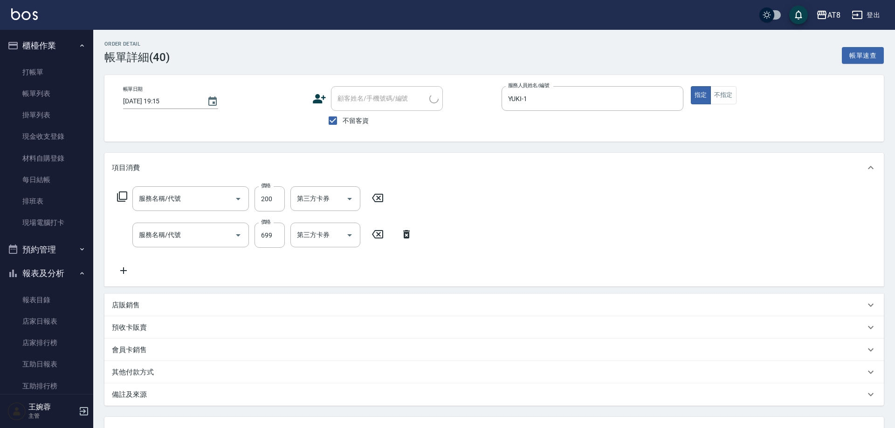
type input "入金剪髮200(20200)"
type input "入金SPA699(60699)"
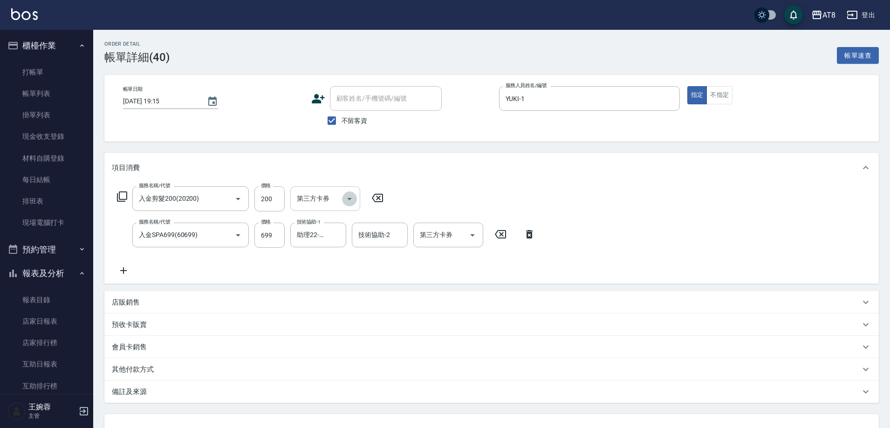
click at [352, 198] on icon "Open" at bounding box center [349, 198] width 11 height 11
click at [342, 284] on span "儲值卡" at bounding box center [328, 286] width 70 height 15
type input "儲值卡"
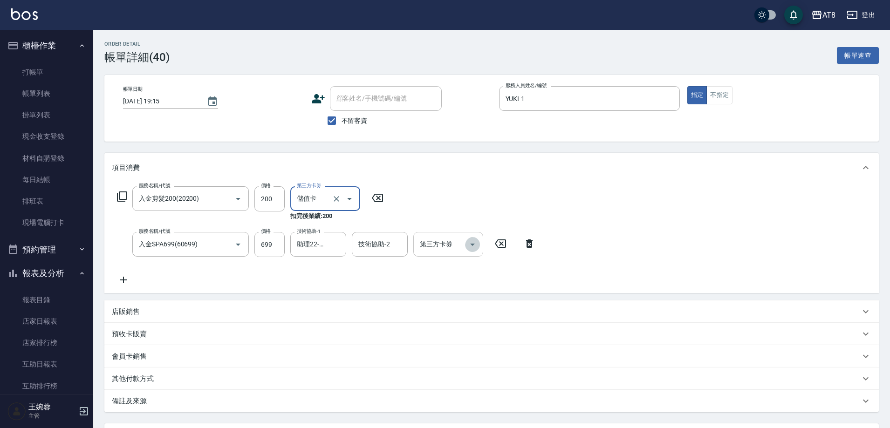
click at [471, 250] on icon "Open" at bounding box center [472, 244] width 11 height 11
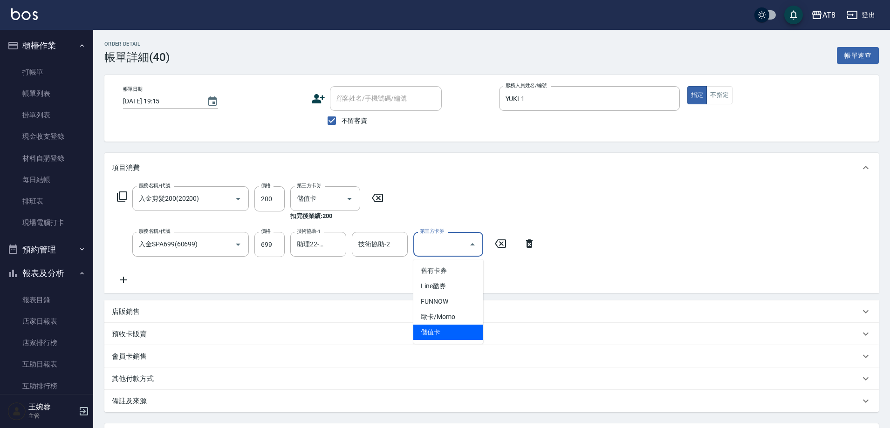
click at [453, 330] on span "儲值卡" at bounding box center [448, 332] width 70 height 15
type input "儲值卡"
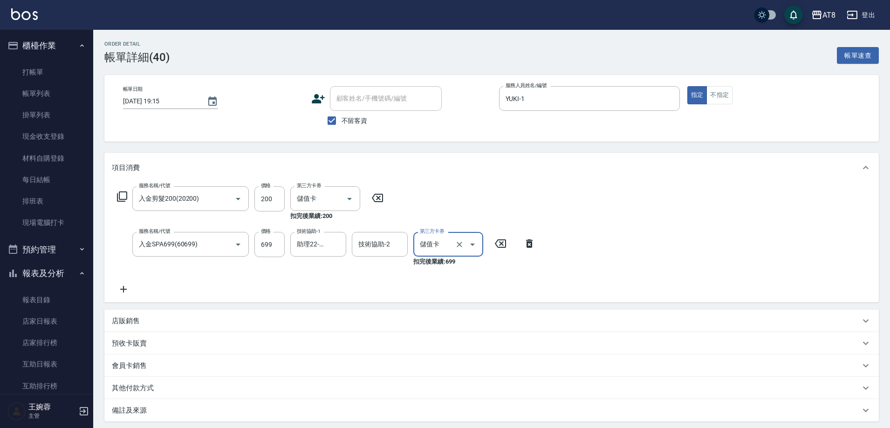
scroll to position [107, 0]
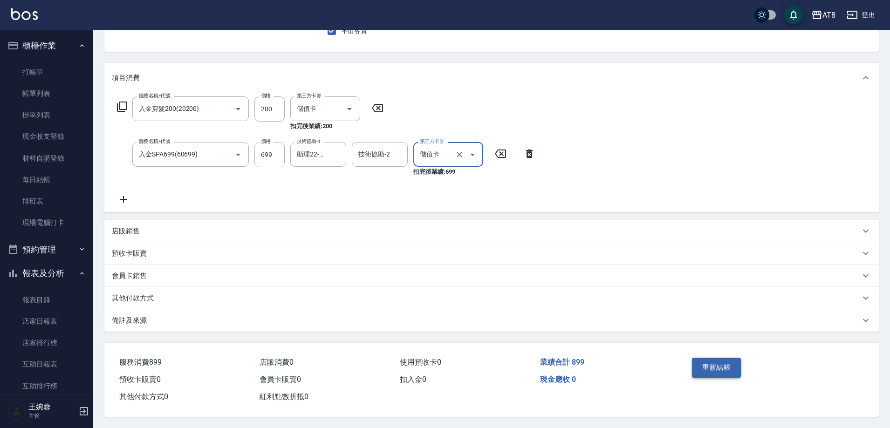
click at [727, 360] on button "重新結帳" at bounding box center [716, 368] width 49 height 20
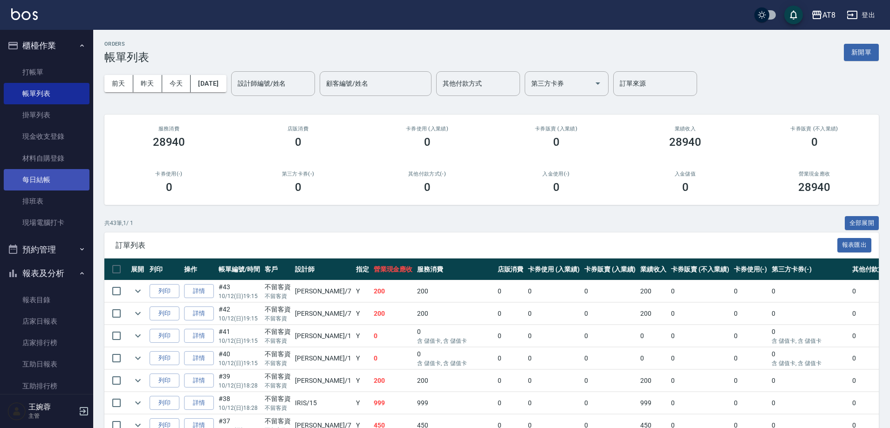
click at [55, 182] on link "每日結帳" at bounding box center [47, 179] width 86 height 21
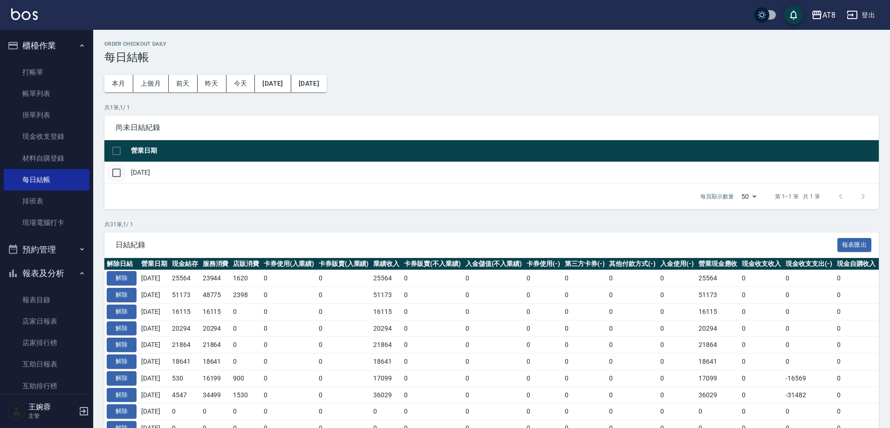
click at [120, 183] on input "checkbox" at bounding box center [117, 173] width 20 height 20
checkbox input "true"
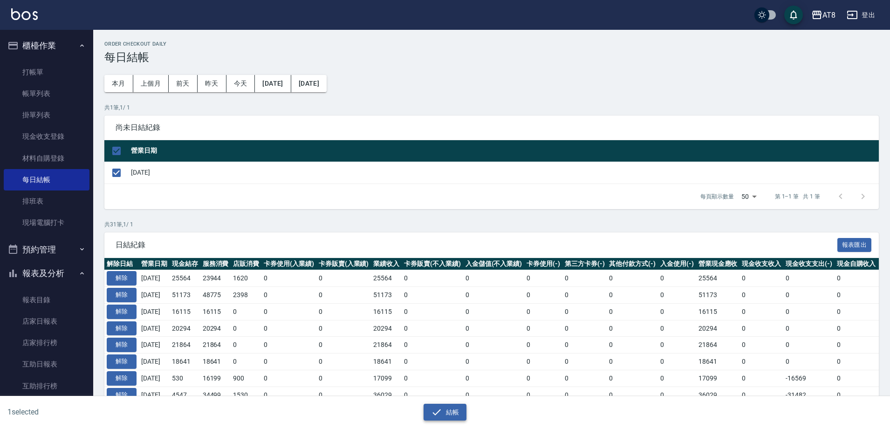
click at [452, 413] on button "結帳" at bounding box center [445, 412] width 43 height 17
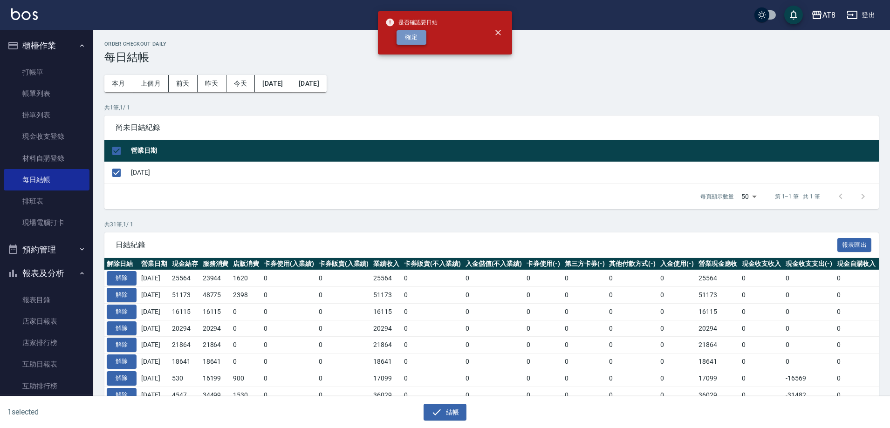
click at [407, 42] on button "確定" at bounding box center [411, 37] width 30 height 14
checkbox input "false"
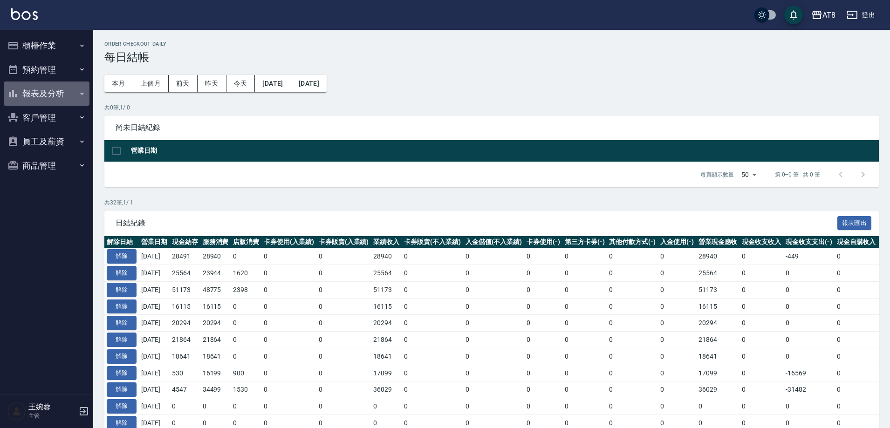
click at [32, 95] on button "報表及分析" at bounding box center [47, 94] width 86 height 24
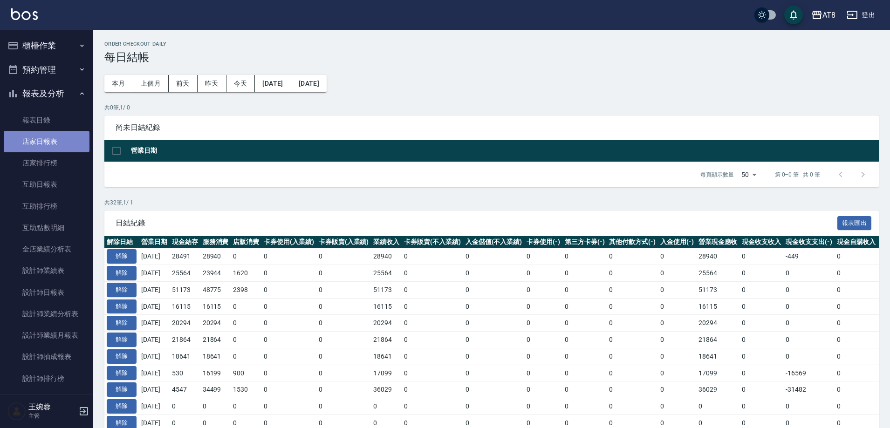
click at [50, 135] on link "店家日報表" at bounding box center [47, 141] width 86 height 21
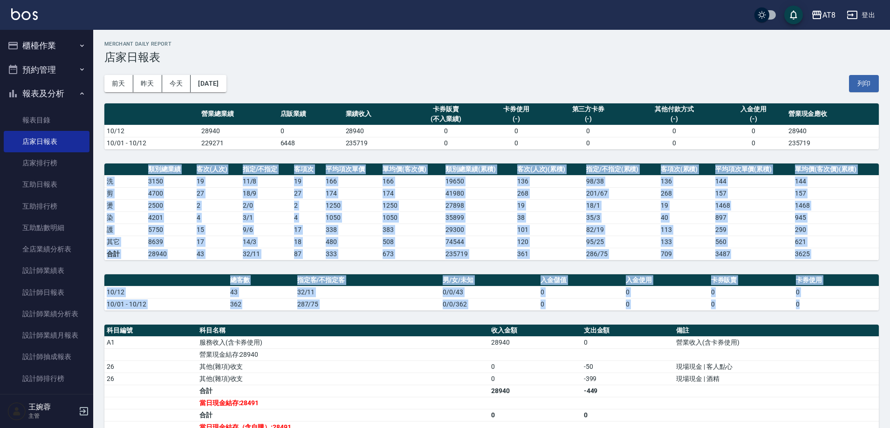
drag, startPoint x: 889, startPoint y: 233, endPoint x: 894, endPoint y: 319, distance: 85.4
click at [889, 326] on html "AT8 登出 櫃檯作業 打帳單 帳單列表 掛單列表 現金收支登錄 材料自購登錄 每日結帳 排班表 現場電腦打卡 預約管理 預約管理 單日預約紀錄 單週預約紀錄…" at bounding box center [445, 277] width 890 height 555
click at [813, 360] on td "a dense table" at bounding box center [776, 355] width 205 height 12
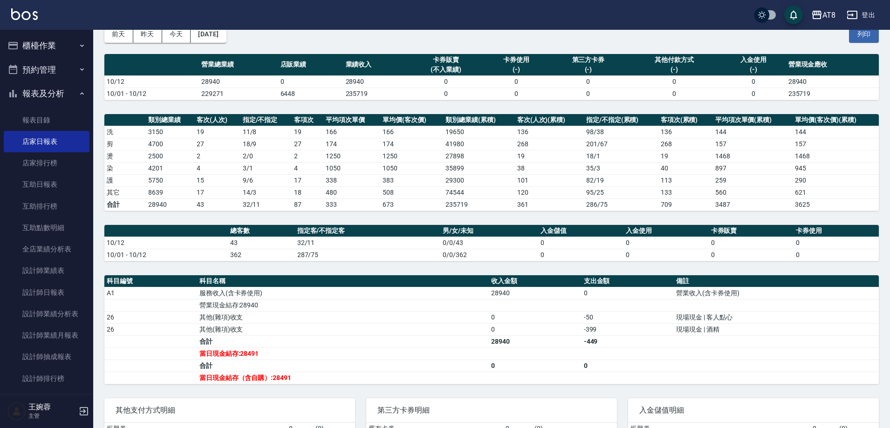
scroll to position [99, 0]
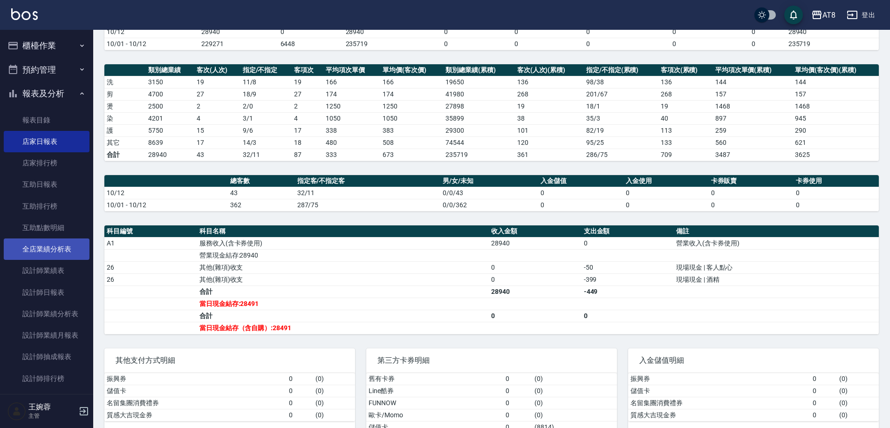
click at [58, 248] on link "全店業績分析表" at bounding box center [47, 249] width 86 height 21
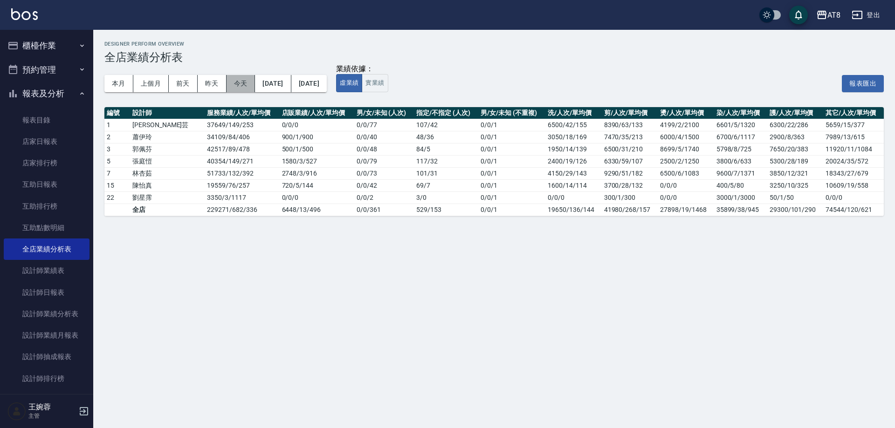
click at [241, 86] on button "今天" at bounding box center [240, 83] width 29 height 17
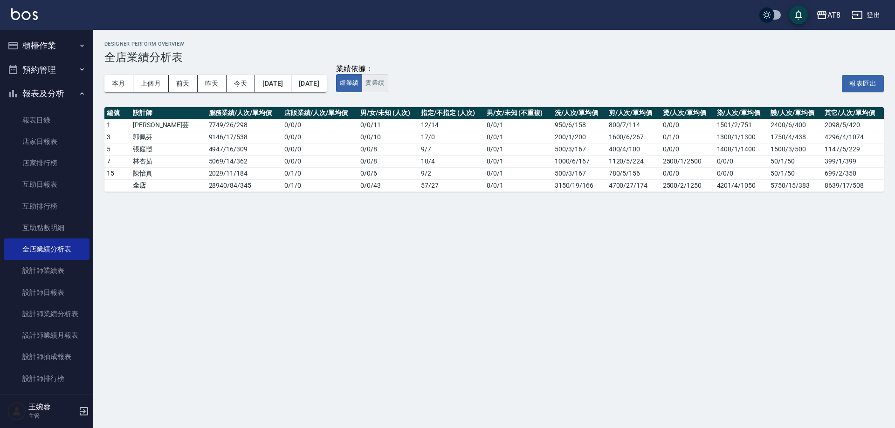
click at [388, 81] on button "實業績" at bounding box center [375, 83] width 26 height 18
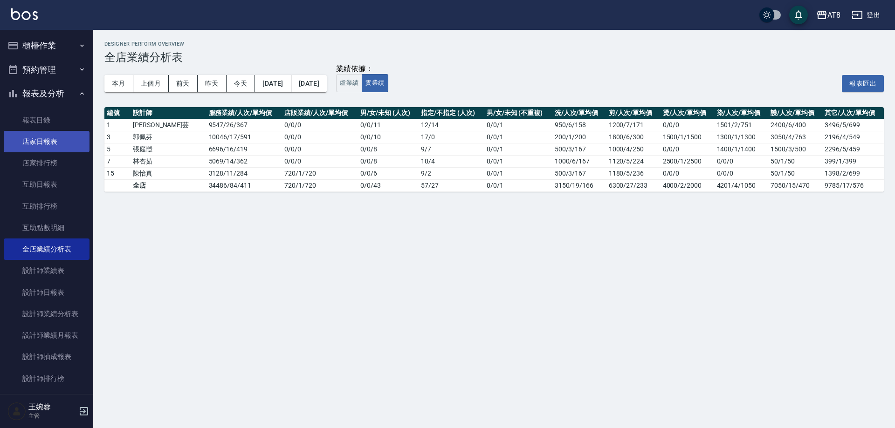
click at [51, 139] on link "店家日報表" at bounding box center [47, 141] width 86 height 21
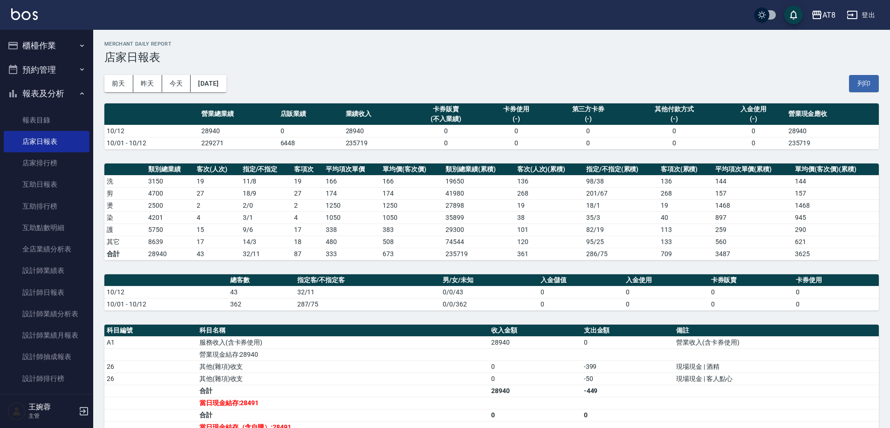
click at [55, 42] on button "櫃檯作業" at bounding box center [47, 46] width 86 height 24
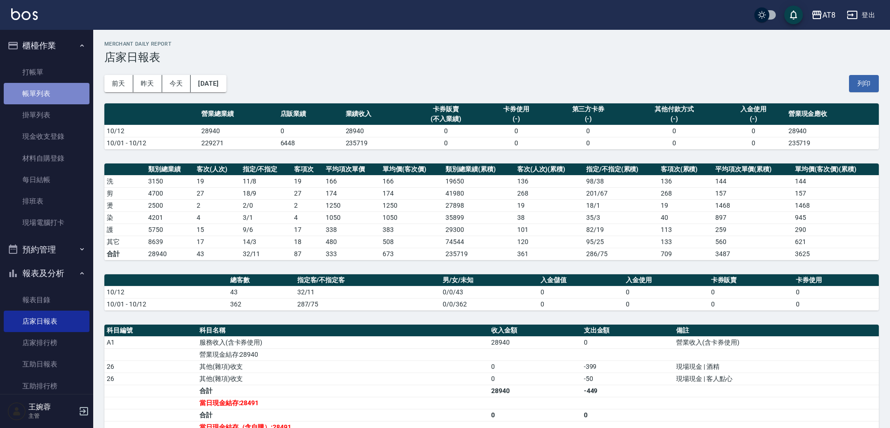
click at [50, 96] on link "帳單列表" at bounding box center [47, 93] width 86 height 21
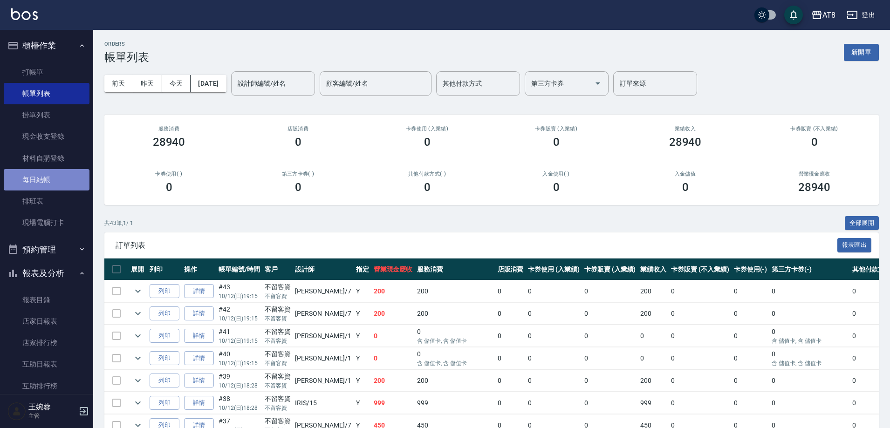
click at [47, 182] on link "每日結帳" at bounding box center [47, 179] width 86 height 21
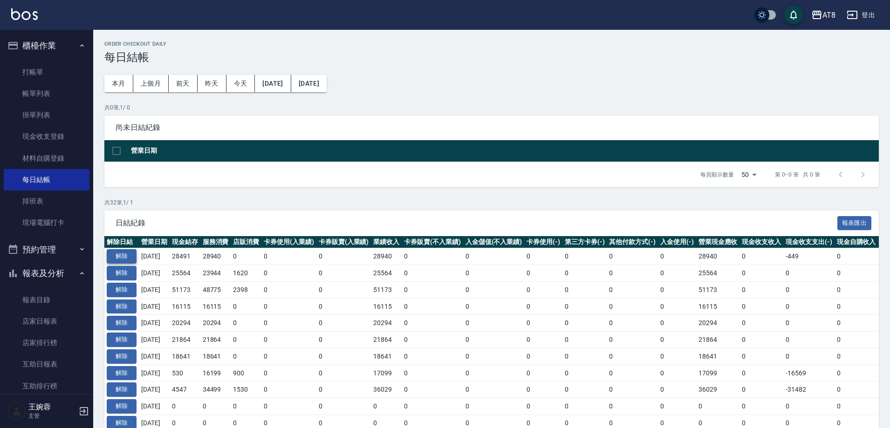
click at [111, 262] on button "解除" at bounding box center [122, 256] width 30 height 14
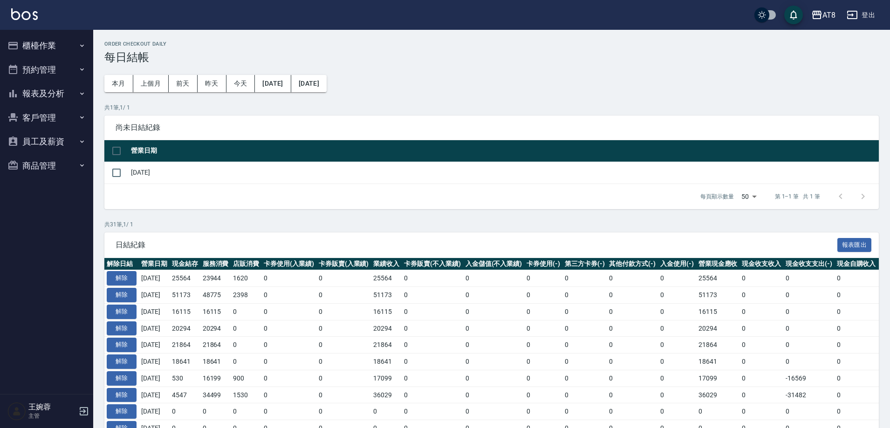
click at [59, 94] on button "報表及分析" at bounding box center [47, 94] width 86 height 24
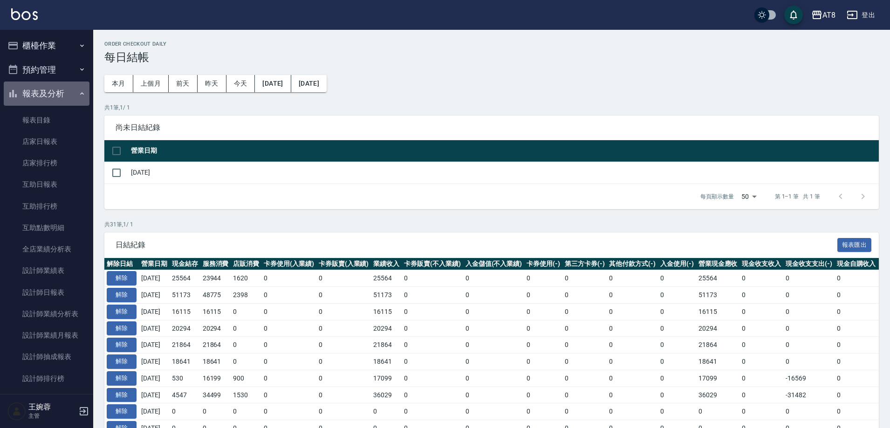
click at [59, 94] on button "報表及分析" at bounding box center [47, 94] width 86 height 24
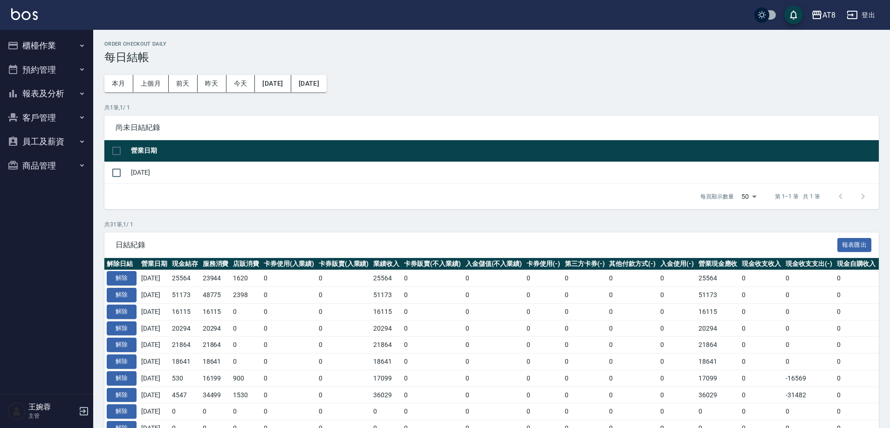
click at [61, 43] on button "櫃檯作業" at bounding box center [47, 46] width 86 height 24
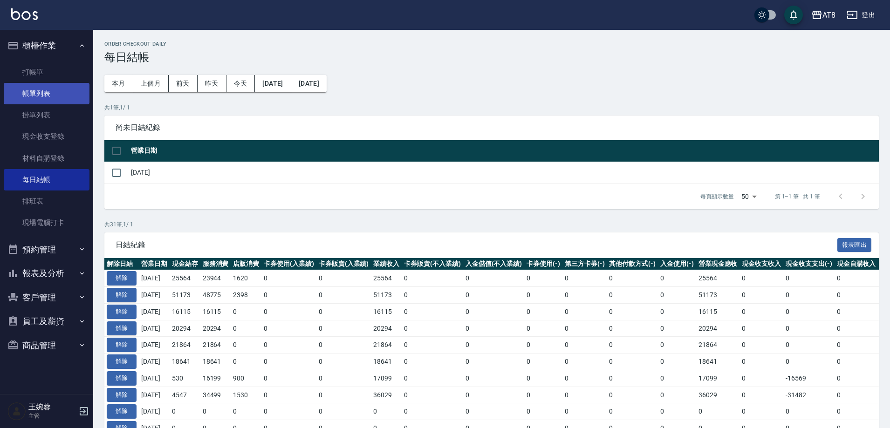
click at [53, 94] on link "帳單列表" at bounding box center [47, 93] width 86 height 21
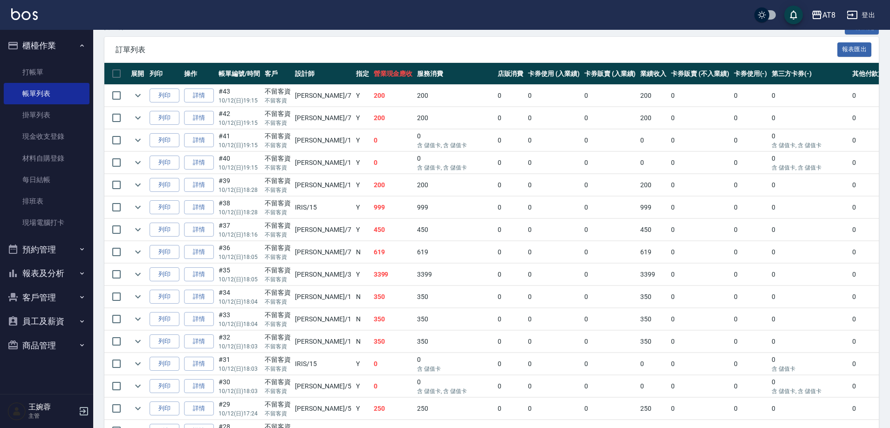
scroll to position [199, 0]
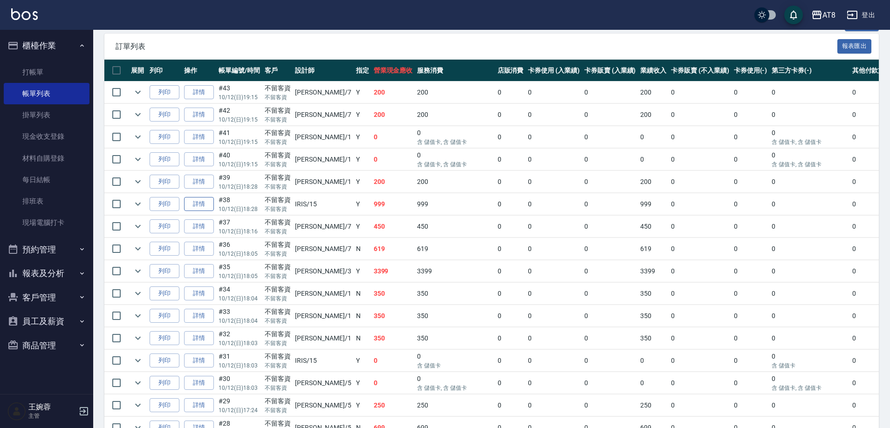
click at [208, 212] on link "詳情" at bounding box center [199, 204] width 30 height 14
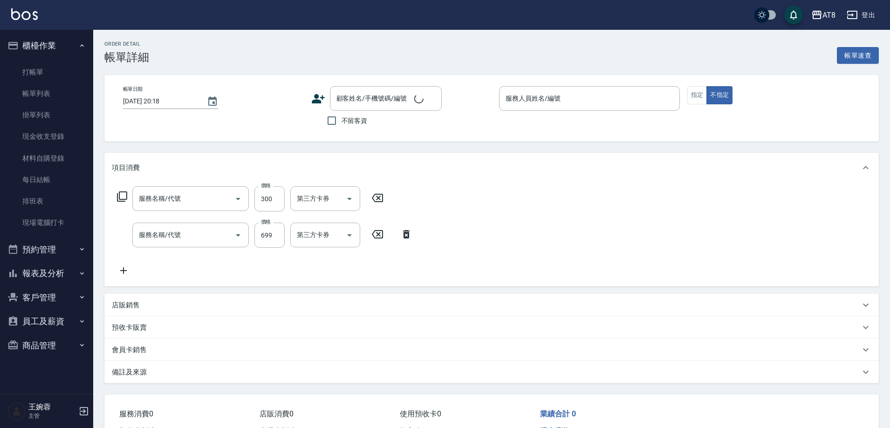
type input "[DATE] 18:28"
checkbox input "true"
type input "IRIS-15"
type input "入金剪髮300(20300)"
type input "入金SPA699(60699)"
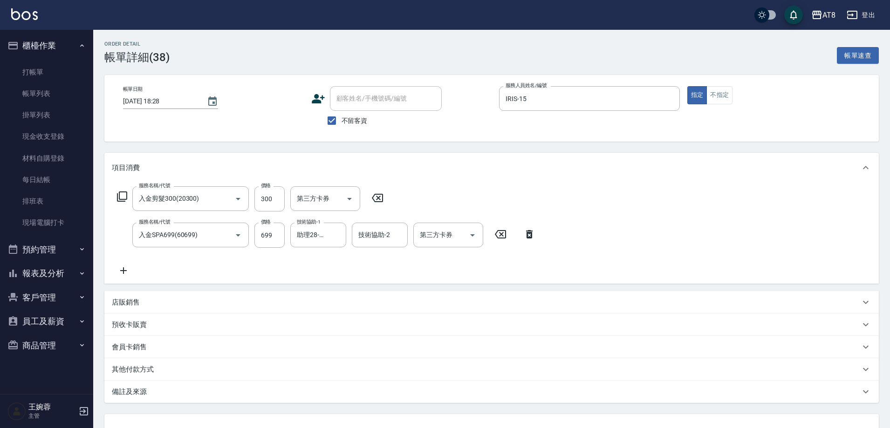
click at [381, 204] on icon at bounding box center [377, 197] width 23 height 11
click at [478, 240] on icon "Open" at bounding box center [472, 234] width 11 height 11
click at [472, 236] on icon "Open" at bounding box center [472, 235] width 5 height 2
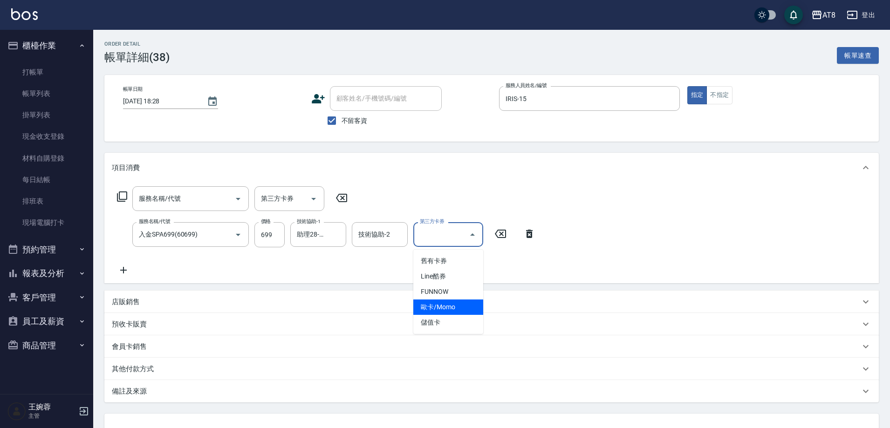
click at [451, 319] on span "儲值卡" at bounding box center [448, 322] width 70 height 15
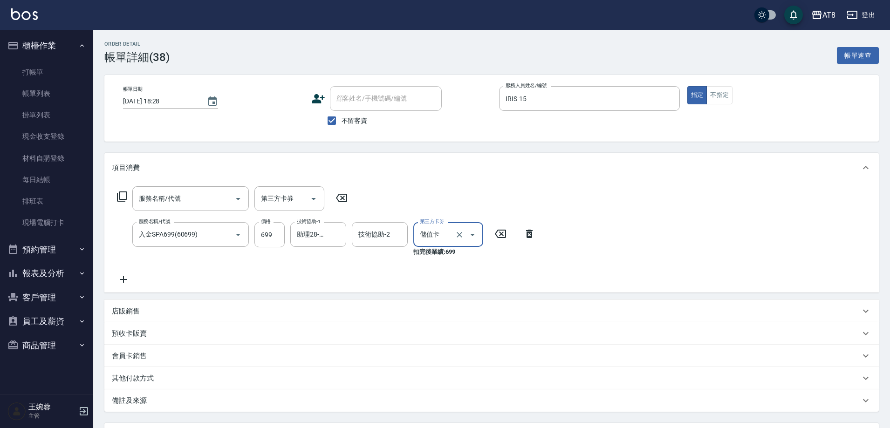
type input "儲值卡"
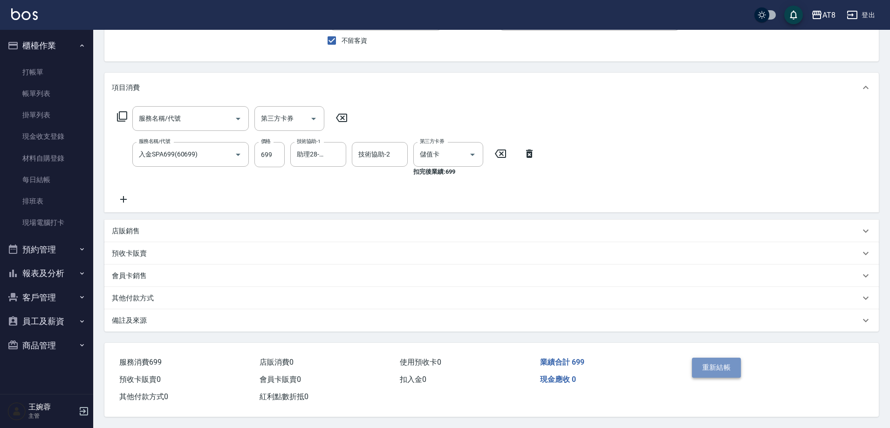
click at [719, 358] on button "重新結帳" at bounding box center [716, 368] width 49 height 20
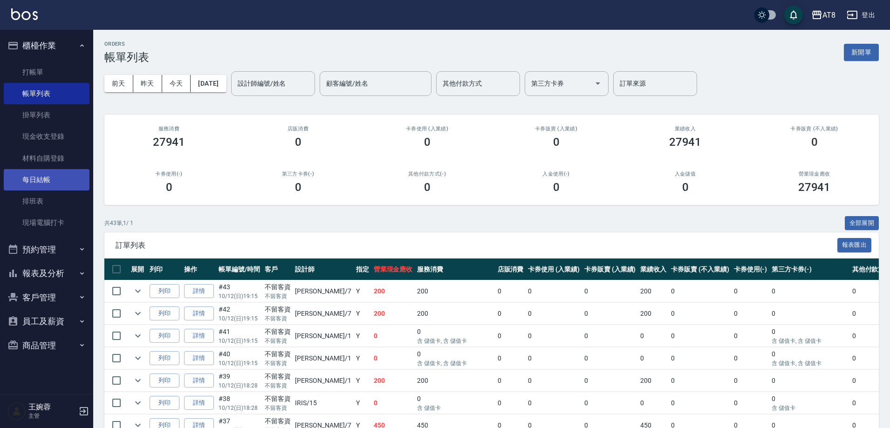
click at [54, 182] on link "每日結帳" at bounding box center [47, 179] width 86 height 21
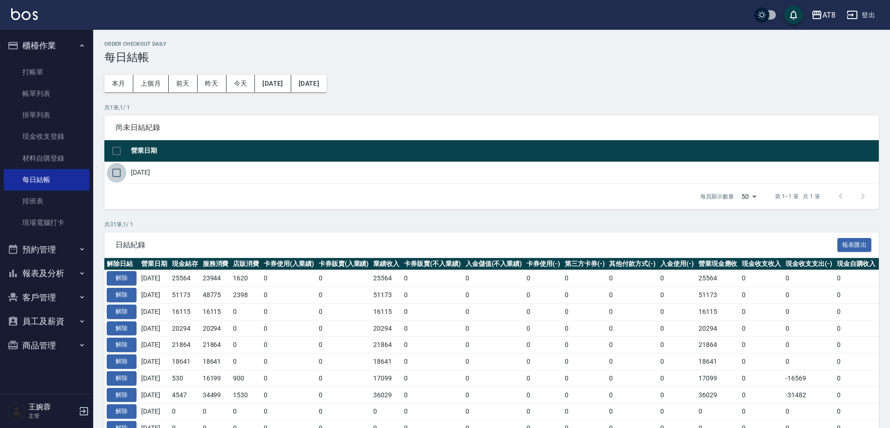
click at [117, 182] on input "checkbox" at bounding box center [117, 173] width 20 height 20
checkbox input "true"
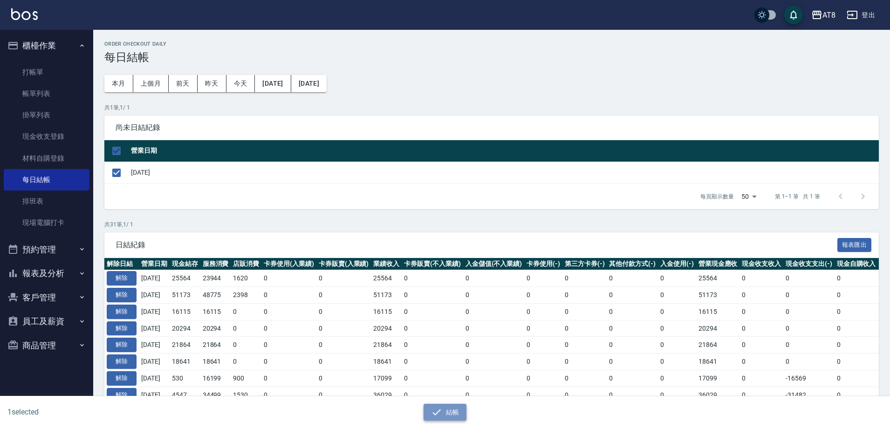
click at [447, 405] on button "結帳" at bounding box center [445, 412] width 43 height 17
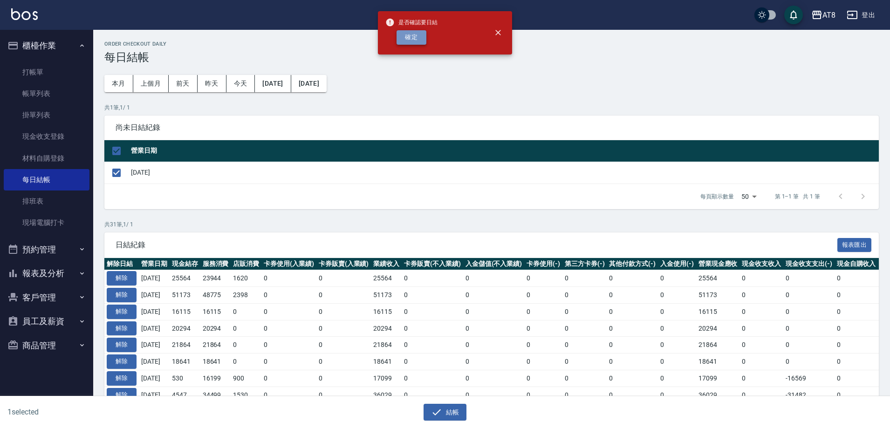
click at [410, 31] on button "確定" at bounding box center [411, 37] width 30 height 14
checkbox input "false"
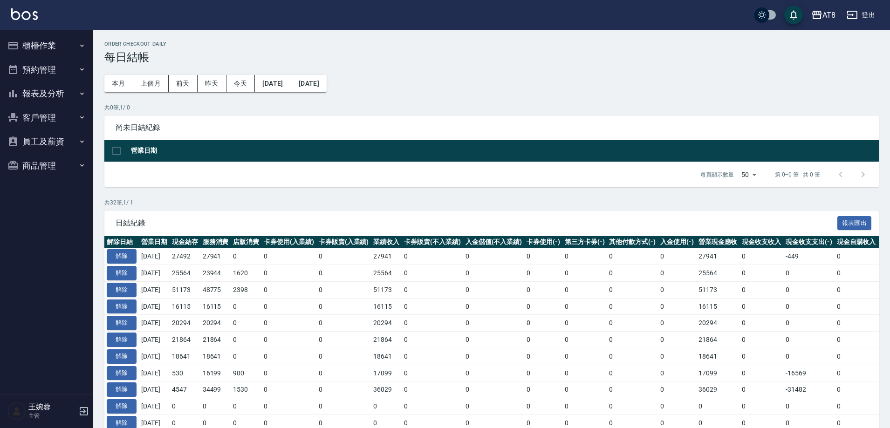
click at [47, 47] on button "櫃檯作業" at bounding box center [47, 46] width 86 height 24
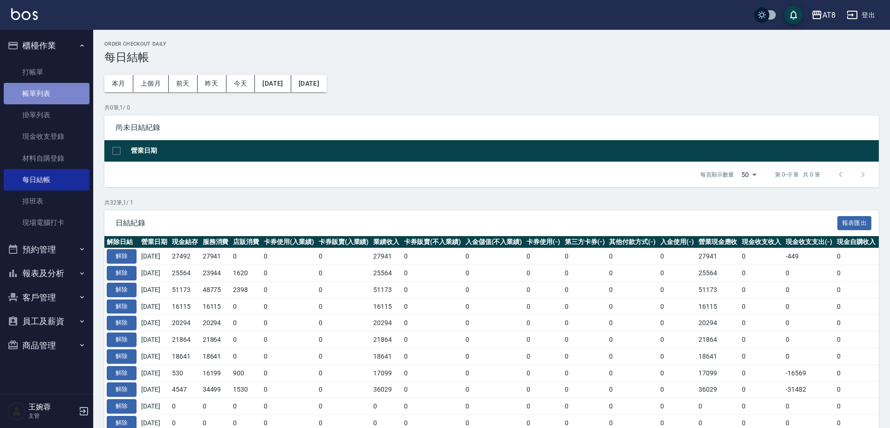
click at [57, 92] on link "帳單列表" at bounding box center [47, 93] width 86 height 21
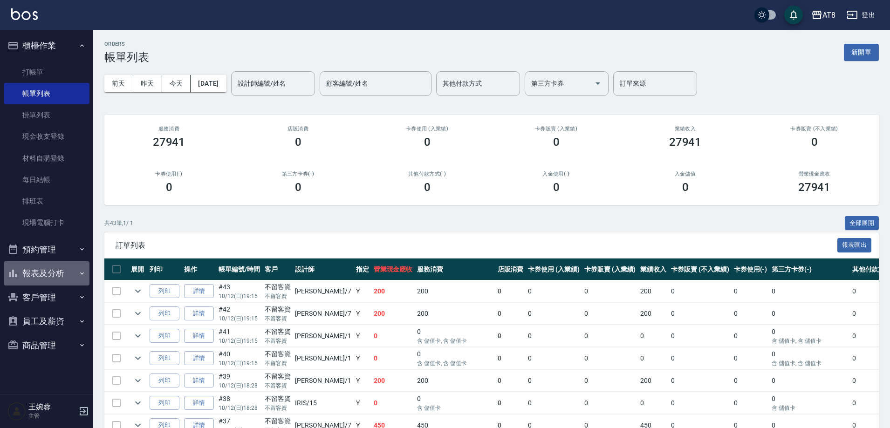
click at [41, 269] on button "報表及分析" at bounding box center [47, 273] width 86 height 24
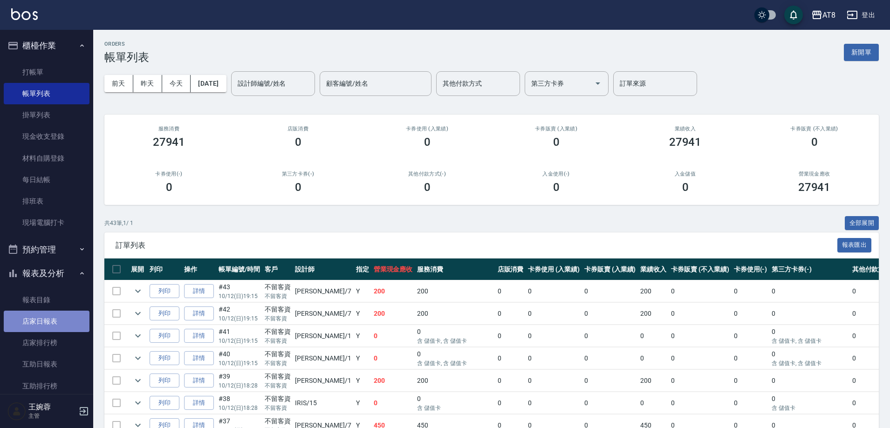
click at [55, 329] on link "店家日報表" at bounding box center [47, 321] width 86 height 21
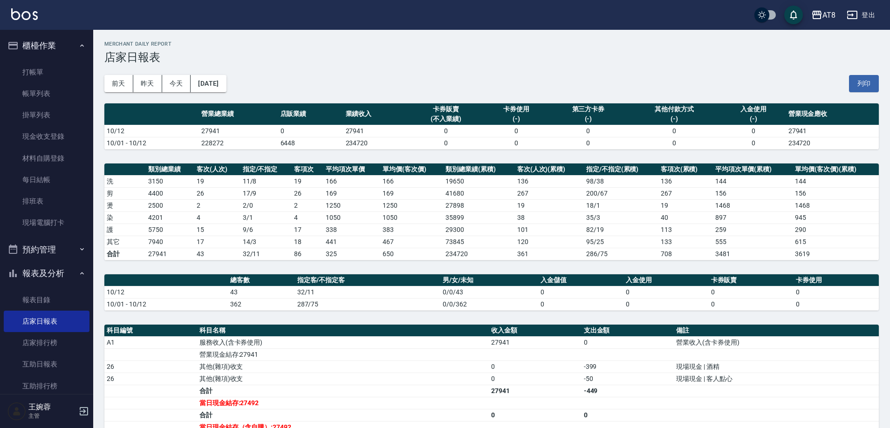
scroll to position [60, 0]
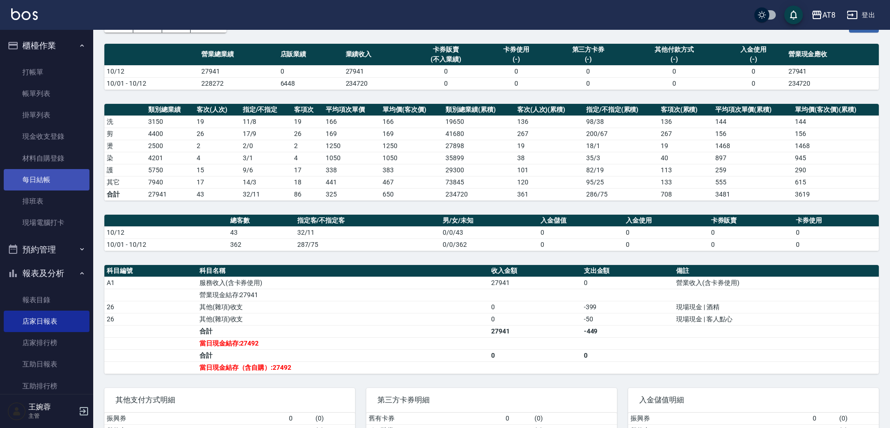
drag, startPoint x: 49, startPoint y: 93, endPoint x: 34, endPoint y: 178, distance: 86.2
click at [50, 93] on link "帳單列表" at bounding box center [47, 93] width 86 height 21
click at [57, 177] on link "每日結帳" at bounding box center [47, 179] width 86 height 21
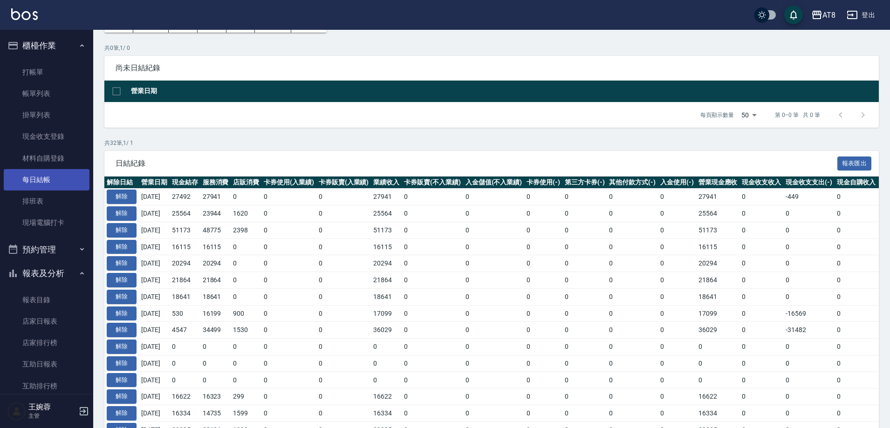
click at [34, 178] on link "每日結帳" at bounding box center [47, 179] width 86 height 21
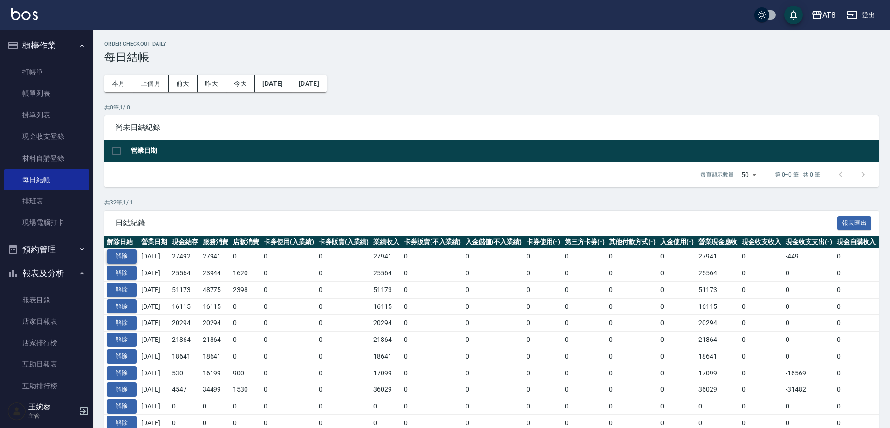
click at [132, 264] on button "解除" at bounding box center [122, 256] width 30 height 14
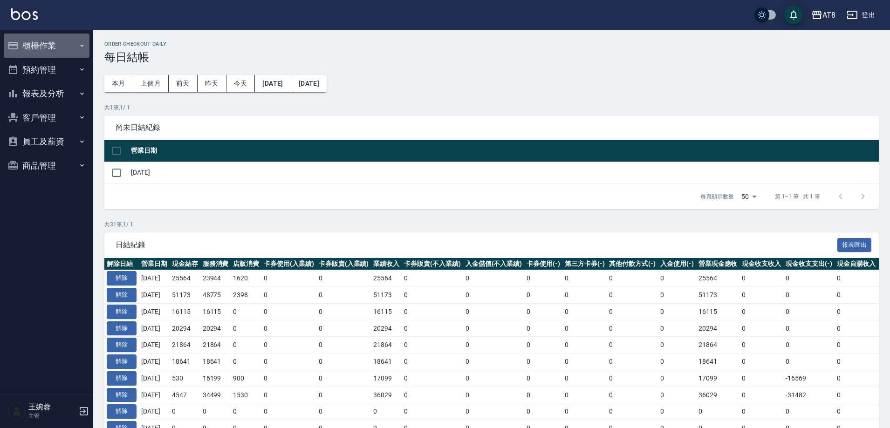
click at [54, 48] on button "櫃檯作業" at bounding box center [47, 46] width 86 height 24
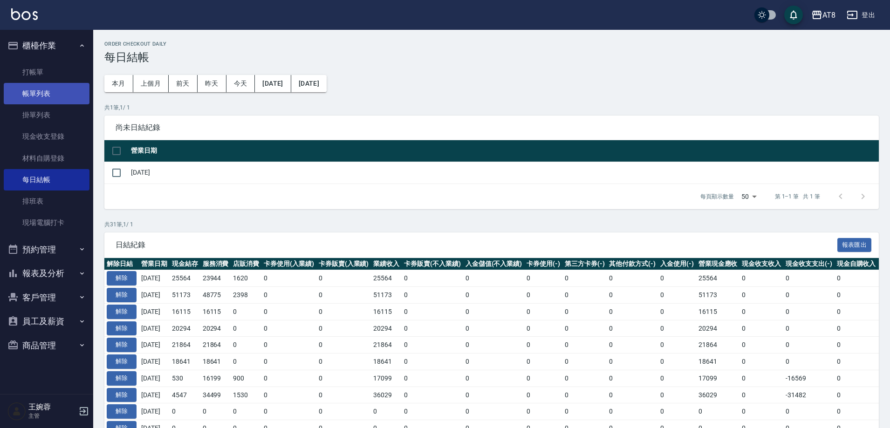
click at [47, 92] on link "帳單列表" at bounding box center [47, 93] width 86 height 21
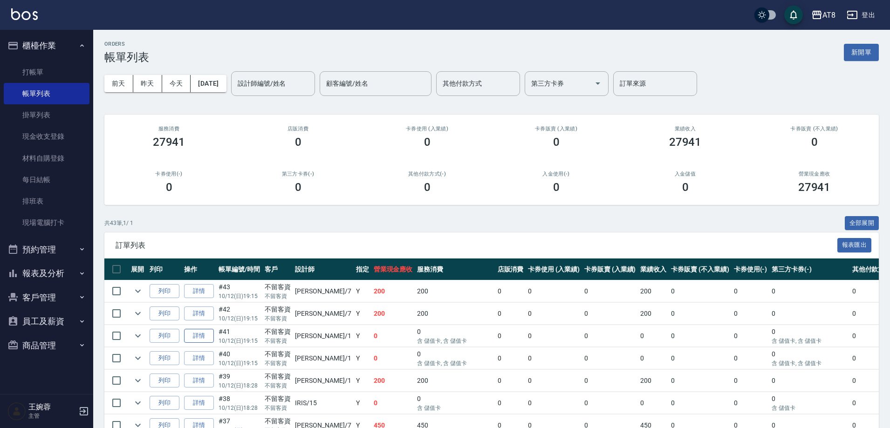
click at [213, 343] on link "詳情" at bounding box center [199, 336] width 30 height 14
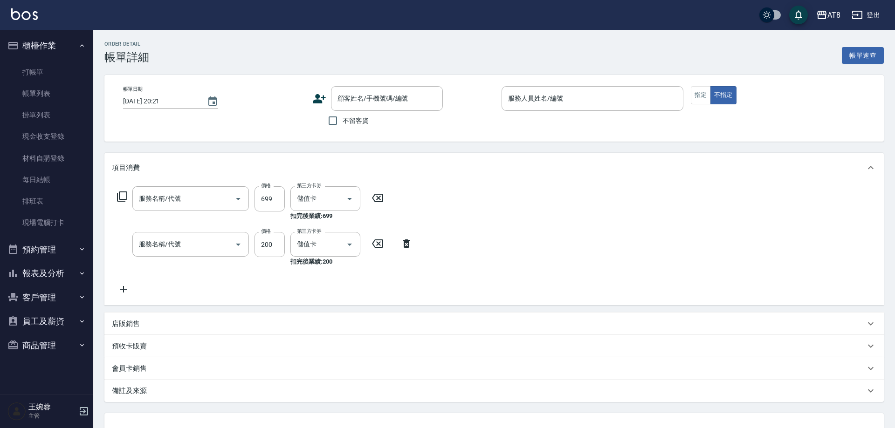
type input "2025/10/12 19:15"
checkbox input "true"
type input "YUKI-1"
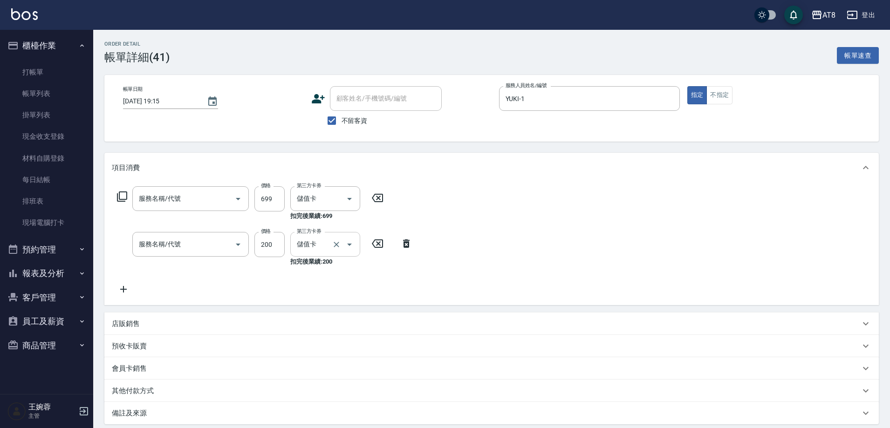
type input "入金SPA699(60699)"
type input "入金剪髮200(20200)"
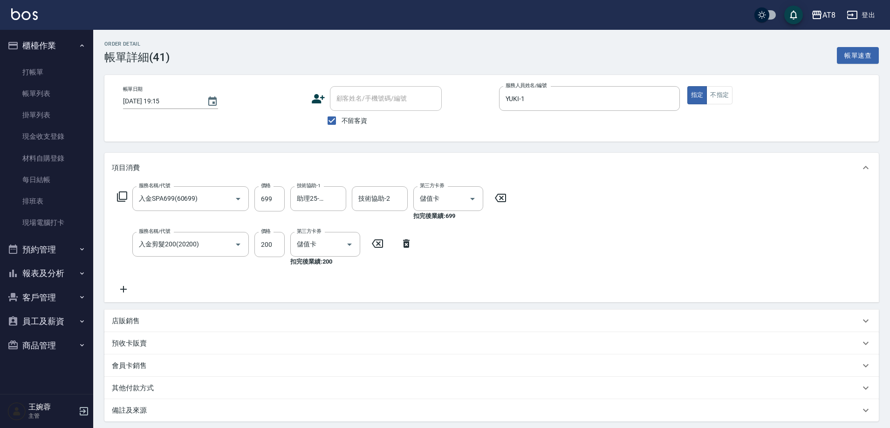
click at [409, 248] on icon at bounding box center [406, 243] width 7 height 8
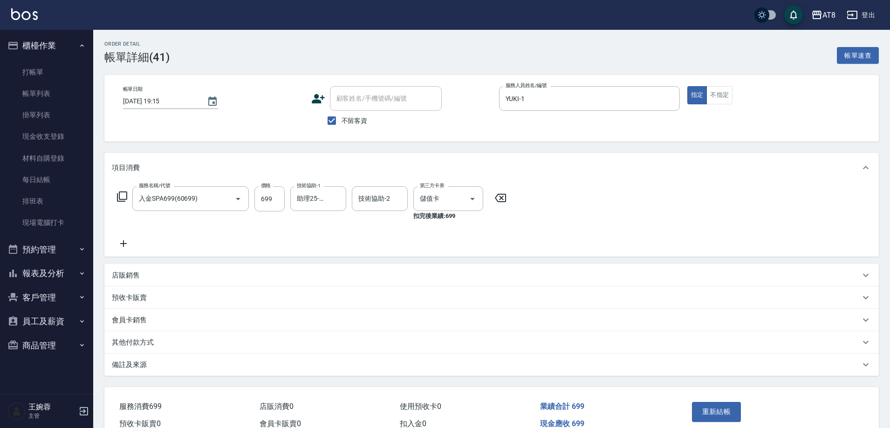
scroll to position [61, 0]
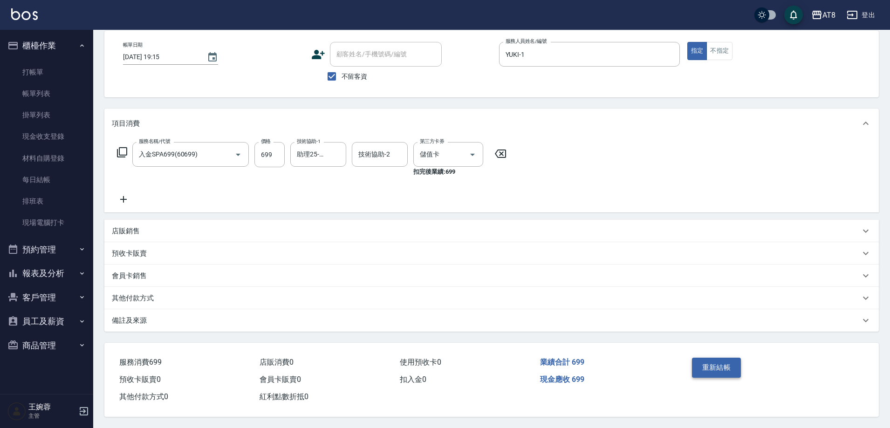
click at [718, 358] on button "重新結帳" at bounding box center [716, 368] width 49 height 20
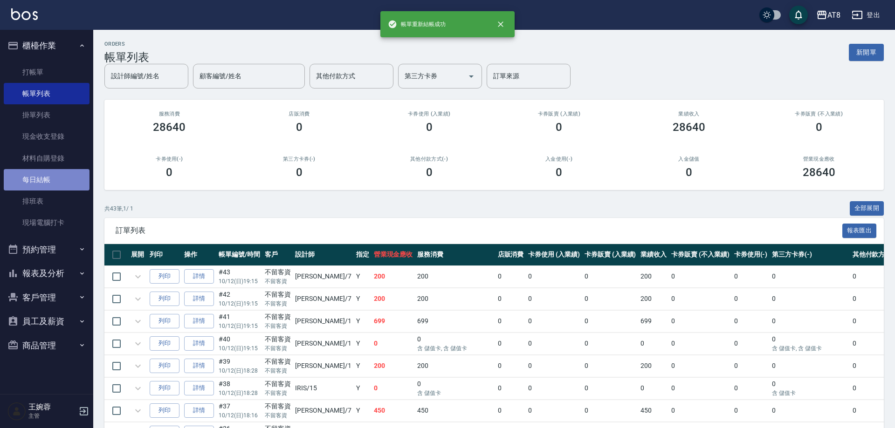
click at [60, 178] on link "每日結帳" at bounding box center [47, 179] width 86 height 21
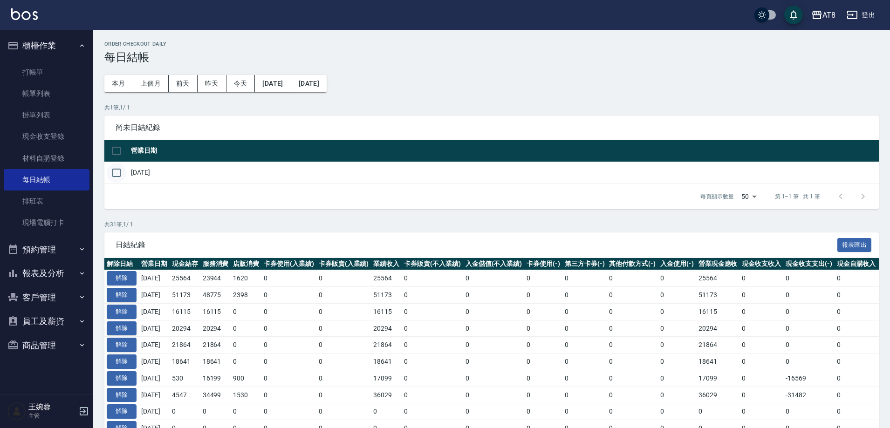
click at [110, 175] on input "checkbox" at bounding box center [117, 173] width 20 height 20
checkbox input "true"
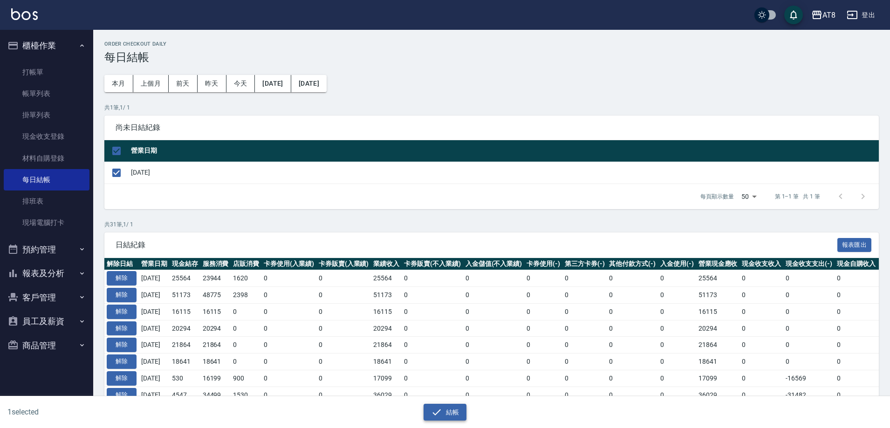
click at [455, 420] on button "結帳" at bounding box center [445, 412] width 43 height 17
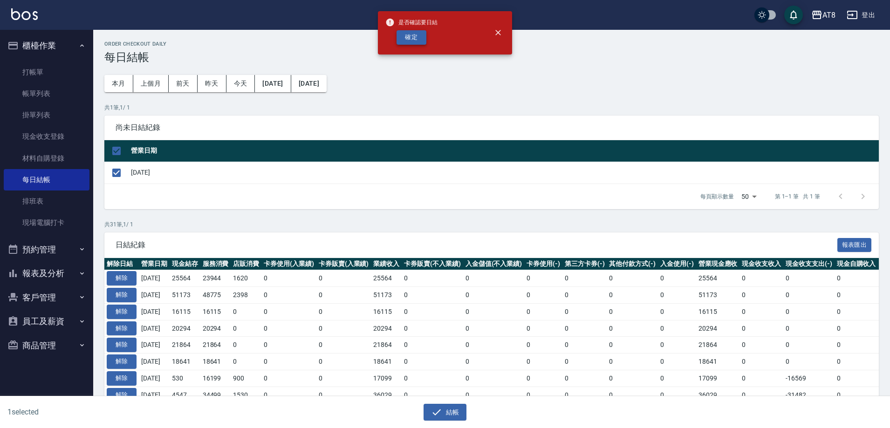
click at [414, 45] on button "確定" at bounding box center [411, 37] width 30 height 14
checkbox input "false"
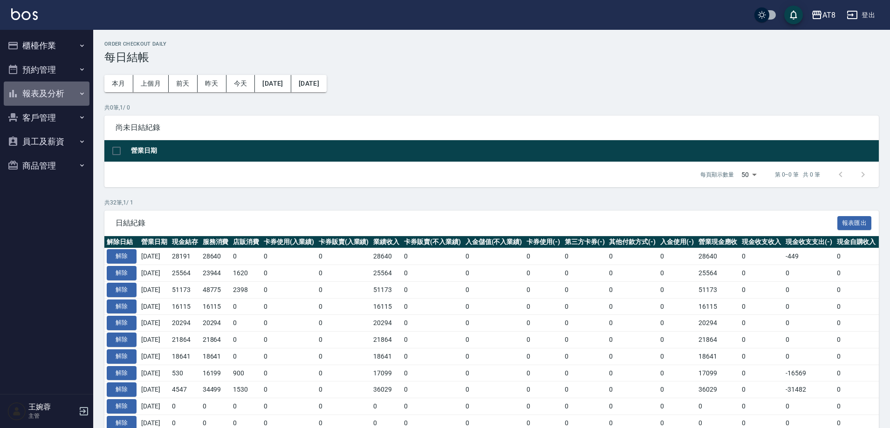
click at [55, 93] on button "報表及分析" at bounding box center [47, 94] width 86 height 24
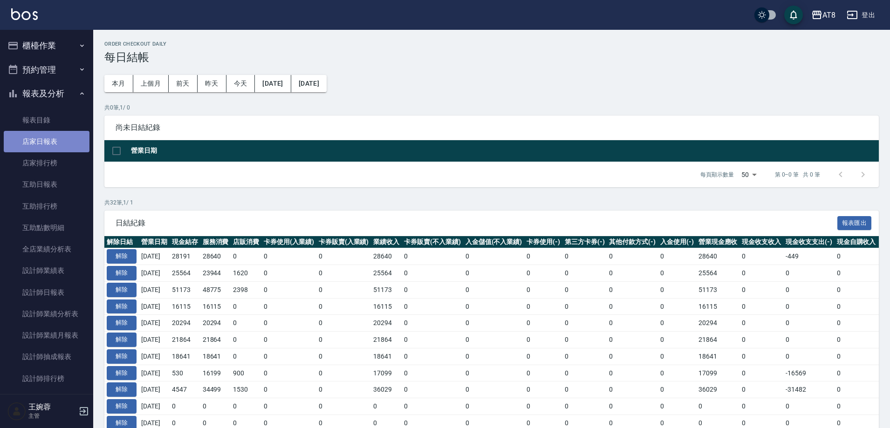
click at [51, 143] on link "店家日報表" at bounding box center [47, 141] width 86 height 21
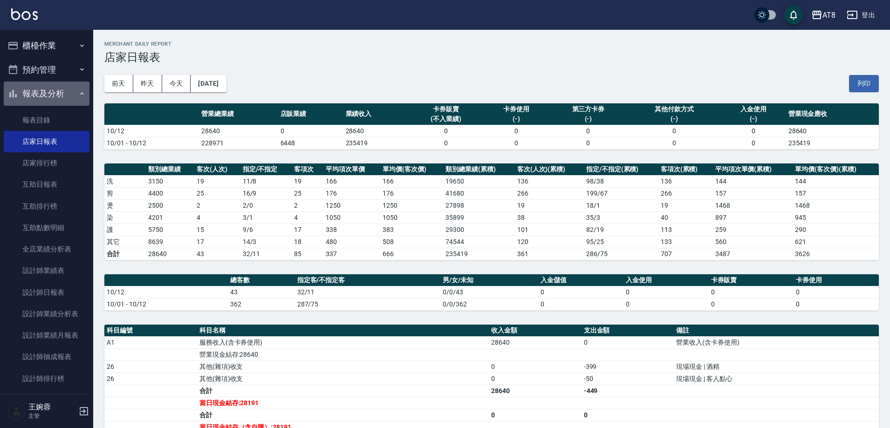
drag, startPoint x: 50, startPoint y: 97, endPoint x: 53, endPoint y: 83, distance: 13.7
click at [51, 97] on button "報表及分析" at bounding box center [47, 94] width 86 height 24
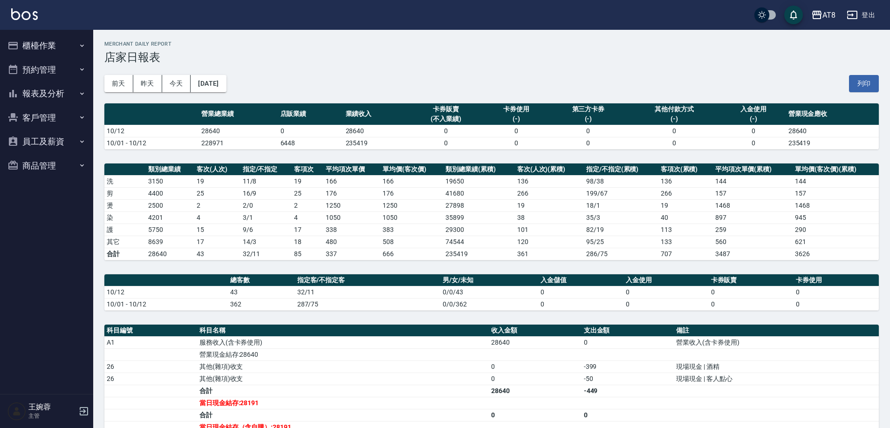
click at [53, 47] on button "櫃檯作業" at bounding box center [47, 46] width 86 height 24
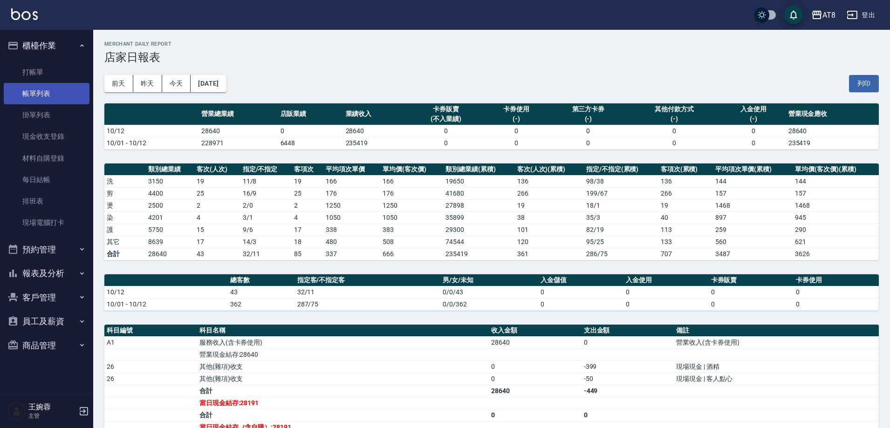
click at [55, 89] on link "帳單列表" at bounding box center [47, 93] width 86 height 21
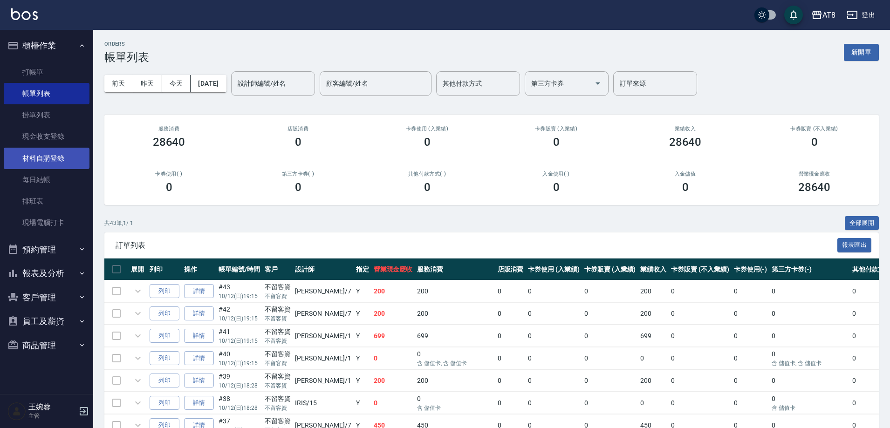
click at [49, 168] on link "材料自購登錄" at bounding box center [47, 158] width 86 height 21
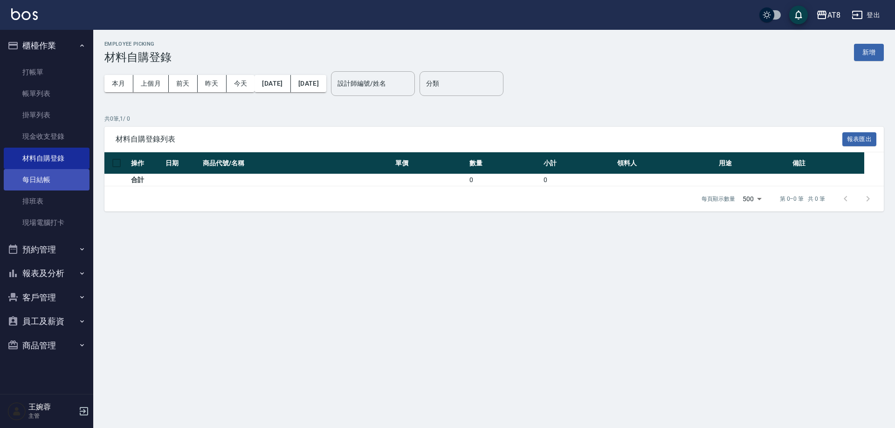
click at [46, 185] on link "每日結帳" at bounding box center [47, 179] width 86 height 21
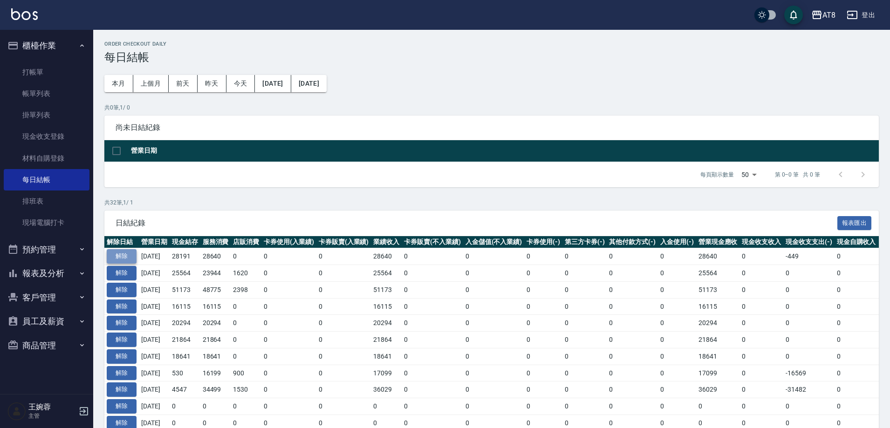
click at [129, 263] on button "解除" at bounding box center [122, 256] width 30 height 14
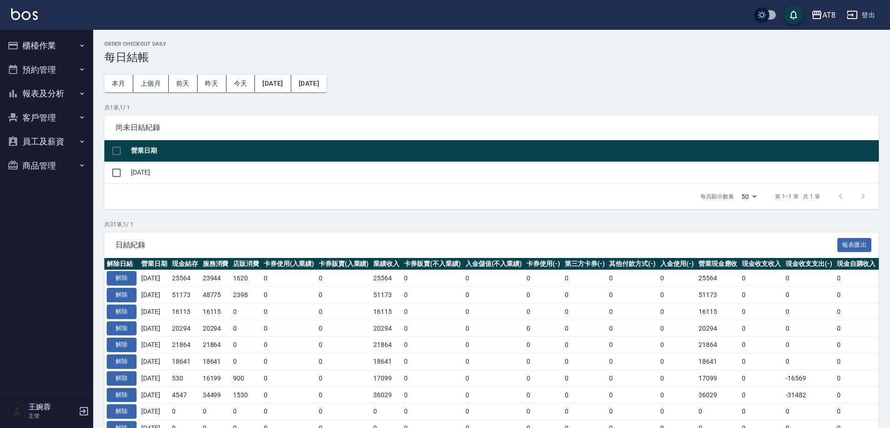
click at [43, 48] on button "櫃檯作業" at bounding box center [47, 46] width 86 height 24
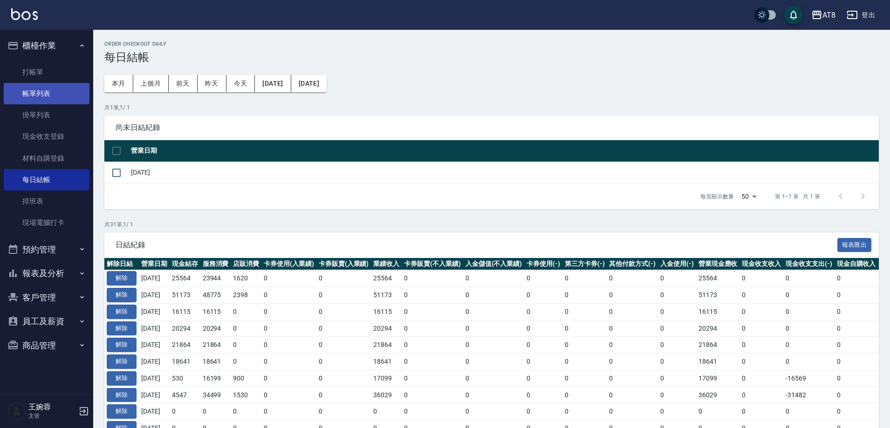
click at [56, 97] on link "帳單列表" at bounding box center [47, 93] width 86 height 21
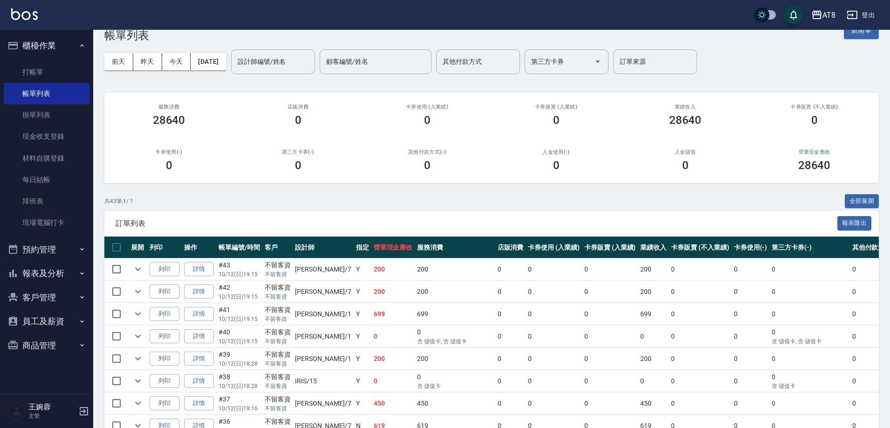
scroll to position [23, 0]
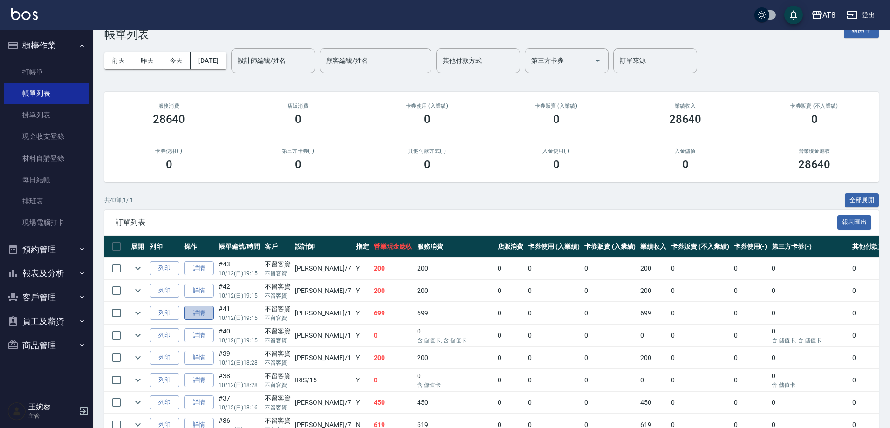
click at [202, 321] on link "詳情" at bounding box center [199, 313] width 30 height 14
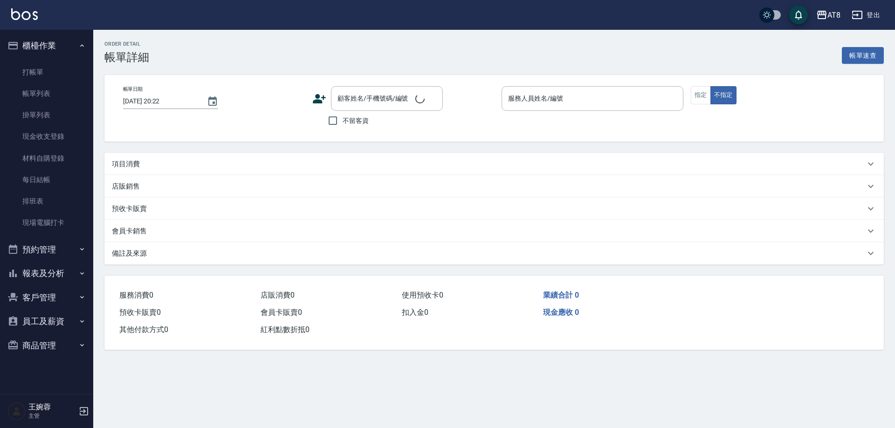
type input "[DATE] 19:15"
checkbox input "true"
type input "YUKI-1"
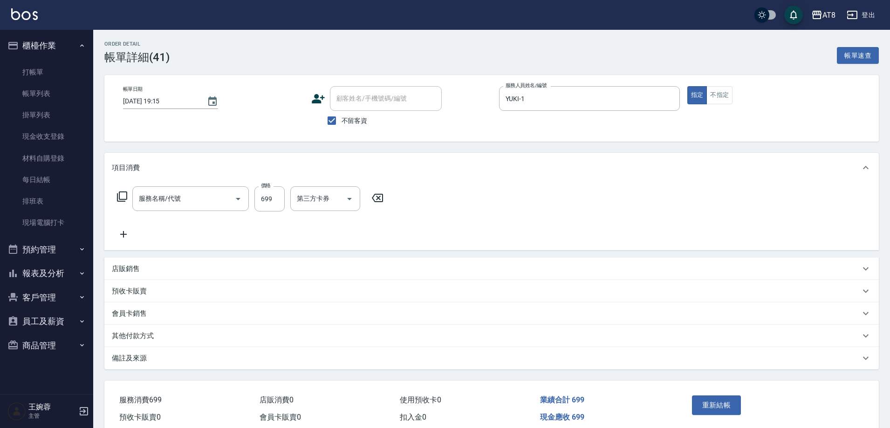
type input "入金SPA699(60699)"
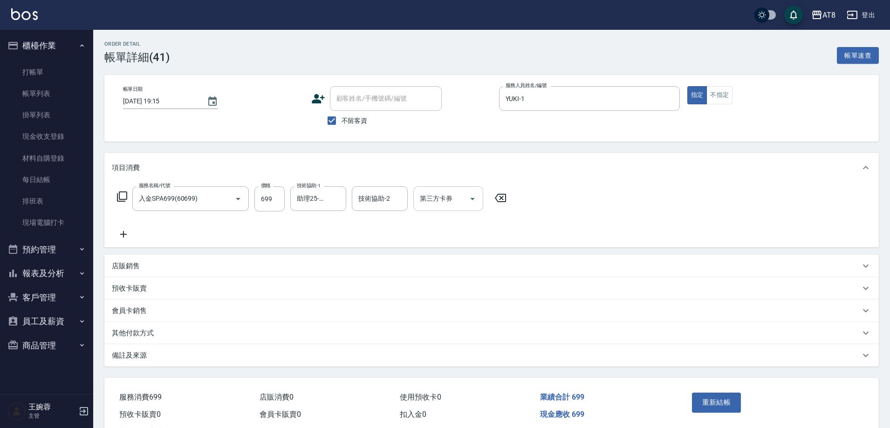
click at [480, 201] on button "Open" at bounding box center [472, 198] width 15 height 15
click at [476, 288] on span "儲值卡" at bounding box center [451, 286] width 70 height 15
type input "儲值卡"
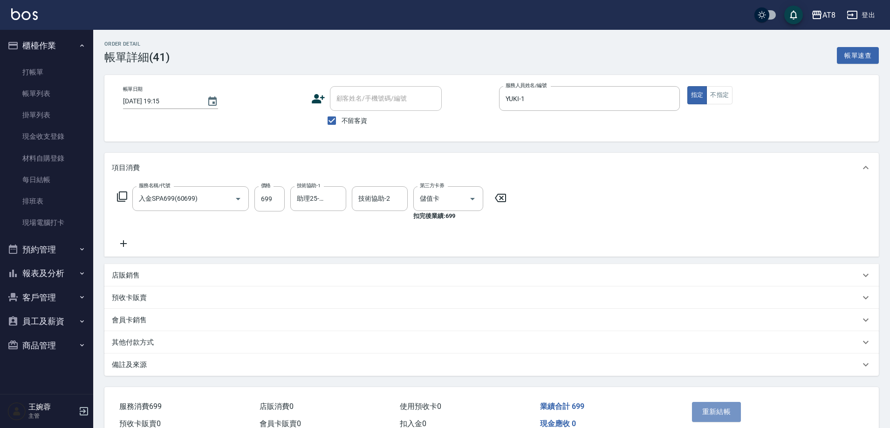
drag, startPoint x: 718, startPoint y: 417, endPoint x: 646, endPoint y: 375, distance: 83.3
click at [718, 416] on button "重新結帳" at bounding box center [716, 412] width 49 height 20
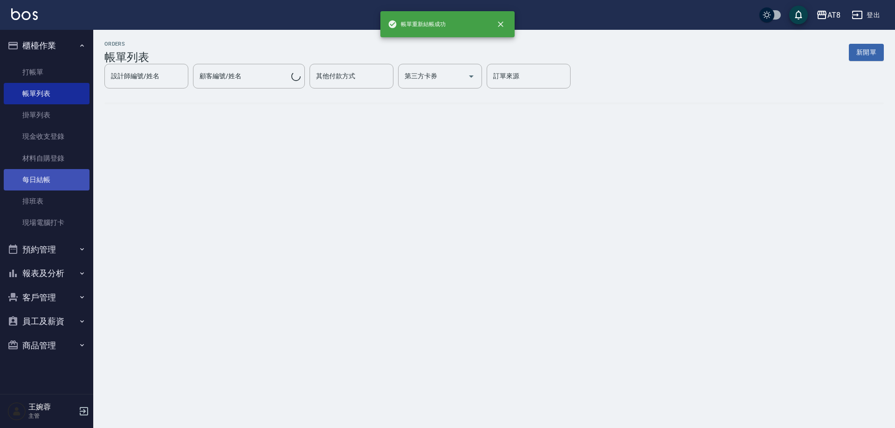
click at [57, 178] on link "每日結帳" at bounding box center [47, 179] width 86 height 21
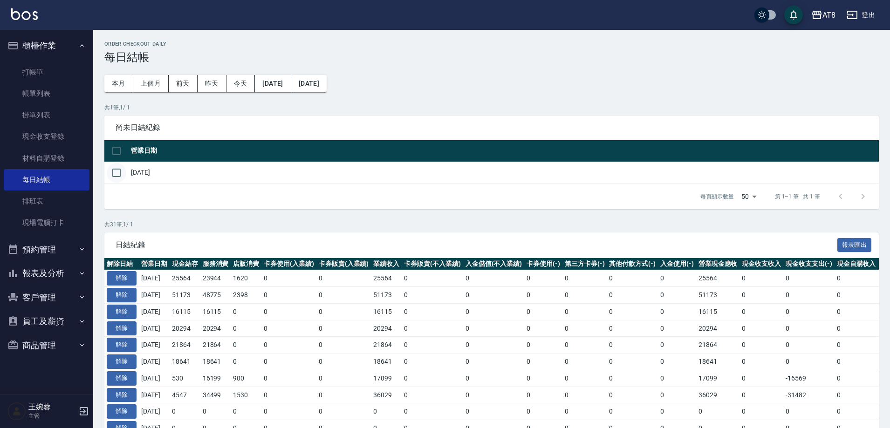
click at [119, 178] on input "checkbox" at bounding box center [117, 173] width 20 height 20
checkbox input "true"
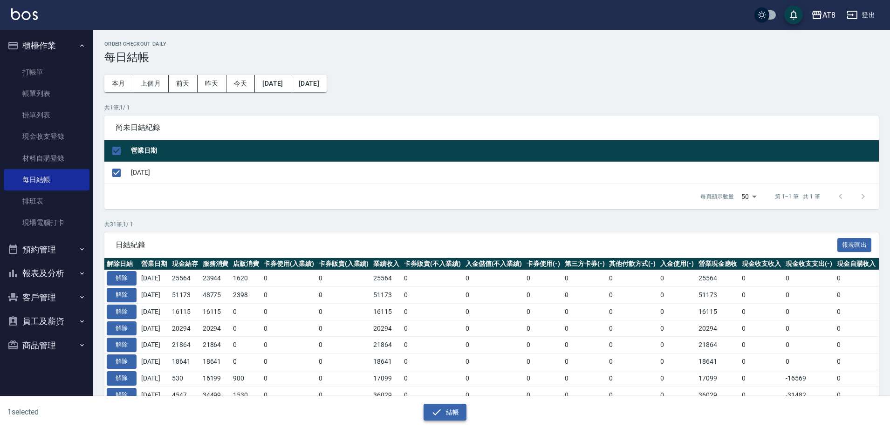
click at [452, 411] on button "結帳" at bounding box center [445, 412] width 43 height 17
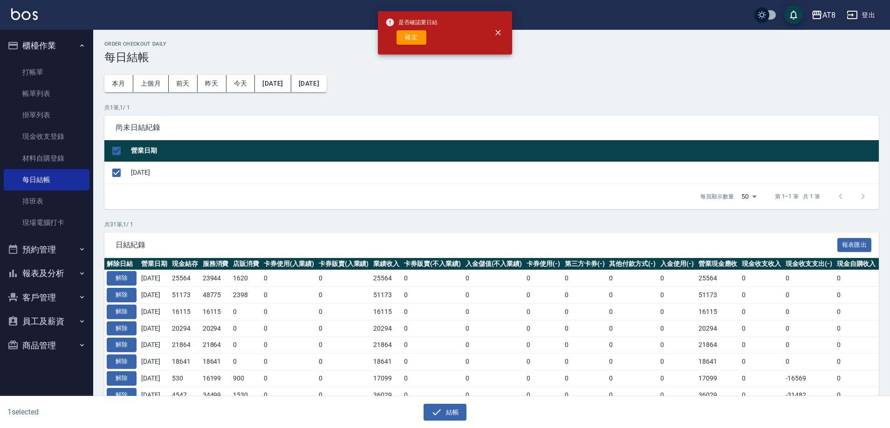
click at [413, 44] on button "確定" at bounding box center [411, 37] width 30 height 14
checkbox input "false"
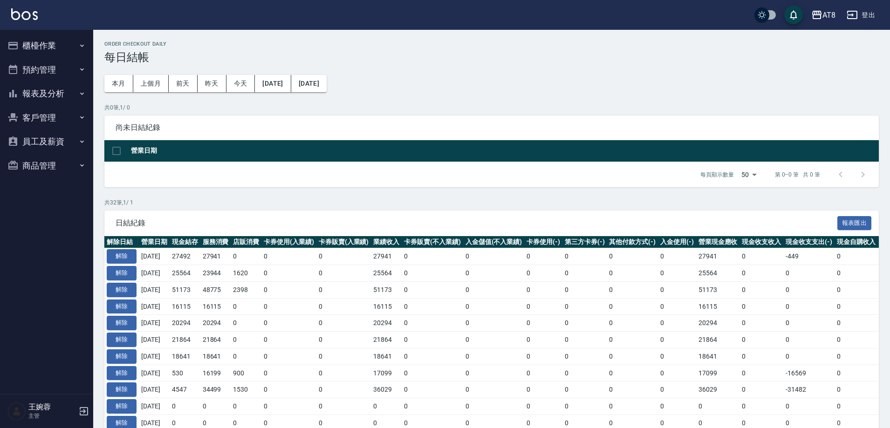
click at [51, 81] on button "預約管理" at bounding box center [47, 70] width 86 height 24
click at [54, 78] on button "預約管理" at bounding box center [47, 70] width 86 height 24
click at [55, 100] on button "報表及分析" at bounding box center [47, 94] width 86 height 24
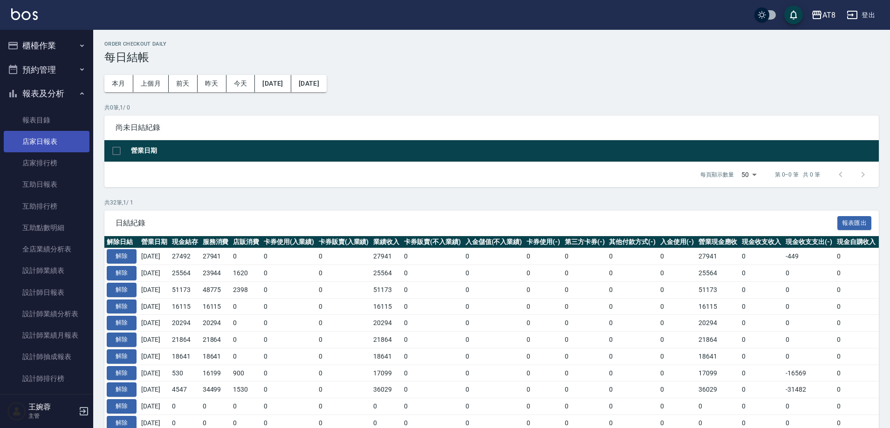
click at [53, 140] on link "店家日報表" at bounding box center [47, 141] width 86 height 21
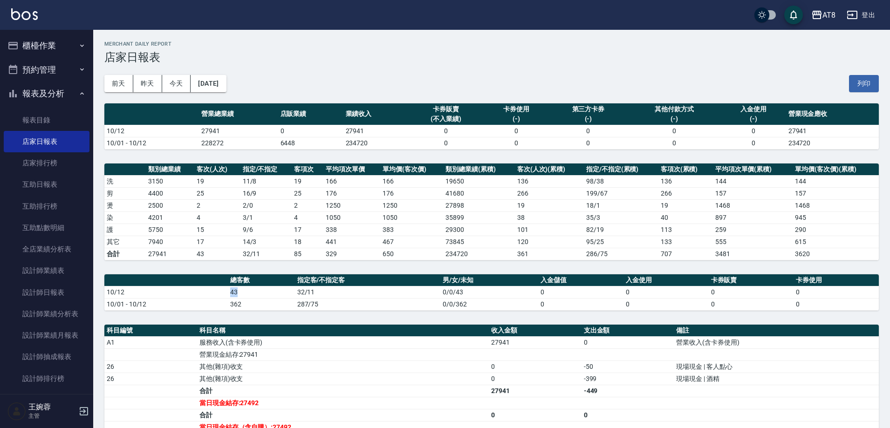
drag, startPoint x: 230, startPoint y: 291, endPoint x: 239, endPoint y: 290, distance: 8.9
click at [239, 290] on td "43" at bounding box center [261, 292] width 67 height 12
click at [249, 291] on td "43" at bounding box center [261, 292] width 67 height 12
drag, startPoint x: 299, startPoint y: 278, endPoint x: 355, endPoint y: 281, distance: 56.9
click at [355, 281] on th "指定客/不指定客" at bounding box center [368, 280] width 146 height 12
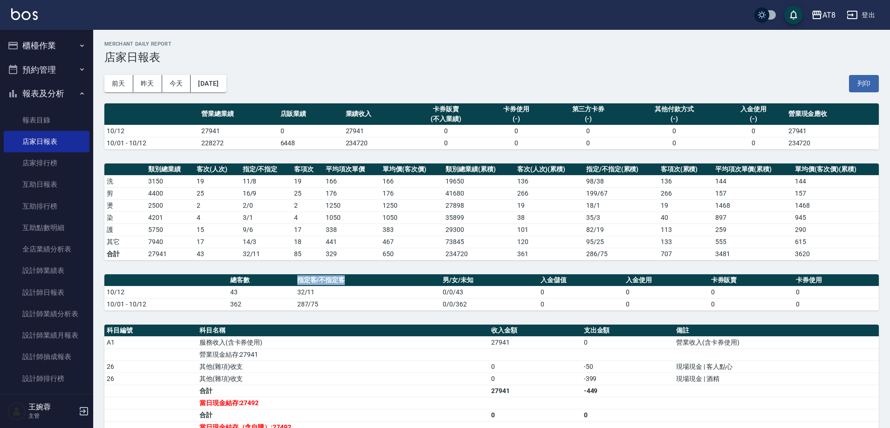
click at [355, 281] on th "指定客/不指定客" at bounding box center [368, 280] width 146 height 12
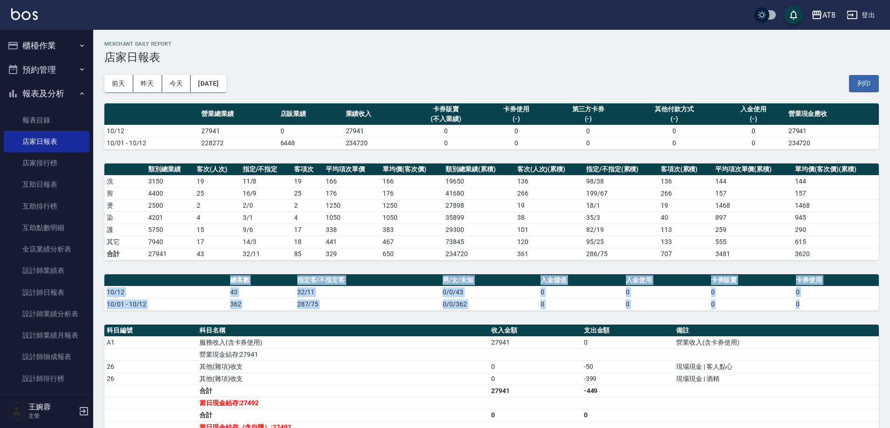
drag, startPoint x: 229, startPoint y: 279, endPoint x: 777, endPoint y: 312, distance: 548.5
click at [777, 312] on div "AT8 [DATE] 店家日報表 列印時間： [DATE][PHONE_NUMBER]:22 Merchant Daily Report 店家日報表 [DAT…" at bounding box center [491, 293] width 797 height 526
click at [618, 314] on div "AT8 [DATE] 店家日報表 列印時間： [DATE][PHONE_NUMBER]:22 Merchant Daily Report 店家日報表 [DAT…" at bounding box center [491, 293] width 797 height 526
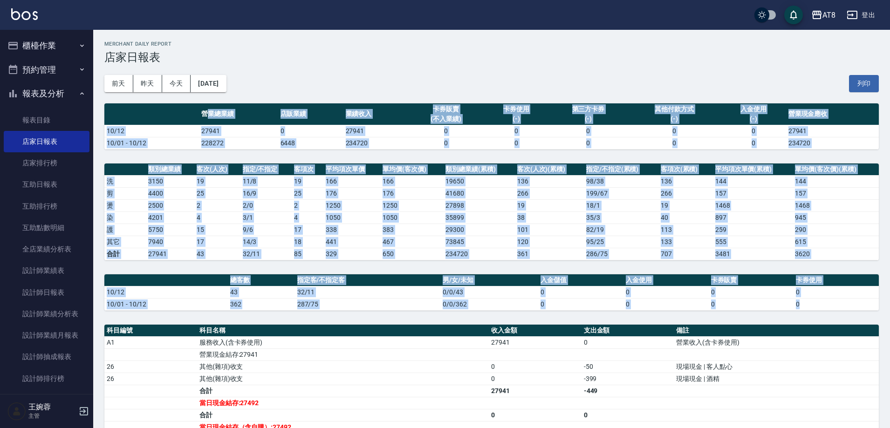
drag, startPoint x: 205, startPoint y: 113, endPoint x: 685, endPoint y: 314, distance: 521.3
click at [685, 314] on div "AT8 [DATE] 店家日報表 列印時間： [DATE][PHONE_NUMBER]:22 Merchant Daily Report 店家日報表 [DAT…" at bounding box center [491, 293] width 797 height 526
click at [362, 212] on td "1050" at bounding box center [351, 218] width 57 height 12
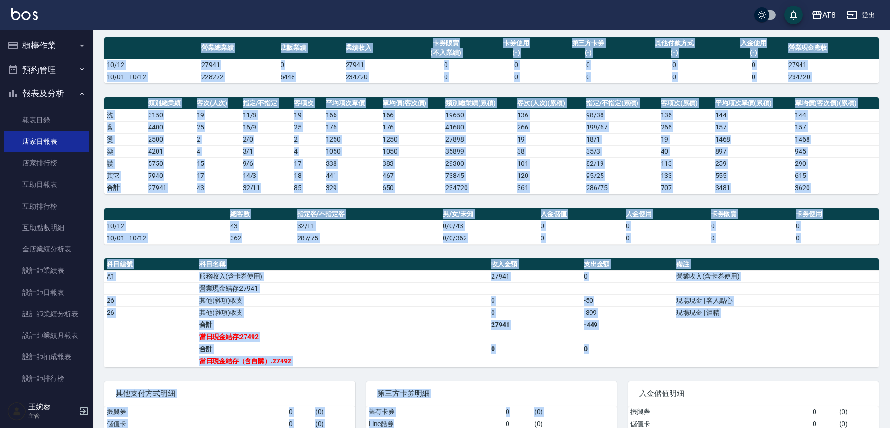
scroll to position [103, 0]
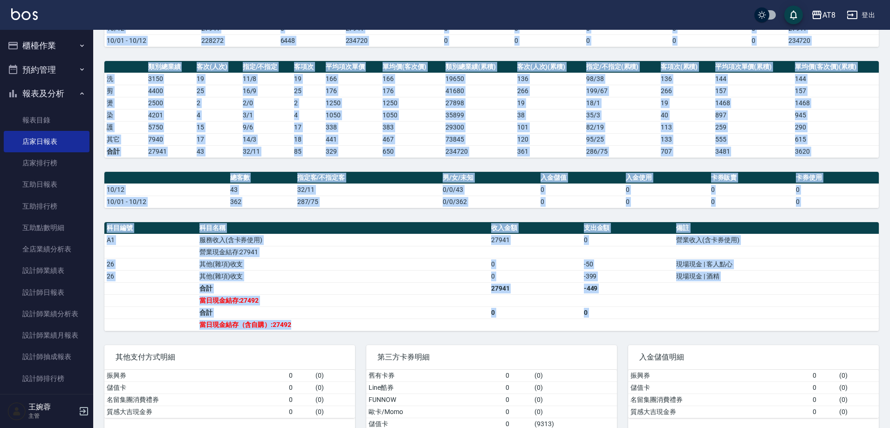
drag, startPoint x: 201, startPoint y: 112, endPoint x: 406, endPoint y: 325, distance: 295.6
click at [406, 325] on div "AT8 [DATE] 店家日報表 列印時間： [DATE][PHONE_NUMBER]:22 Merchant Daily Report 店家日報表 [DAT…" at bounding box center [491, 190] width 797 height 526
click at [406, 325] on td "當日現金結存（含自購）:27492" at bounding box center [343, 325] width 292 height 12
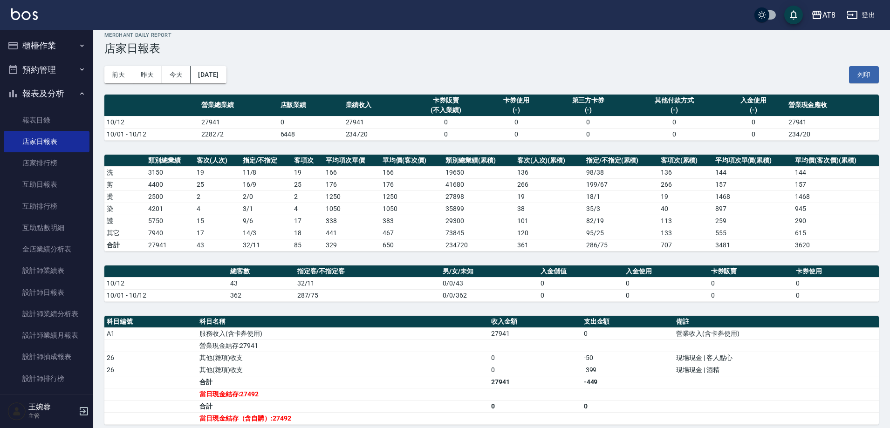
scroll to position [6, 0]
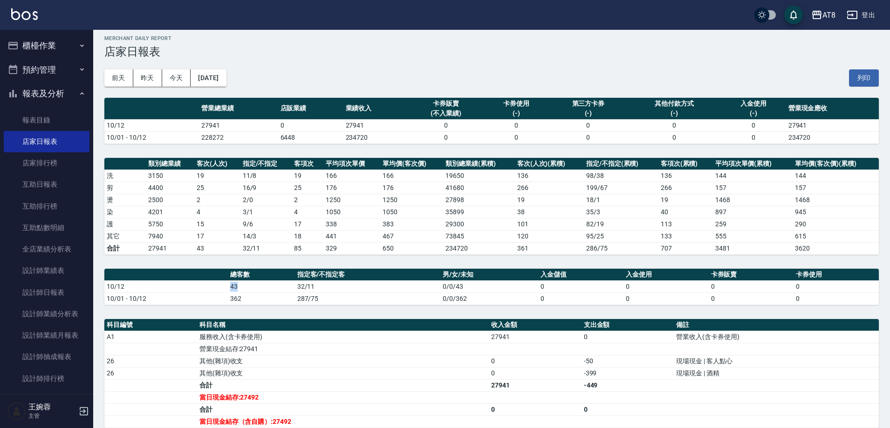
click at [235, 287] on td "43" at bounding box center [261, 286] width 67 height 12
click at [239, 285] on td "43" at bounding box center [261, 286] width 67 height 12
click at [318, 281] on td "32/11" at bounding box center [368, 286] width 146 height 12
drag, startPoint x: 280, startPoint y: 125, endPoint x: 287, endPoint y: 125, distance: 7.5
click at [287, 125] on td "0" at bounding box center [310, 125] width 65 height 12
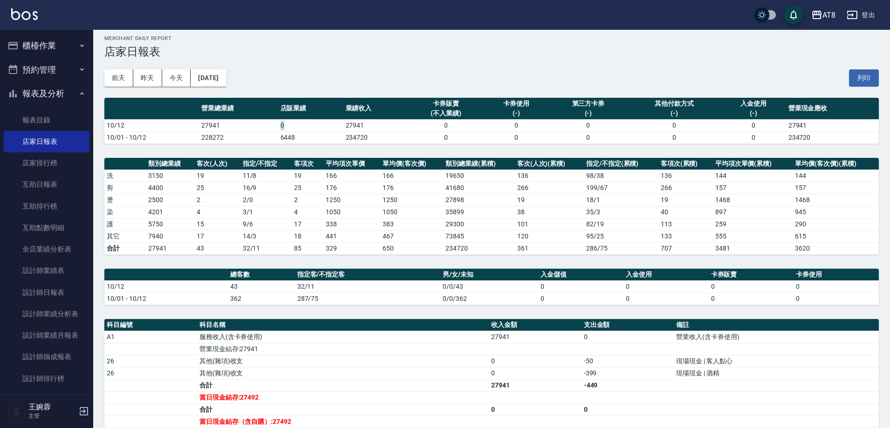
click at [289, 125] on td "0" at bounding box center [310, 125] width 65 height 12
click at [49, 185] on link "互助日報表" at bounding box center [47, 184] width 86 height 21
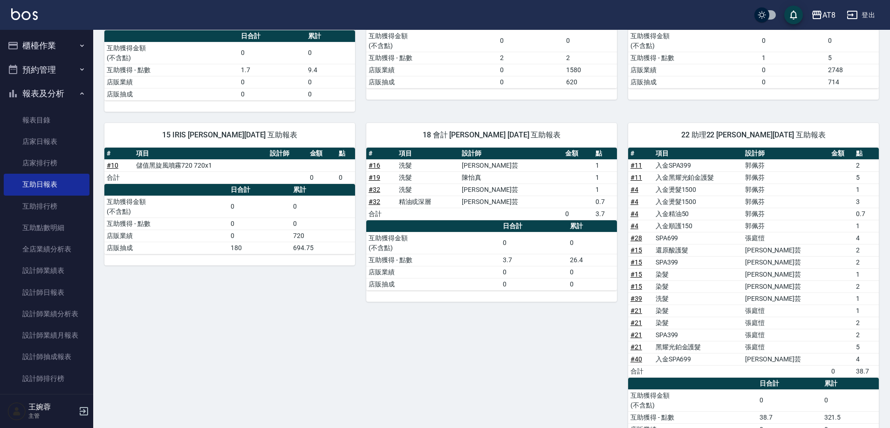
scroll to position [177, 0]
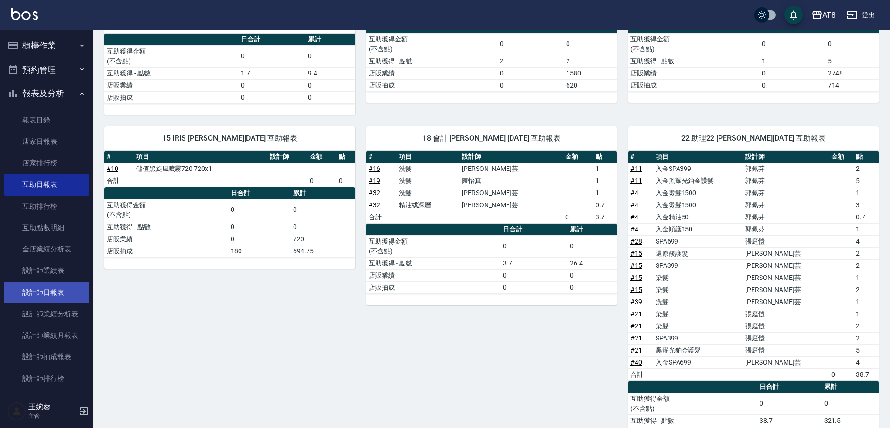
click at [29, 291] on link "設計師日報表" at bounding box center [47, 292] width 86 height 21
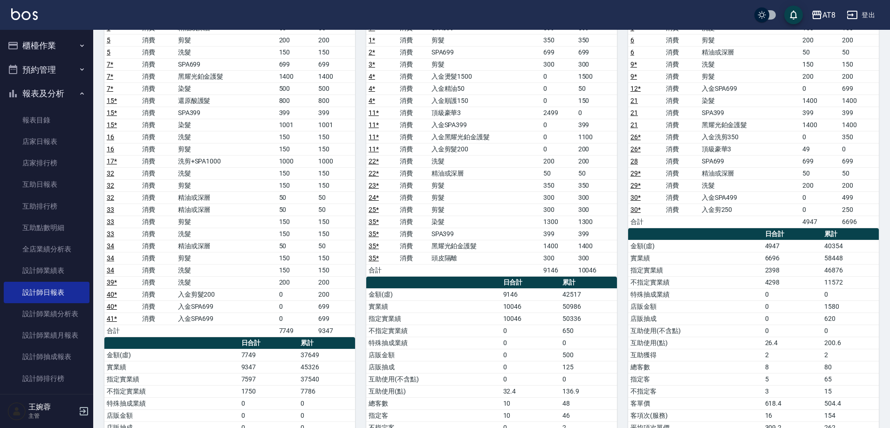
scroll to position [121, 0]
